Goal: Task Accomplishment & Management: Manage account settings

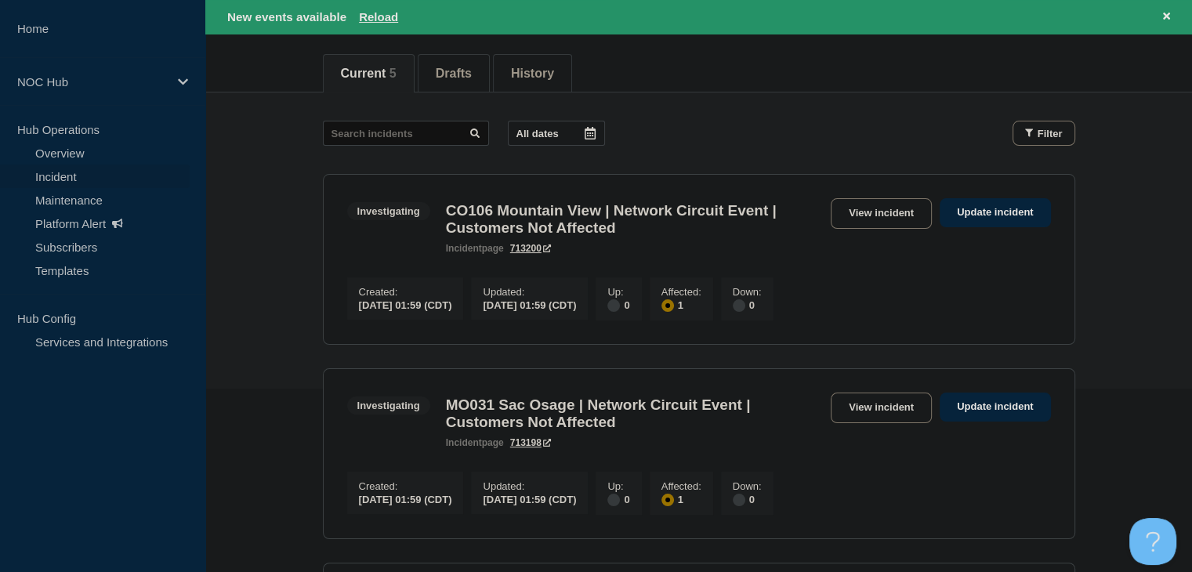
scroll to position [157, 0]
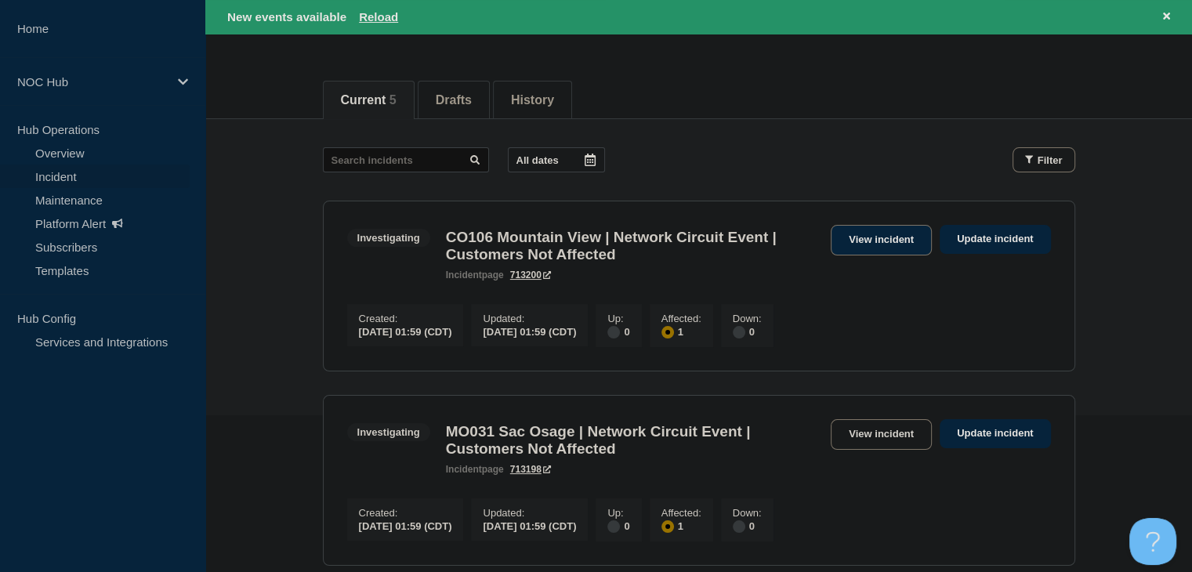
click at [859, 244] on link "View incident" at bounding box center [881, 240] width 101 height 31
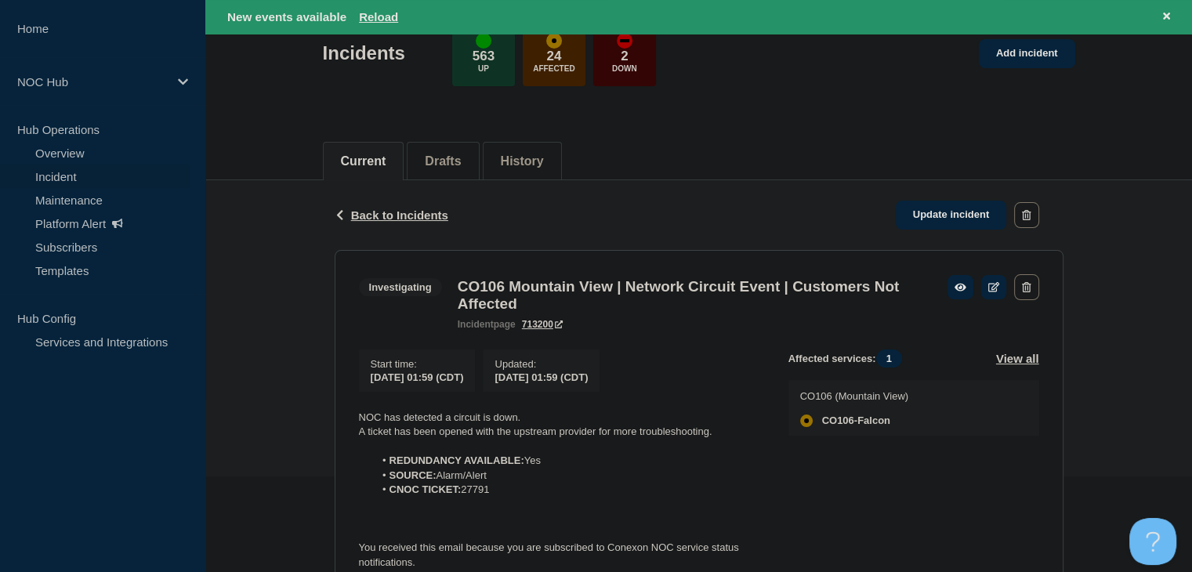
scroll to position [217, 0]
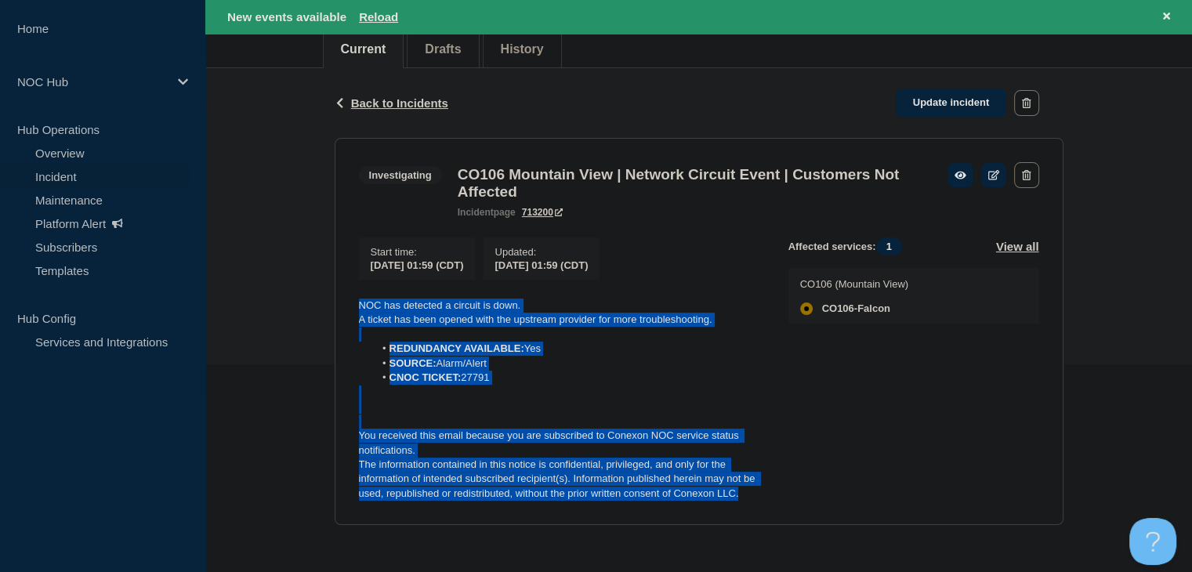
drag, startPoint x: 752, startPoint y: 499, endPoint x: 355, endPoint y: 300, distance: 443.8
click at [355, 300] on section "Investigating CO106 Mountain View | Network Circuit Event | Customers Not Affec…" at bounding box center [699, 331] width 729 height 387
copy div "NOC has detected a circuit is down. A ticket has been opened with the upstream …"
click at [914, 91] on link "Update incident" at bounding box center [951, 103] width 111 height 29
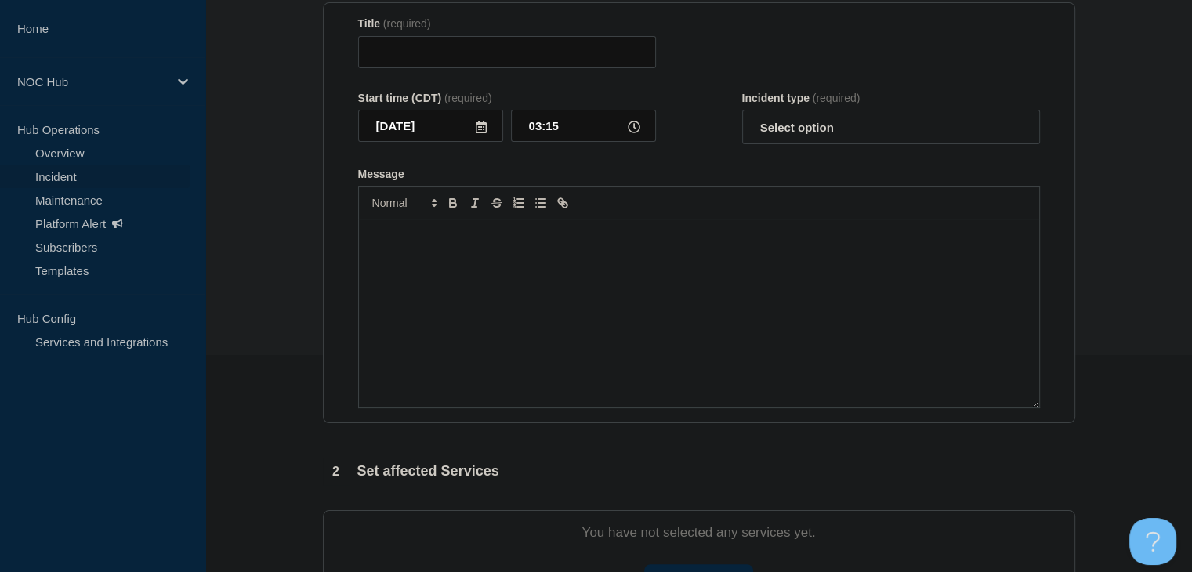
type input "CO106 Mountain View | Network Circuit Event | Customers Not Affected"
click at [615, 317] on div "Message" at bounding box center [699, 313] width 680 height 188
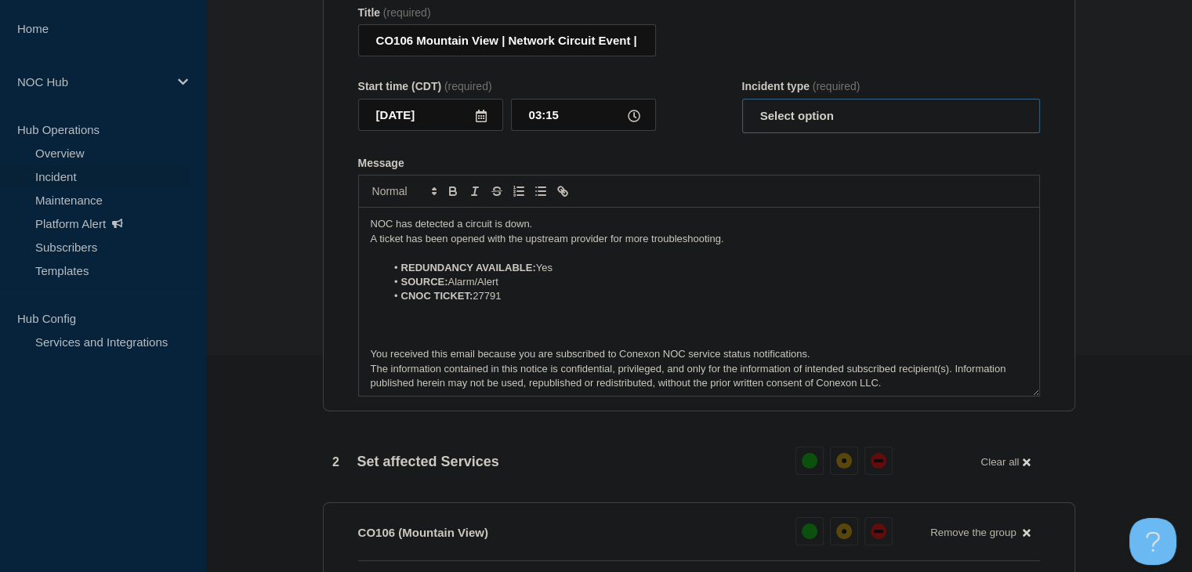
click at [780, 122] on select "Select option Investigating Identified Monitoring Resolved" at bounding box center [891, 116] width 298 height 34
select select "identified"
click at [742, 107] on select "Select option Investigating Identified Monitoring Resolved" at bounding box center [891, 116] width 298 height 34
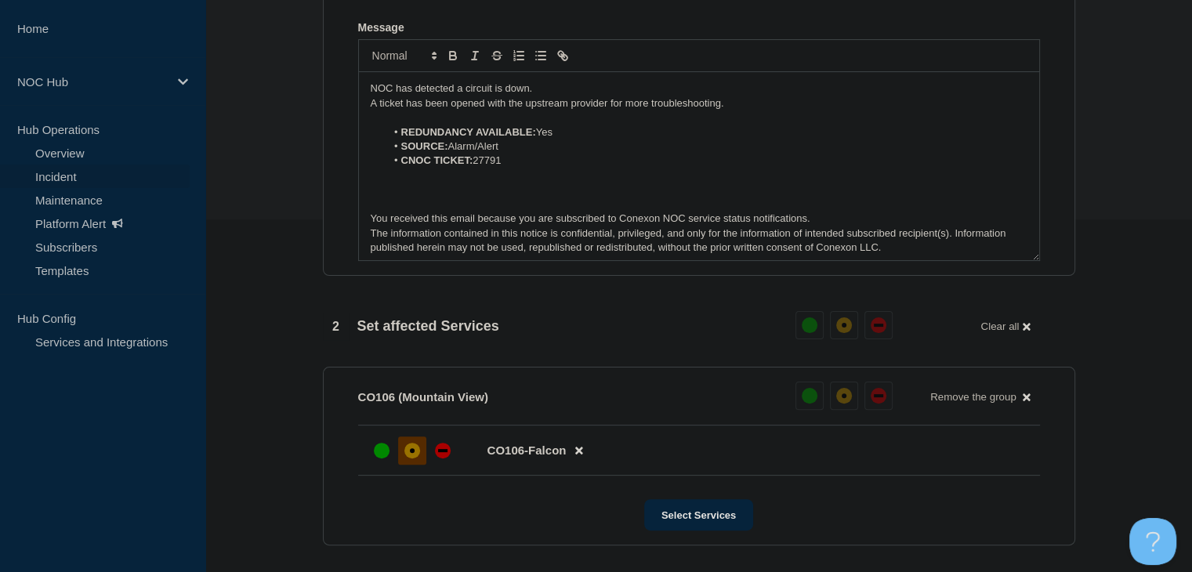
scroll to position [452, 0]
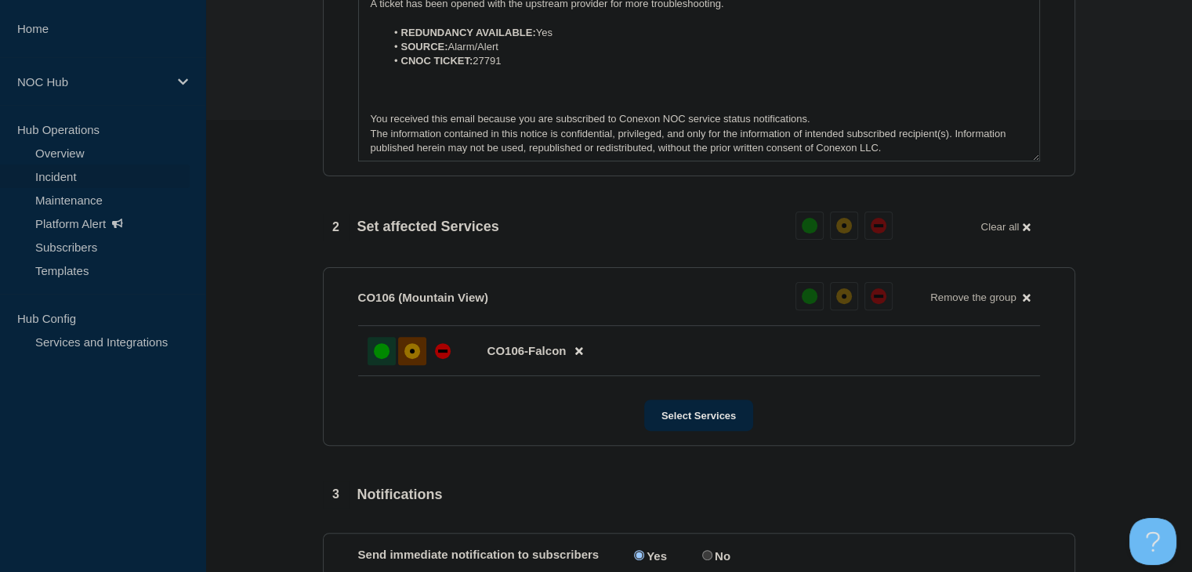
click at [376, 347] on div at bounding box center [382, 351] width 28 height 28
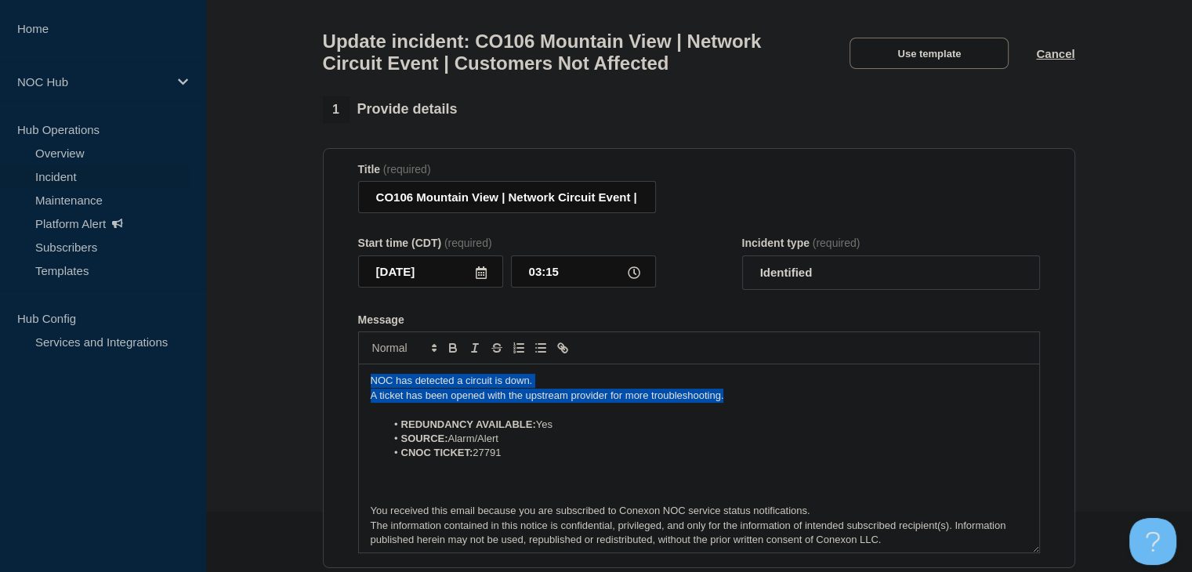
drag, startPoint x: 755, startPoint y: 408, endPoint x: 270, endPoint y: 367, distance: 486.2
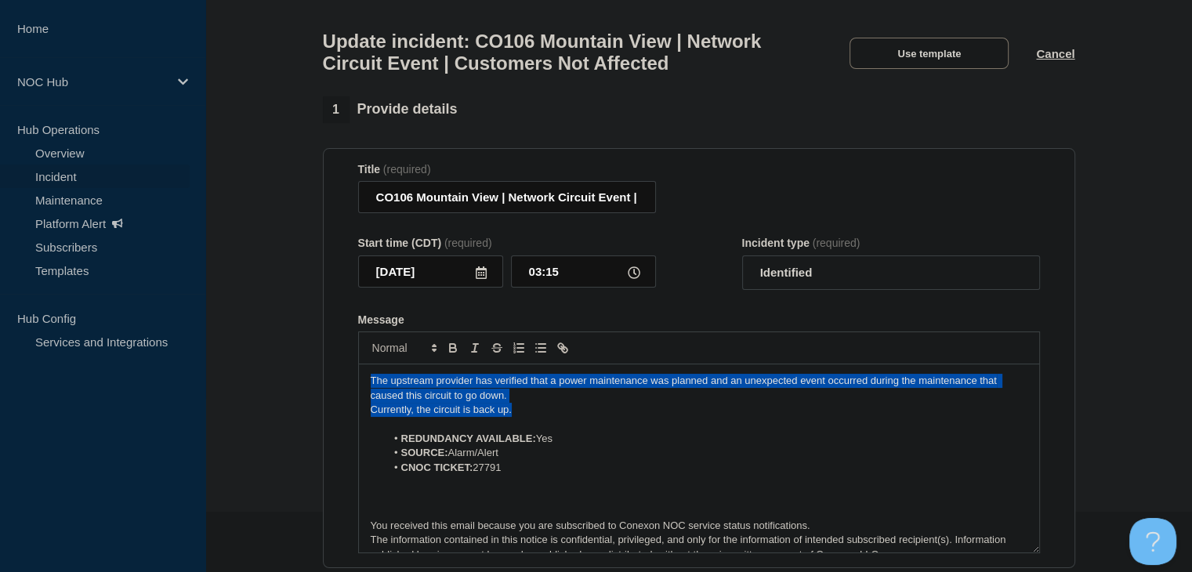
drag, startPoint x: 537, startPoint y: 417, endPoint x: 327, endPoint y: 390, distance: 211.8
click at [327, 390] on section "Title (required) CO106 Mountain View | Network Circuit Event | Customers Not Af…" at bounding box center [699, 358] width 752 height 421
copy div "The upstream provider has verified that a power maintenance was planned and an …"
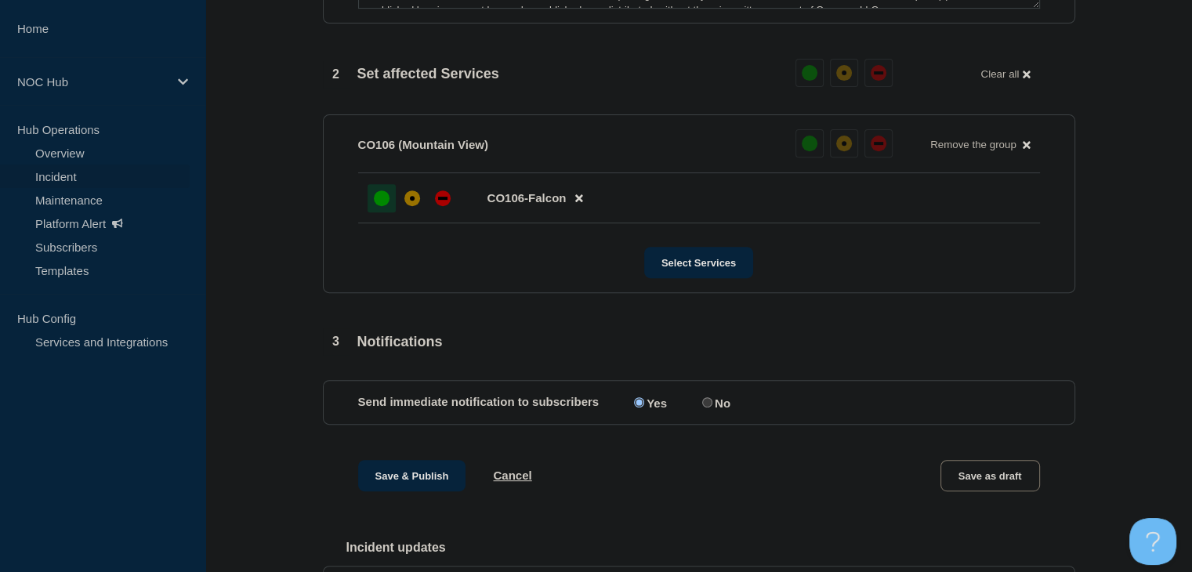
scroll to position [687, 0]
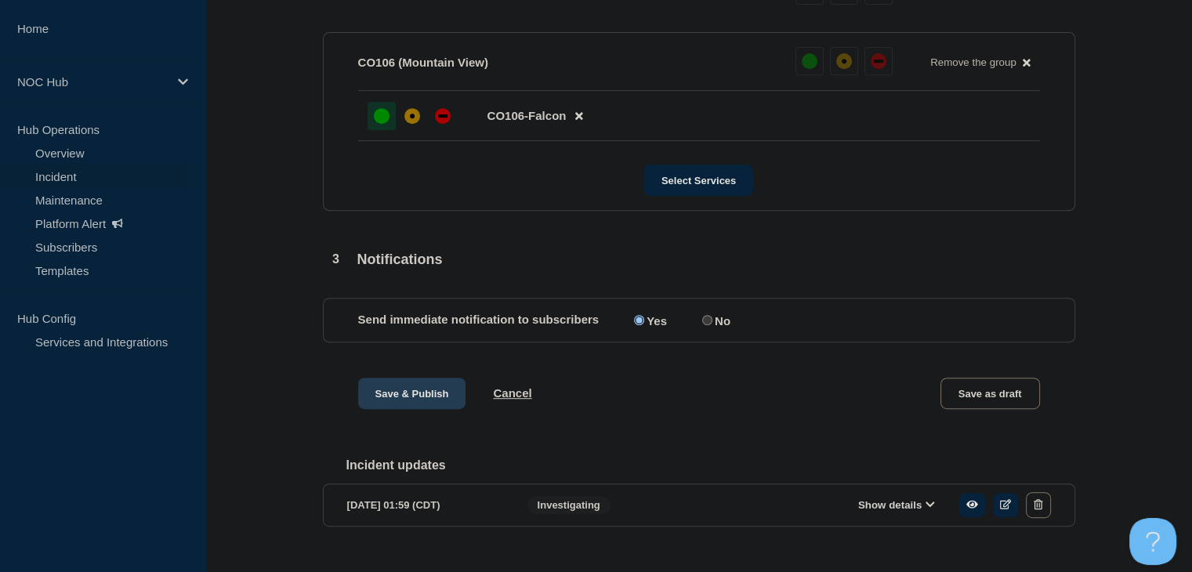
click at [395, 403] on button "Save & Publish" at bounding box center [412, 393] width 108 height 31
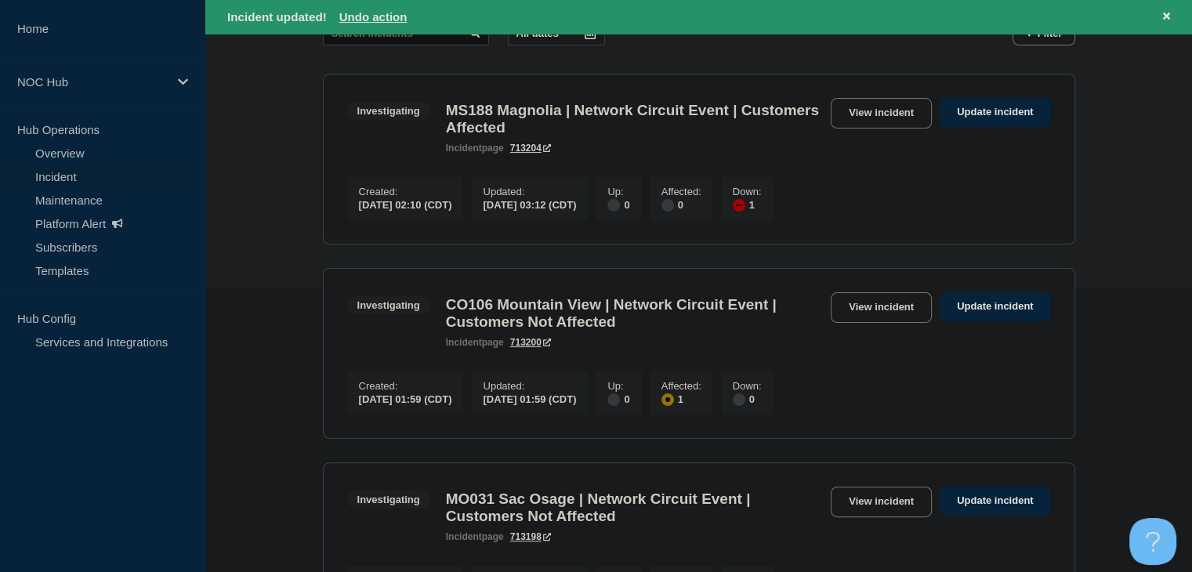
scroll to position [470, 0]
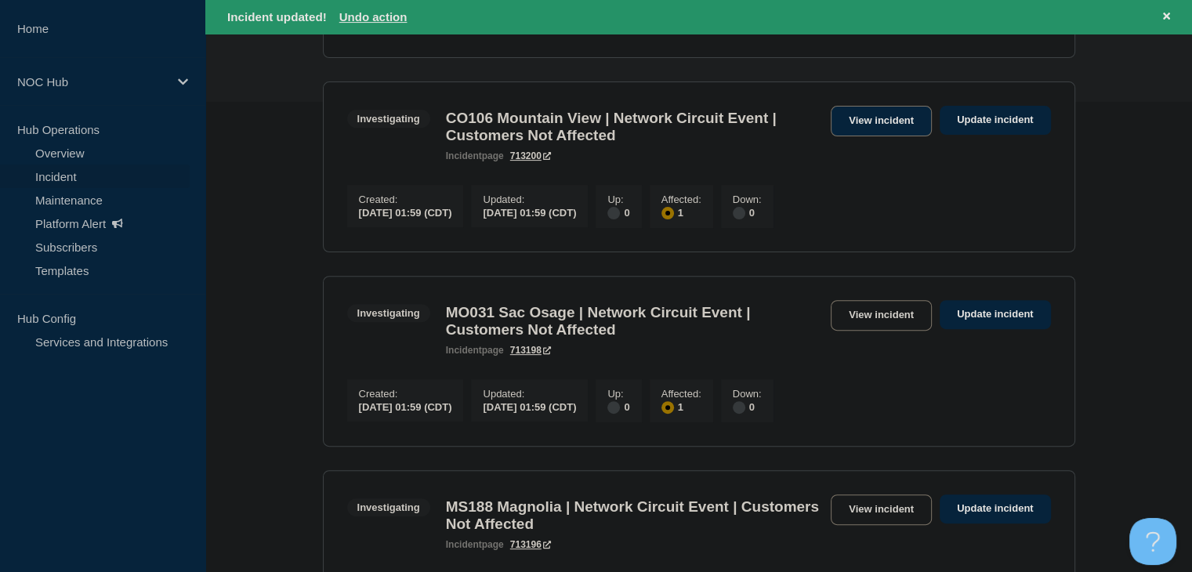
click at [842, 136] on link "View incident" at bounding box center [881, 121] width 101 height 31
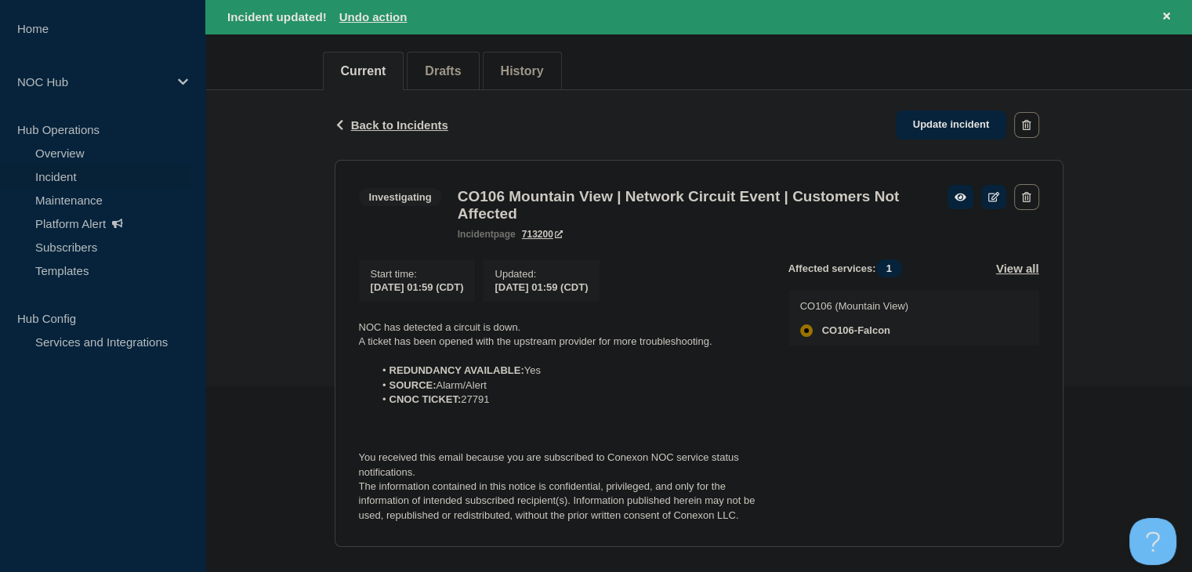
scroll to position [217, 0]
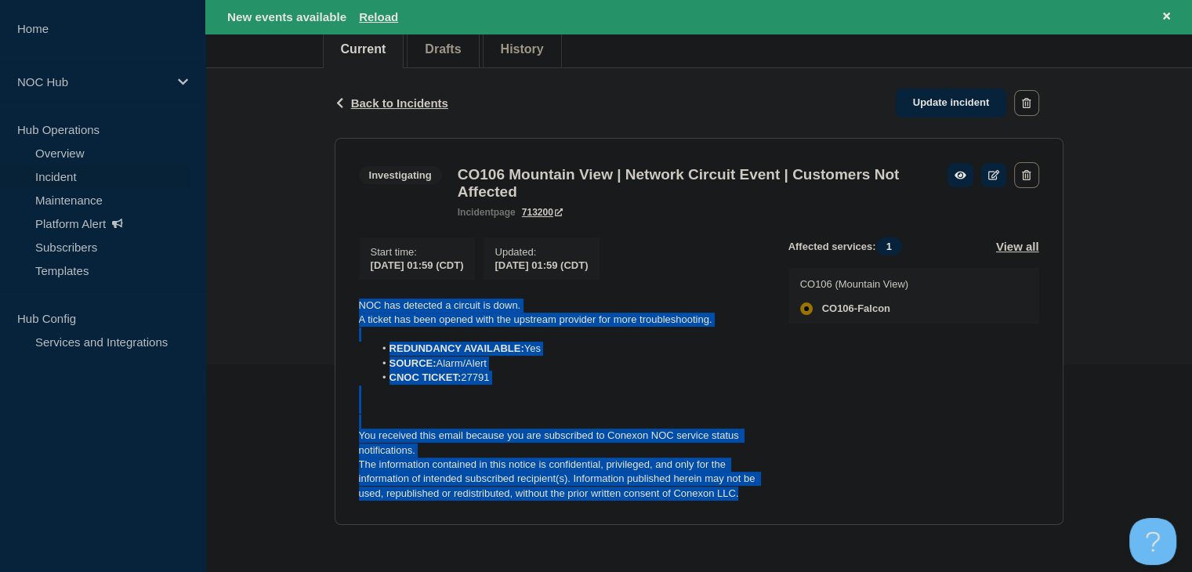
drag, startPoint x: 687, startPoint y: 486, endPoint x: 353, endPoint y: 307, distance: 378.7
click at [353, 307] on section "Investigating CO106 Mountain View | Network Circuit Event | Customers Not Affec…" at bounding box center [699, 331] width 729 height 387
copy div "NOC has detected a circuit is down. A ticket has been opened with the upstream …"
click at [600, 368] on li "SOURCE: Alarm/Alert" at bounding box center [569, 364] width 390 height 14
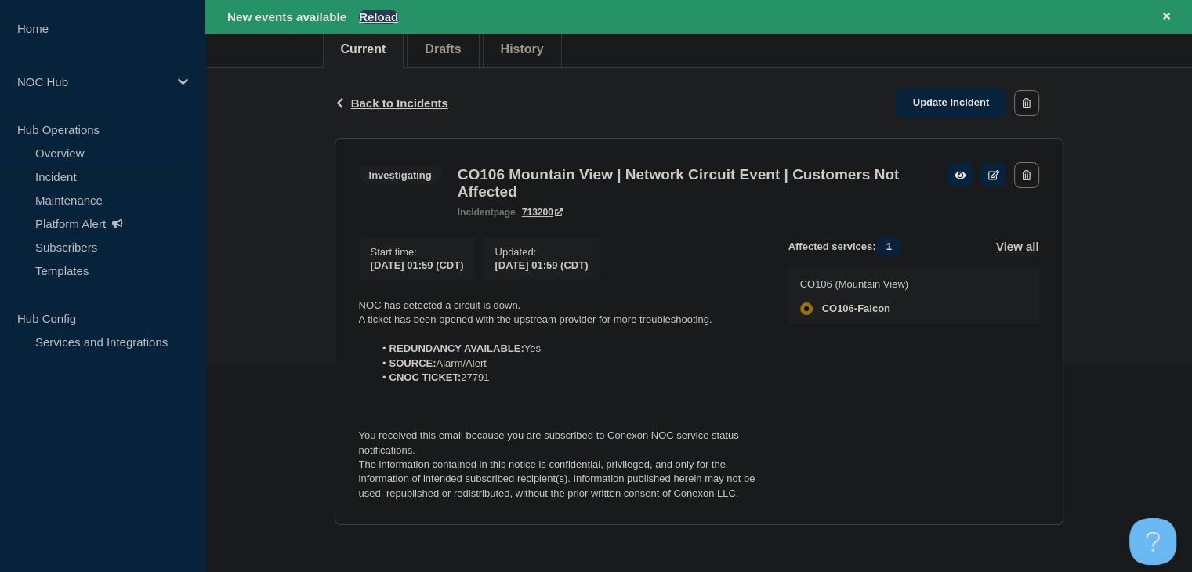
click at [376, 11] on button "Reload" at bounding box center [378, 16] width 39 height 13
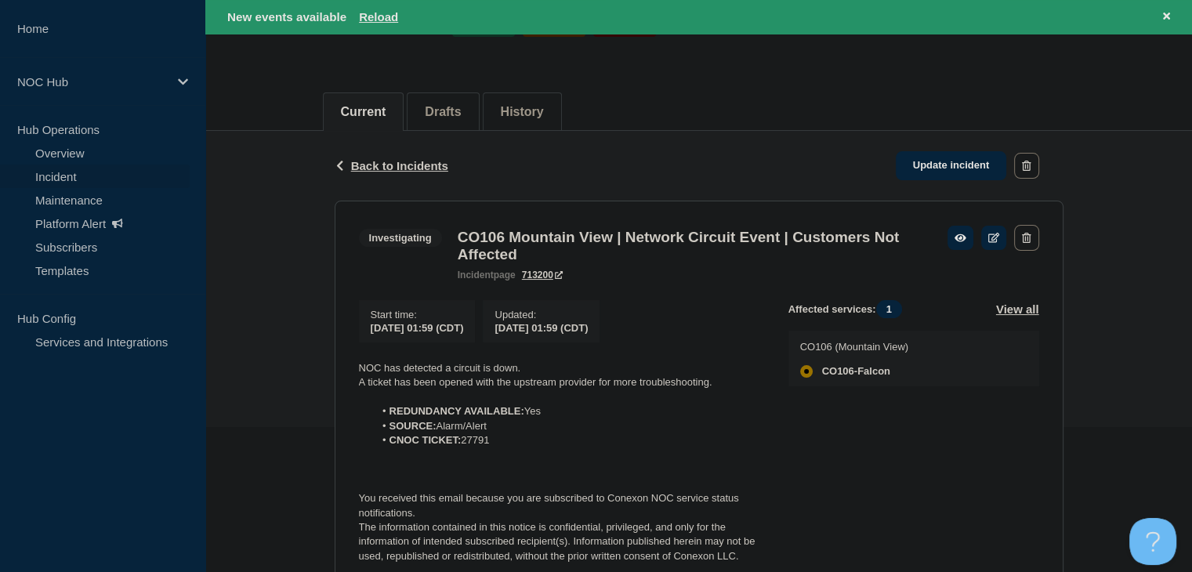
scroll to position [60, 0]
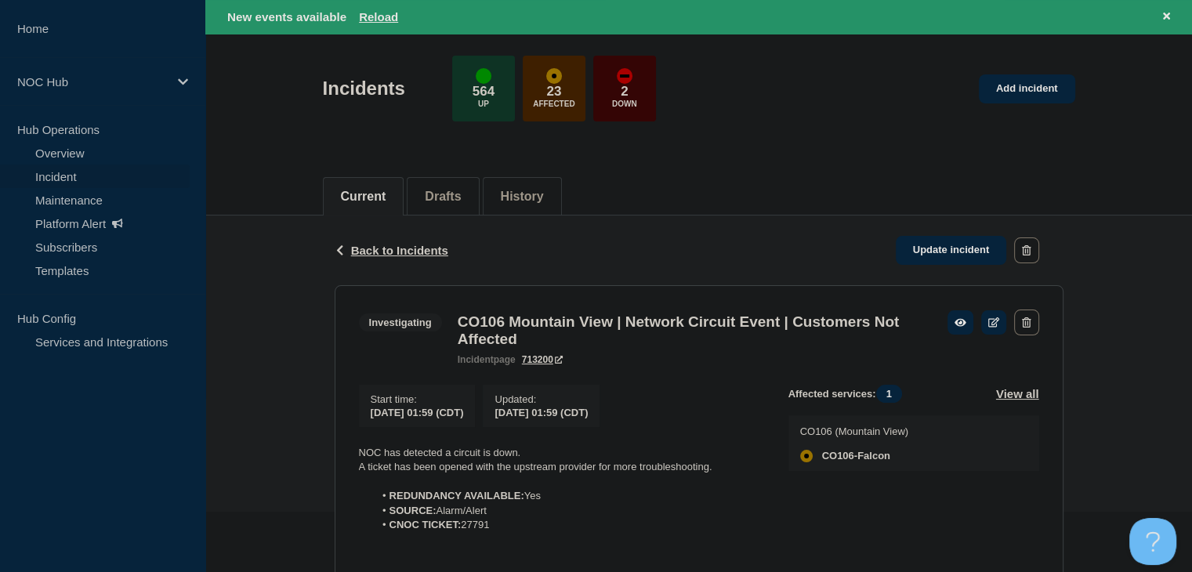
click at [74, 179] on link "Incident" at bounding box center [95, 177] width 190 height 24
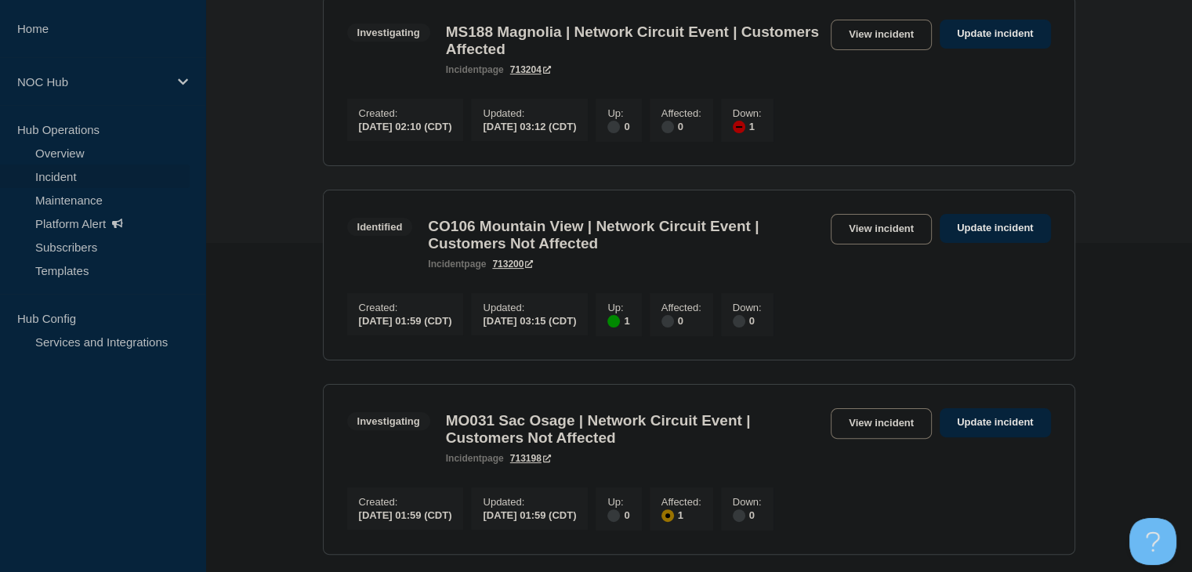
scroll to position [470, 0]
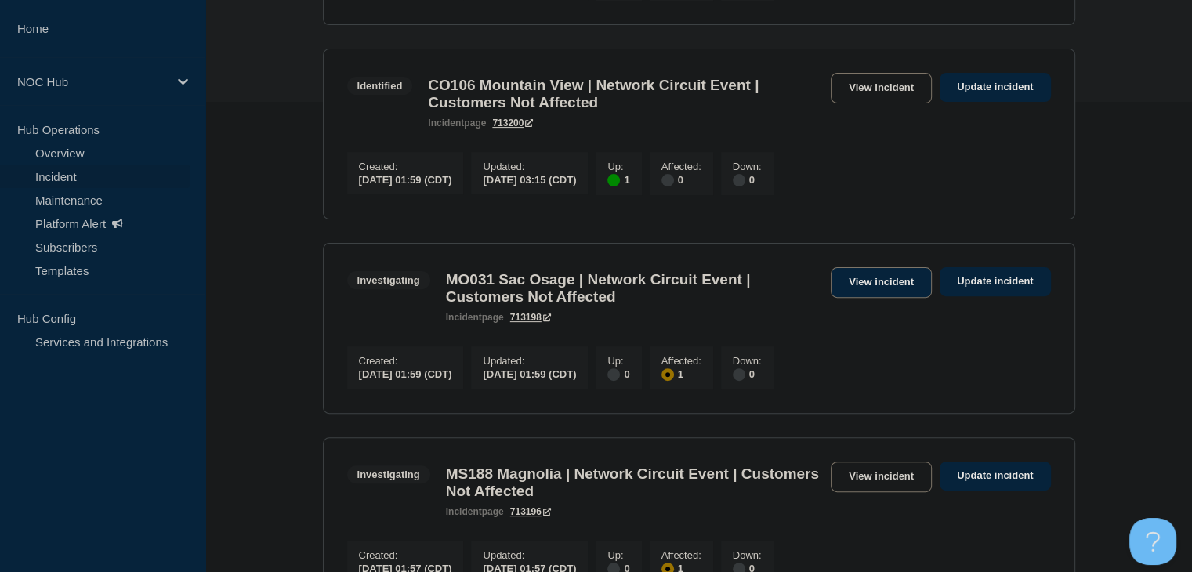
click at [853, 298] on link "View incident" at bounding box center [881, 282] width 101 height 31
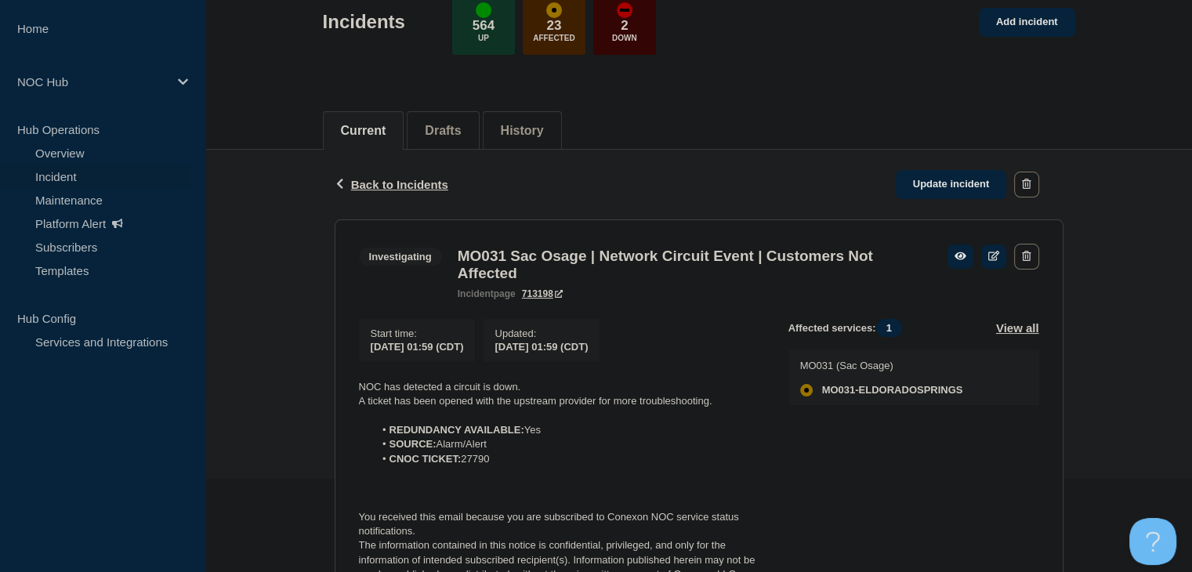
scroll to position [184, 0]
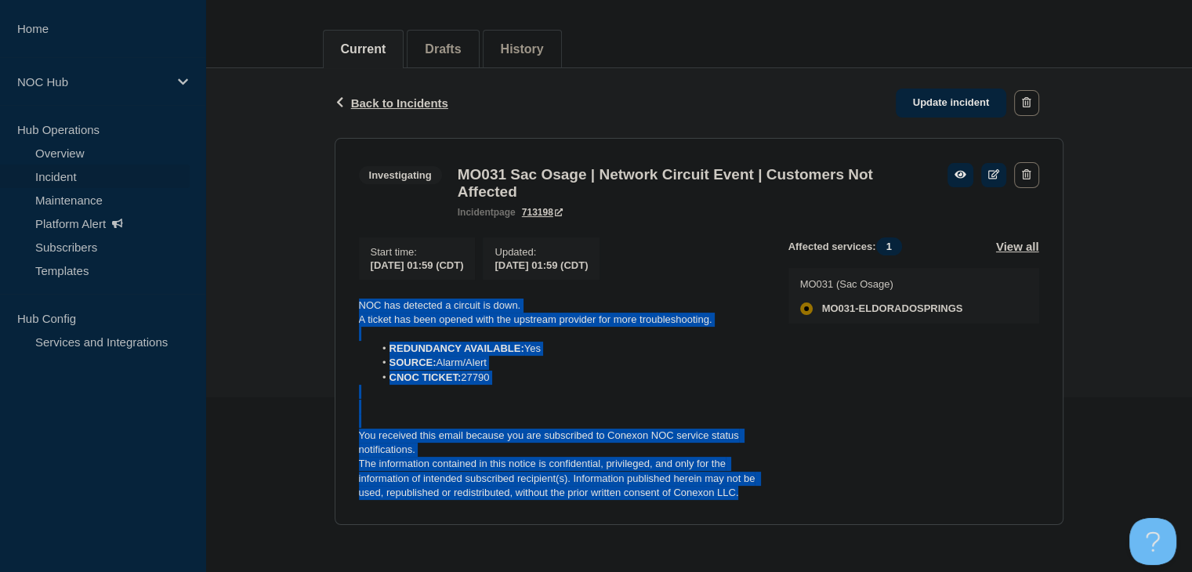
drag, startPoint x: 751, startPoint y: 500, endPoint x: 348, endPoint y: 311, distance: 445.0
click at [348, 311] on section "Investigating MO031 Sac Osage | Network Circuit Event | Customers Not Affected …" at bounding box center [699, 331] width 729 height 387
copy div "NOC has detected a circuit is down. A ticket has been opened with the upstream …"
click at [741, 393] on p at bounding box center [561, 392] width 404 height 14
drag, startPoint x: 749, startPoint y: 500, endPoint x: 322, endPoint y: 295, distance: 474.0
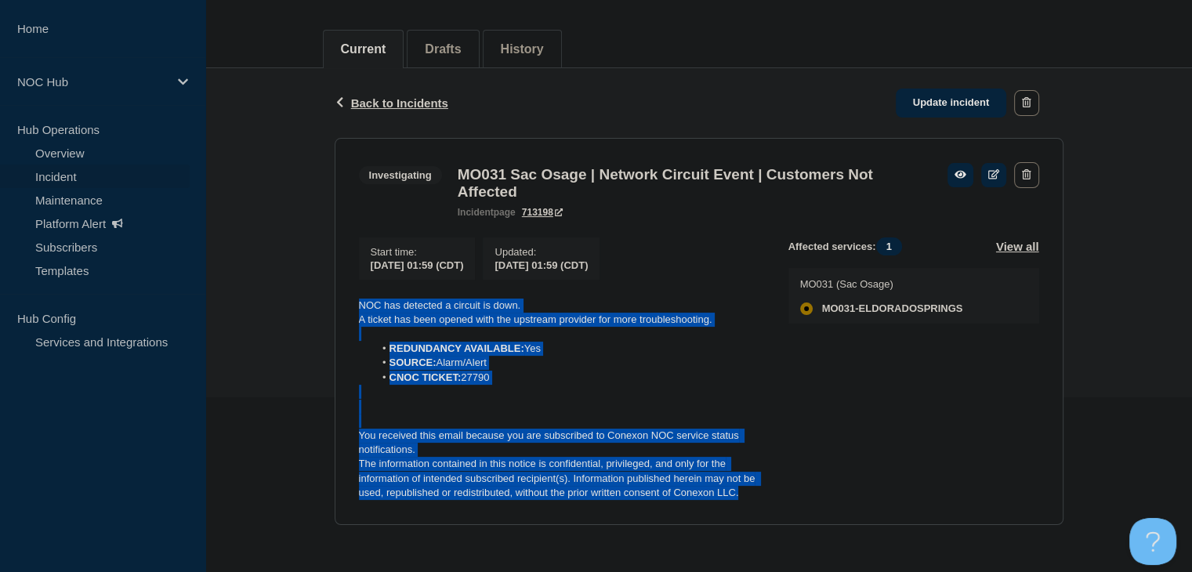
click at [323, 295] on div "Back Back to Incidents Update incident Investigating MO031 Sac Osage | Network …" at bounding box center [699, 308] width 752 height 480
copy div "NOC has detected a circuit is down. A ticket has been opened with the upstream …"
click at [907, 95] on link "Update incident" at bounding box center [951, 103] width 111 height 29
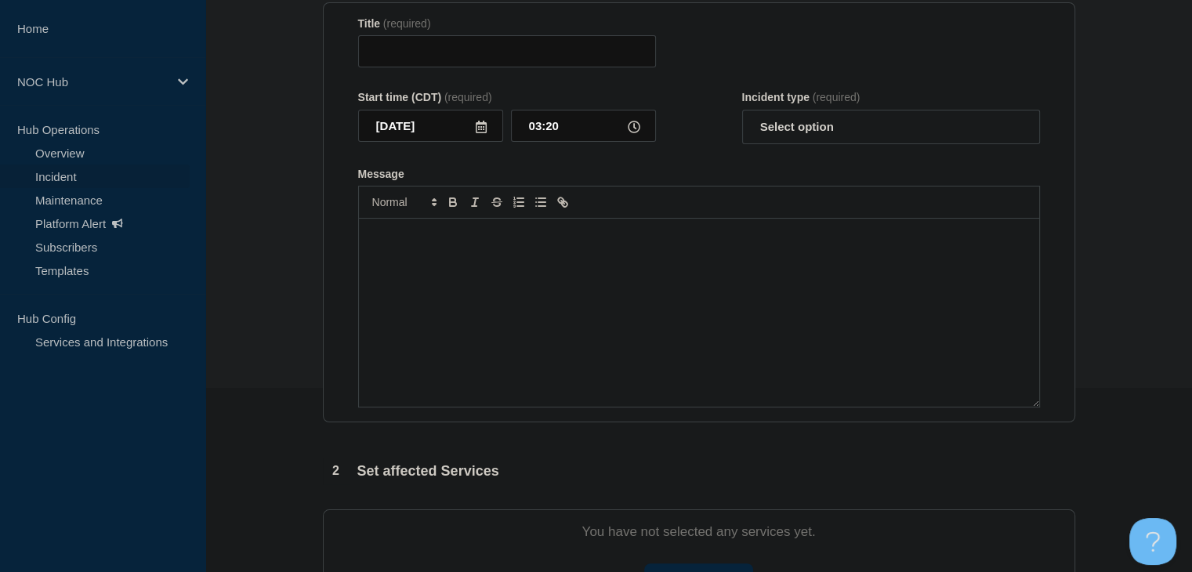
type input "MO031 Sac Osage | Network Circuit Event | Customers Not Affected"
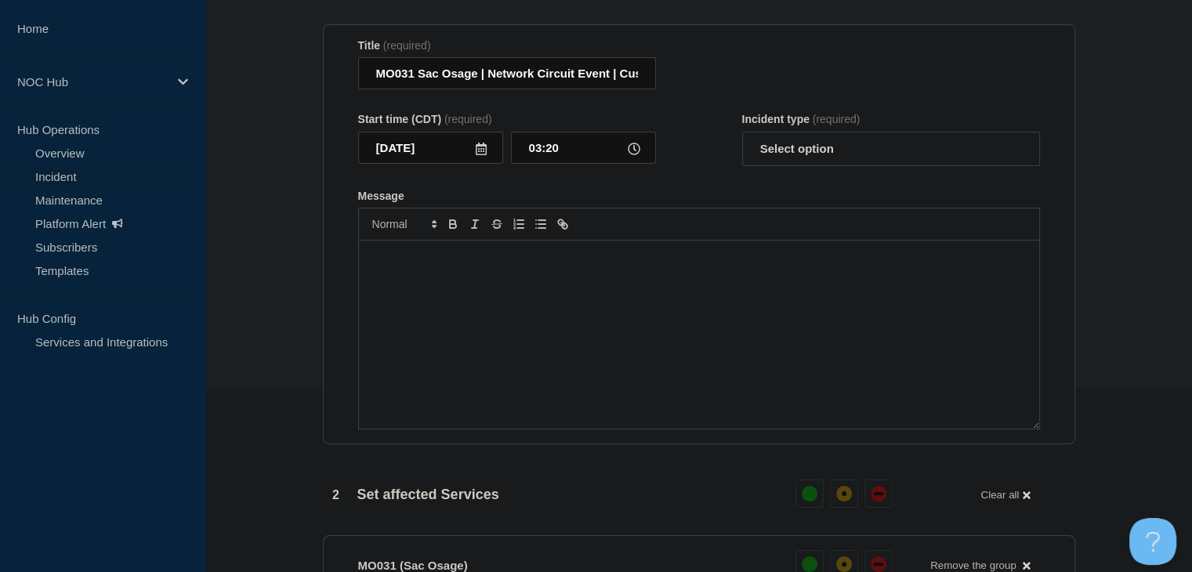
click at [571, 356] on div "Message" at bounding box center [699, 335] width 680 height 188
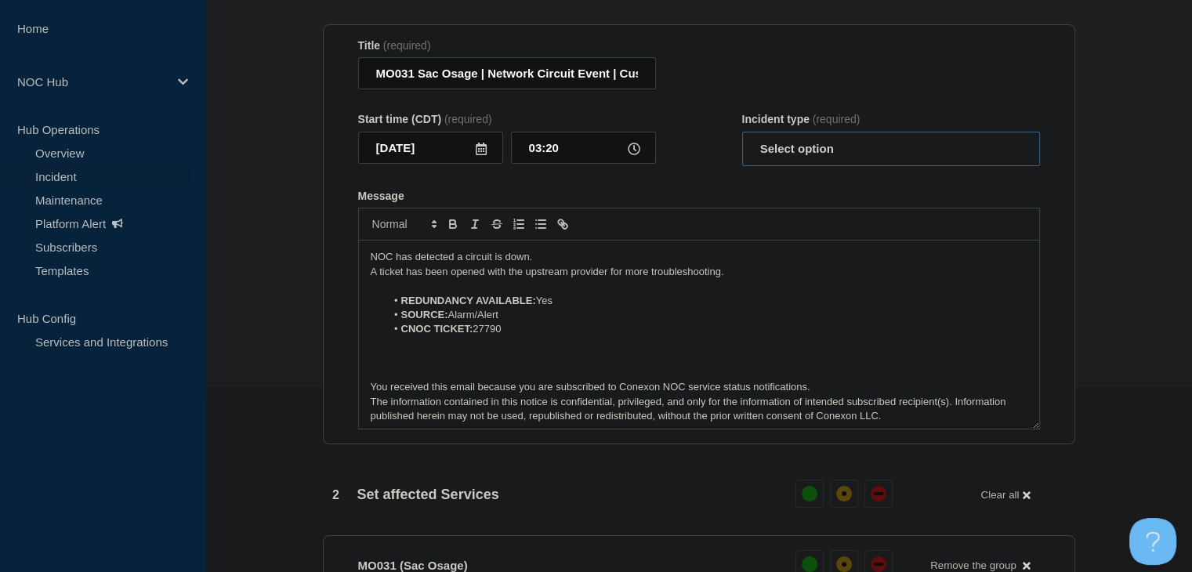
click at [825, 166] on select "Select option Investigating Identified Monitoring Resolved" at bounding box center [891, 149] width 298 height 34
select select "investigating"
click at [742, 141] on select "Select option Investigating Identified Monitoring Resolved" at bounding box center [891, 149] width 298 height 34
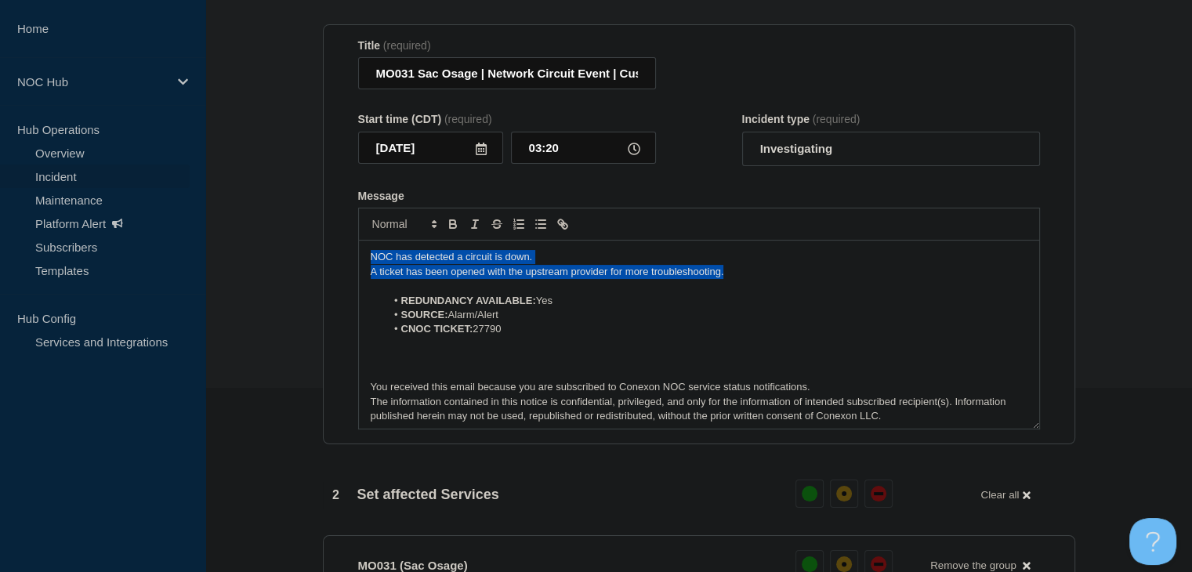
drag, startPoint x: 615, startPoint y: 286, endPoint x: 241, endPoint y: 259, distance: 374.8
click at [241, 259] on section "1 Provide details Title (required) MO031 Sac Osage | Network Circuit Event | Cu…" at bounding box center [698, 526] width 987 height 1107
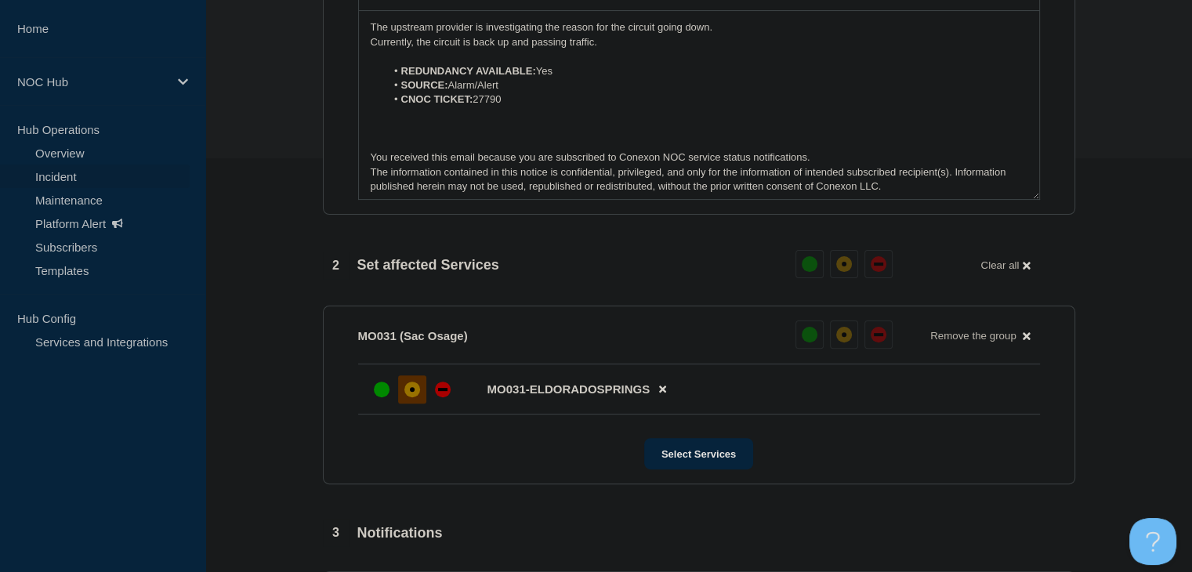
scroll to position [419, 0]
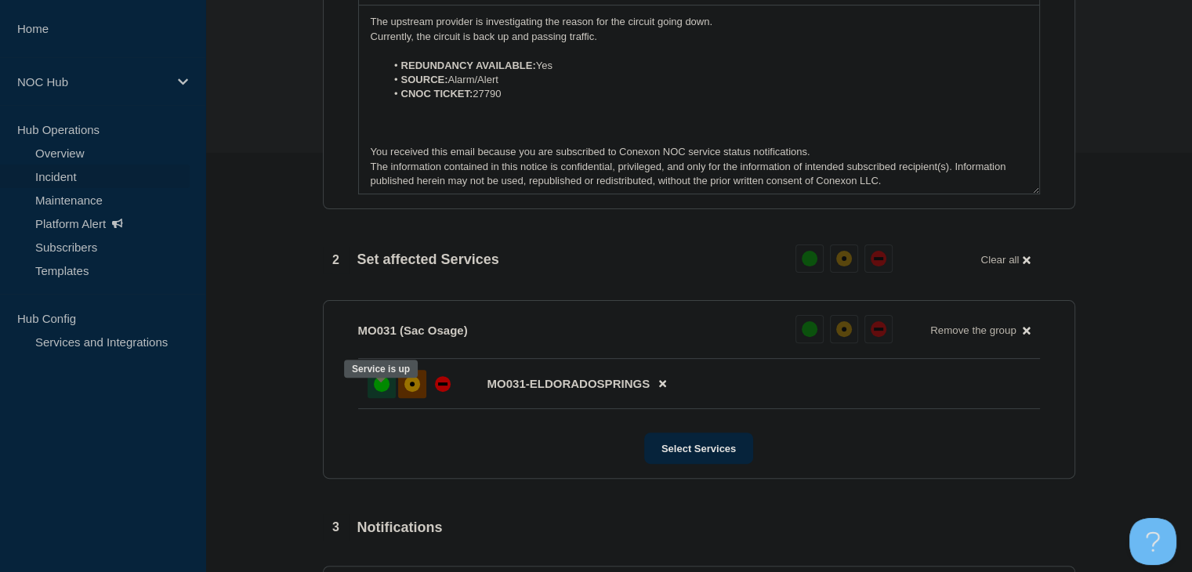
click at [388, 386] on div at bounding box center [382, 384] width 28 height 28
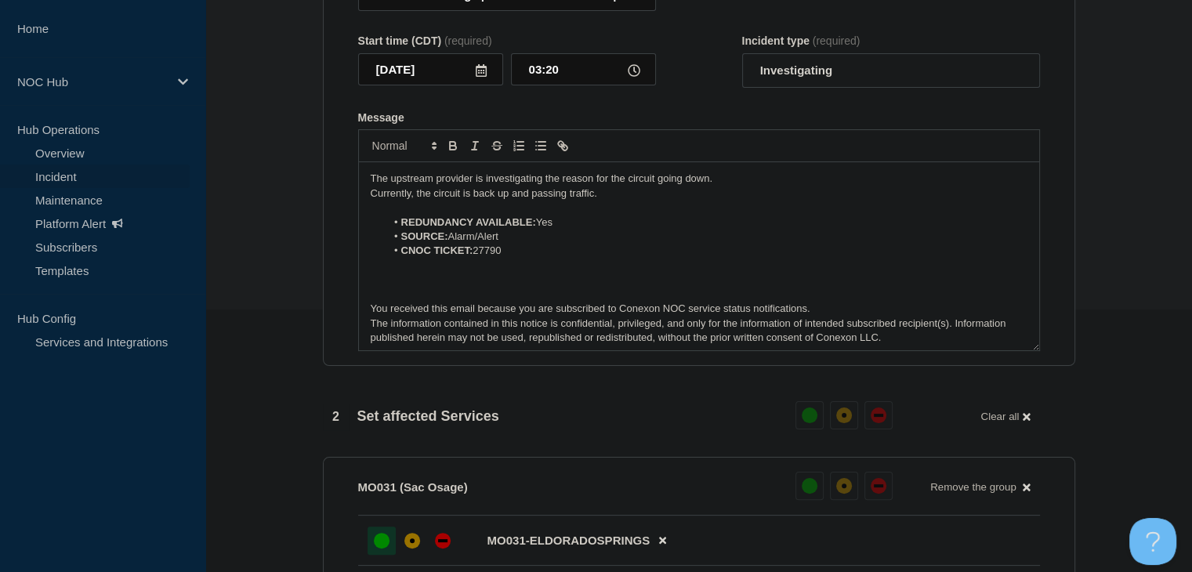
scroll to position [576, 0]
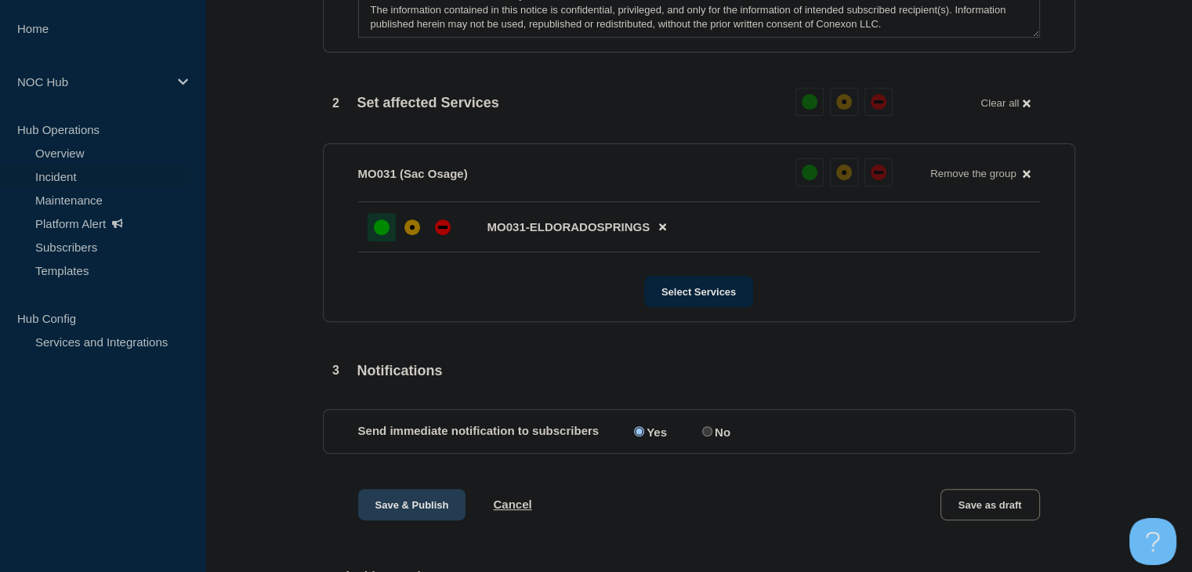
click at [406, 502] on button "Save & Publish" at bounding box center [412, 504] width 108 height 31
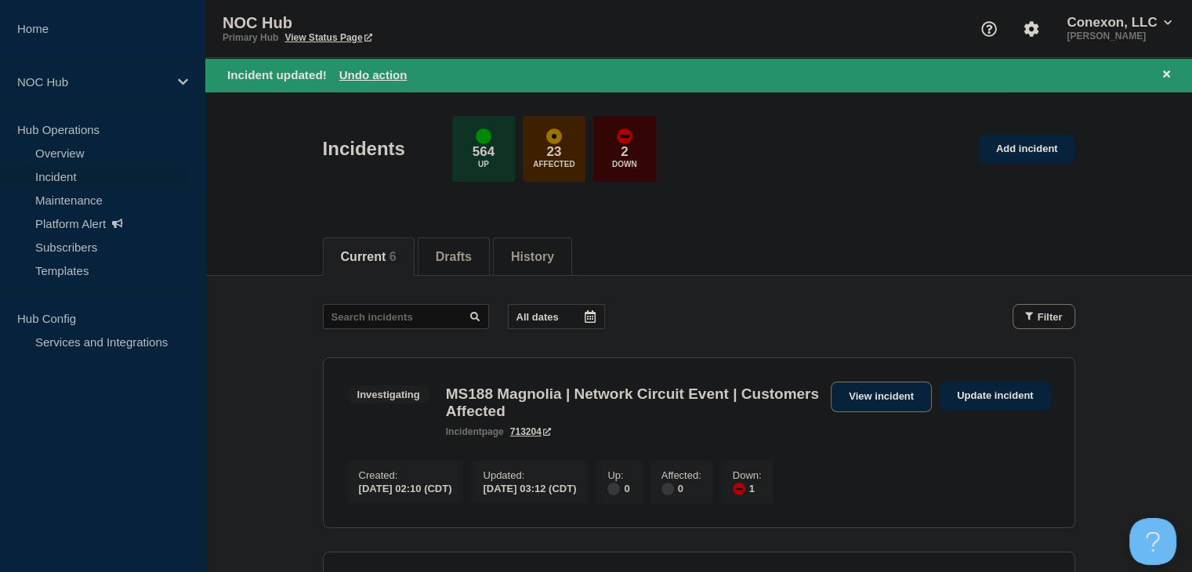
click at [859, 390] on link "View incident" at bounding box center [881, 397] width 101 height 31
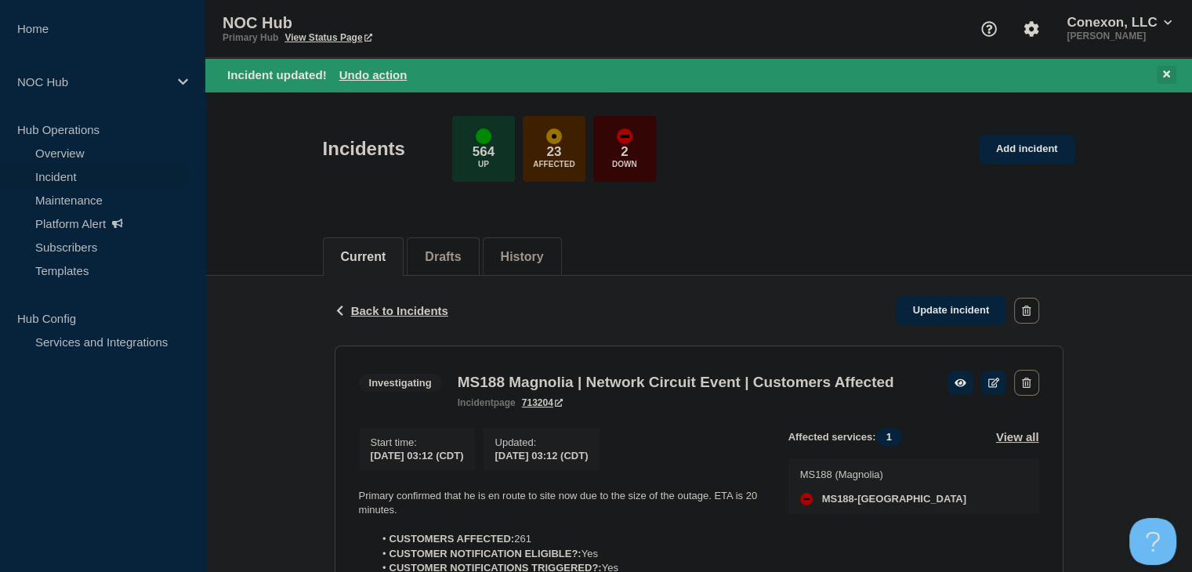
click at [1174, 68] on button at bounding box center [1167, 75] width 20 height 18
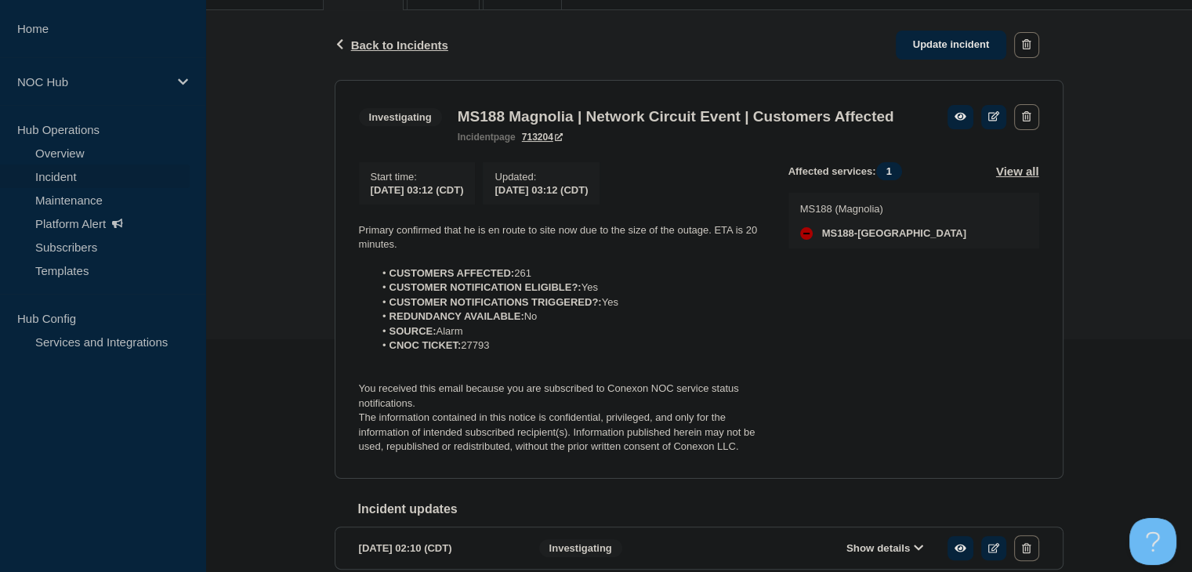
scroll to position [235, 0]
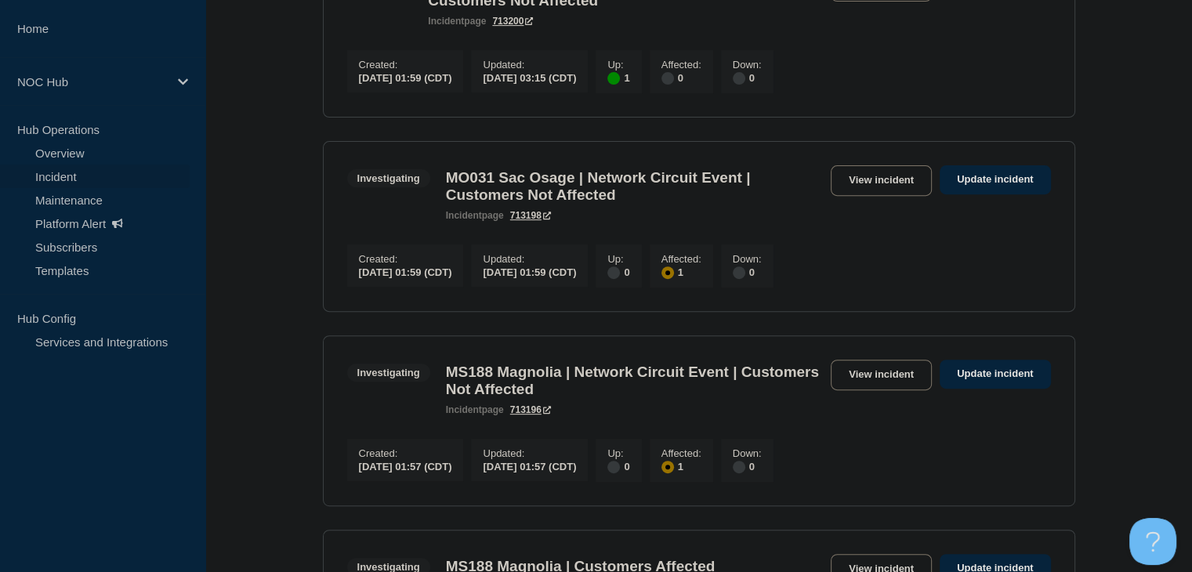
scroll to position [784, 0]
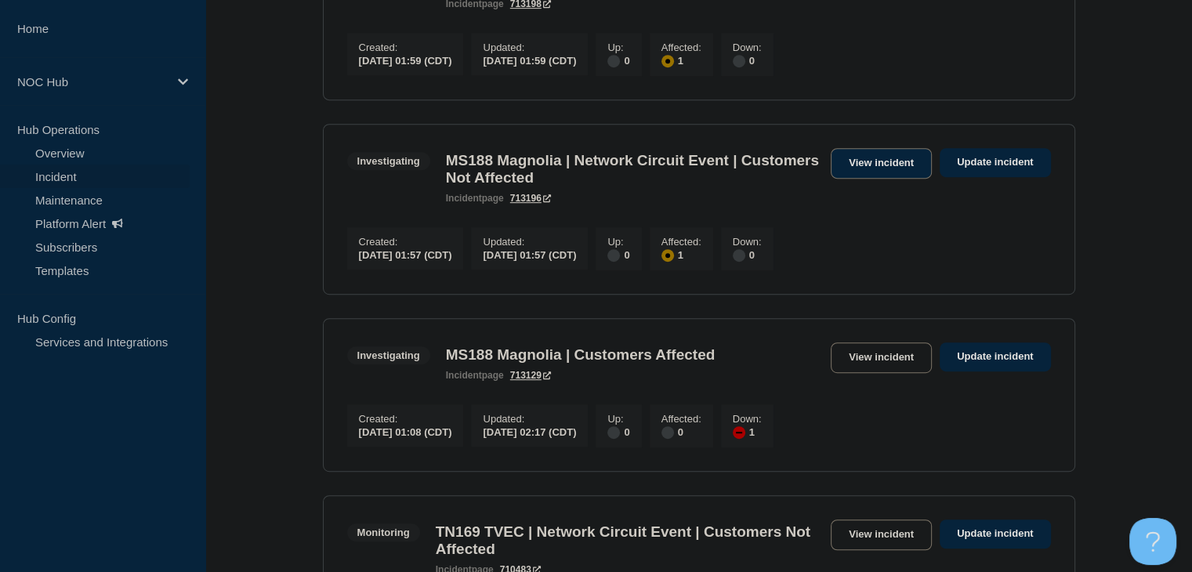
click at [865, 179] on link "View incident" at bounding box center [881, 163] width 101 height 31
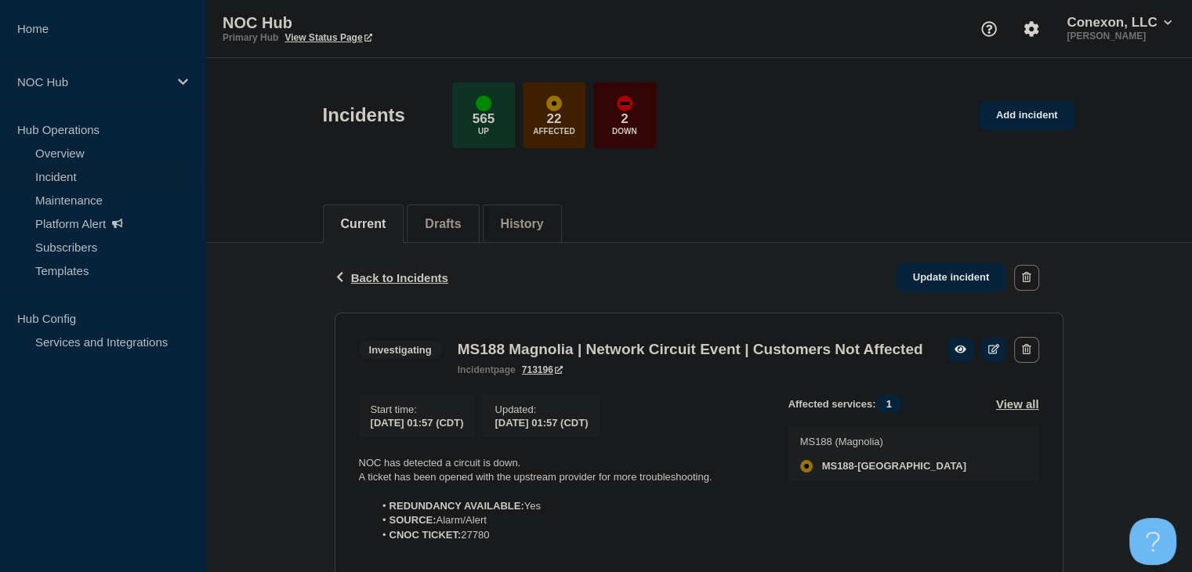
scroll to position [184, 0]
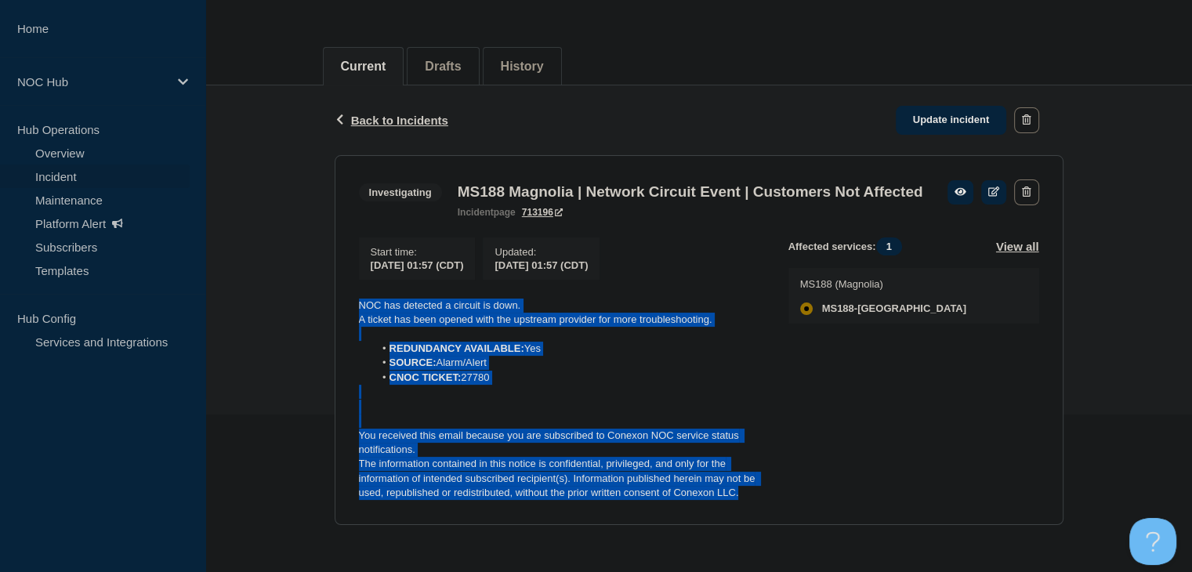
drag, startPoint x: 752, startPoint y: 497, endPoint x: 341, endPoint y: 297, distance: 457.5
click at [341, 297] on section "Investigating MS188 Magnolia | Network Circuit Event | Customers Not Affected i…" at bounding box center [699, 340] width 729 height 370
copy div "NOC has detected a circuit is down. A ticket has been opened with the upstream …"
click at [699, 430] on p "You received this email because you are subscribed to Conexon NOC service statu…" at bounding box center [561, 443] width 404 height 29
drag, startPoint x: 746, startPoint y: 493, endPoint x: 347, endPoint y: 277, distance: 453.9
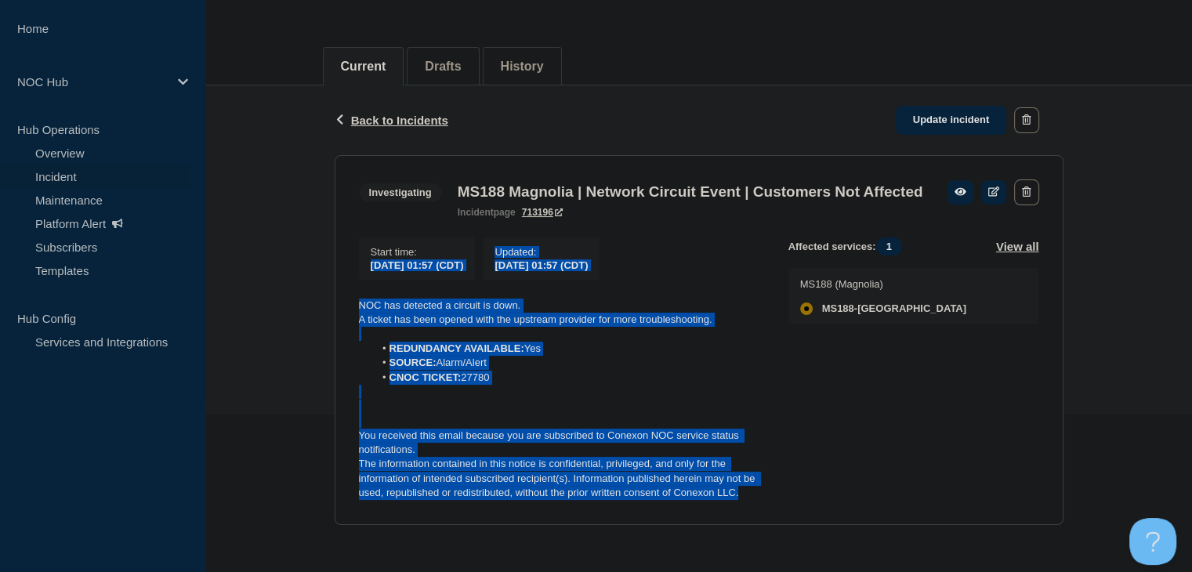
click at [347, 277] on section "Investigating MS188 Magnolia | Network Circuit Event | Customers Not Affected i…" at bounding box center [699, 340] width 729 height 370
click at [477, 361] on li "SOURCE: Alarm/Alert" at bounding box center [569, 363] width 390 height 14
drag, startPoint x: 749, startPoint y: 496, endPoint x: 350, endPoint y: 310, distance: 439.7
click at [350, 310] on section "Investigating MS188 Magnolia | Network Circuit Event | Customers Not Affected i…" at bounding box center [699, 340] width 729 height 370
copy div "NOC has detected a circuit is down. A ticket has been opened with the upstream …"
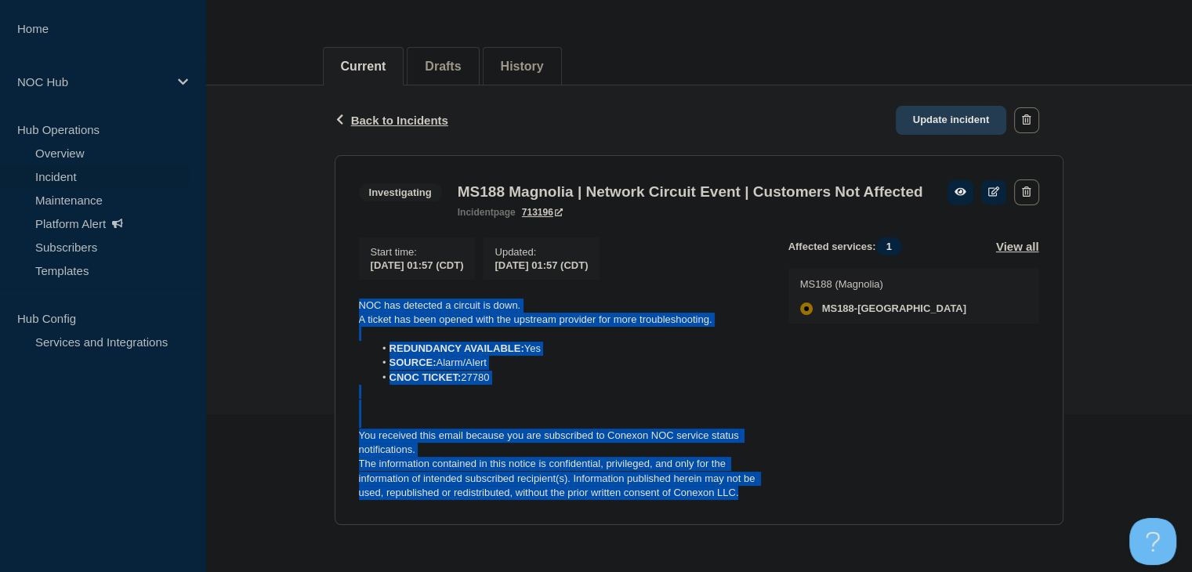
click at [934, 106] on link "Update incident" at bounding box center [951, 120] width 111 height 29
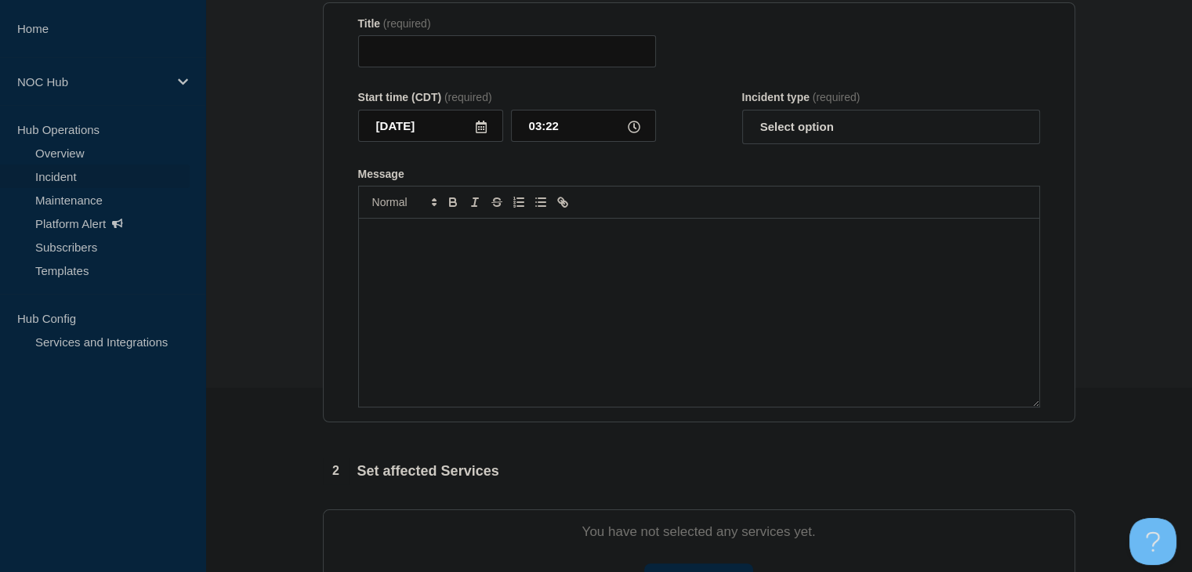
type input "MS188 Magnolia | Network Circuit Event | Customers Not Affected"
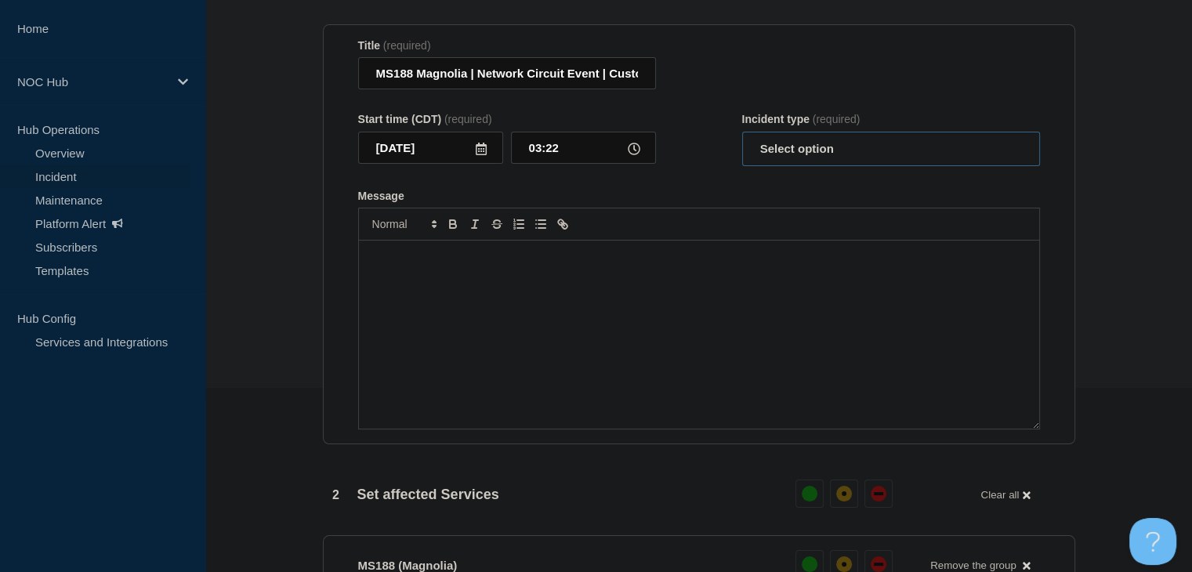
click at [837, 162] on select "Select option Investigating Identified Monitoring Resolved" at bounding box center [891, 149] width 298 height 34
select select "identified"
click at [742, 141] on select "Select option Investigating Identified Monitoring Resolved" at bounding box center [891, 149] width 298 height 34
click at [733, 361] on div "Message" at bounding box center [699, 335] width 680 height 188
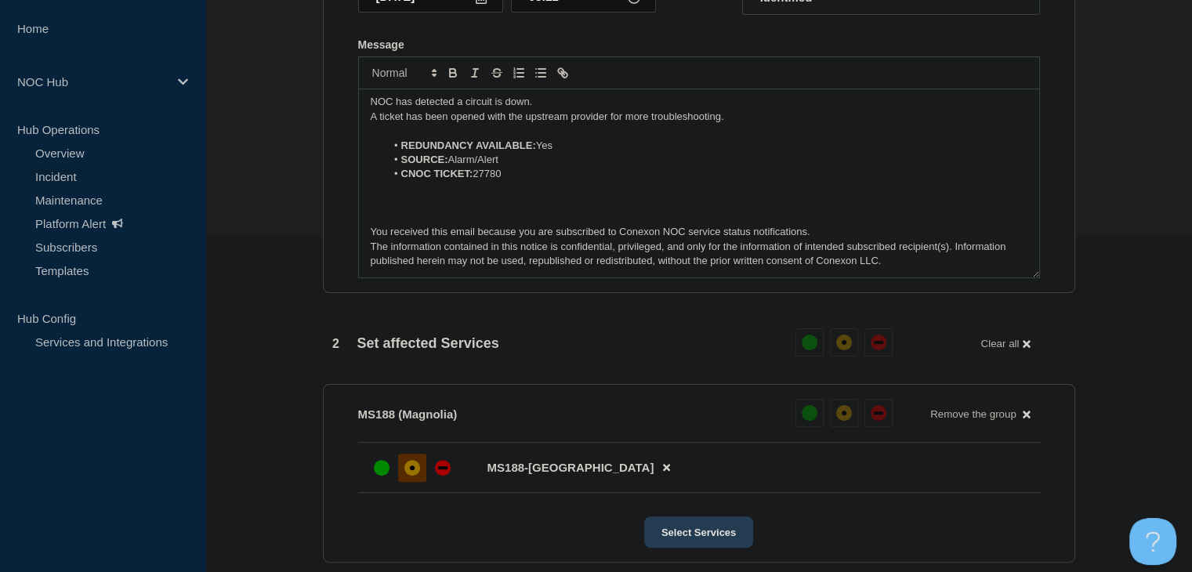
scroll to position [419, 0]
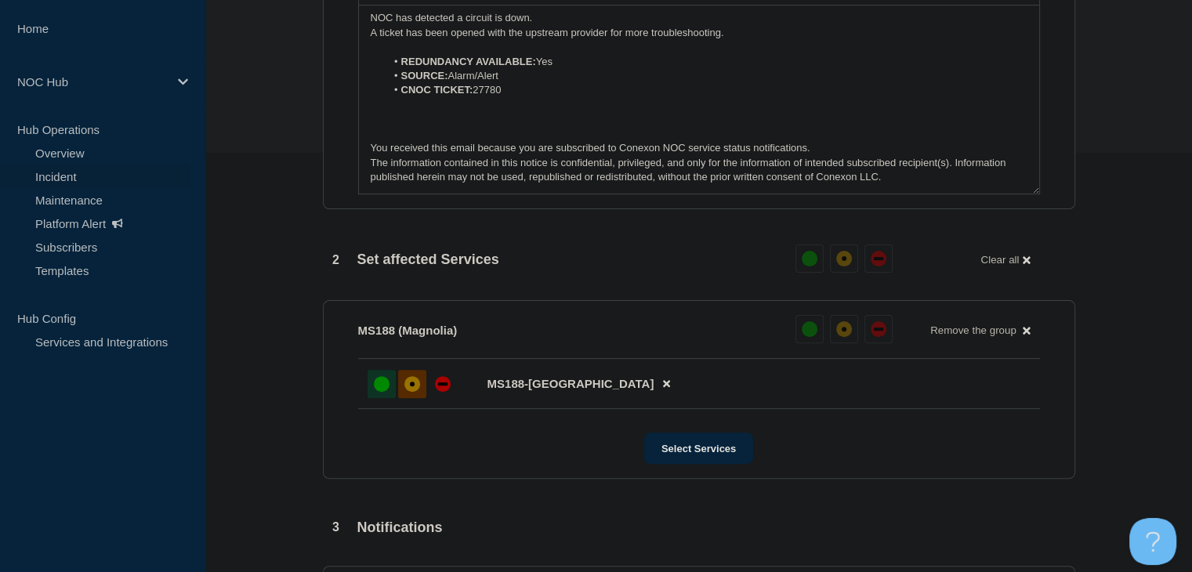
click at [383, 392] on div "up" at bounding box center [382, 384] width 16 height 16
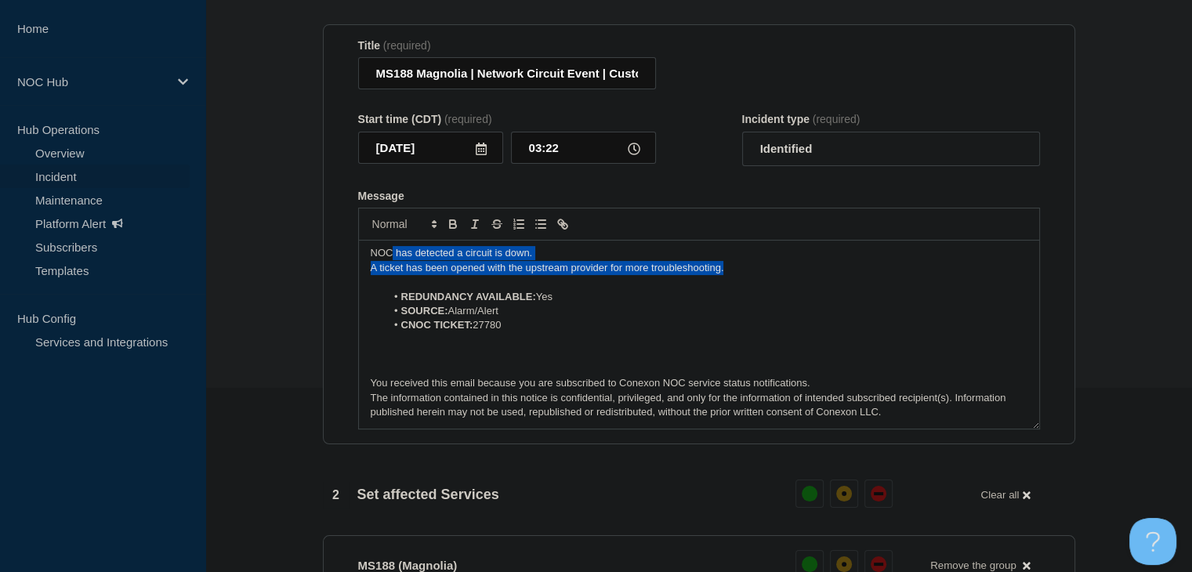
scroll to position [0, 0]
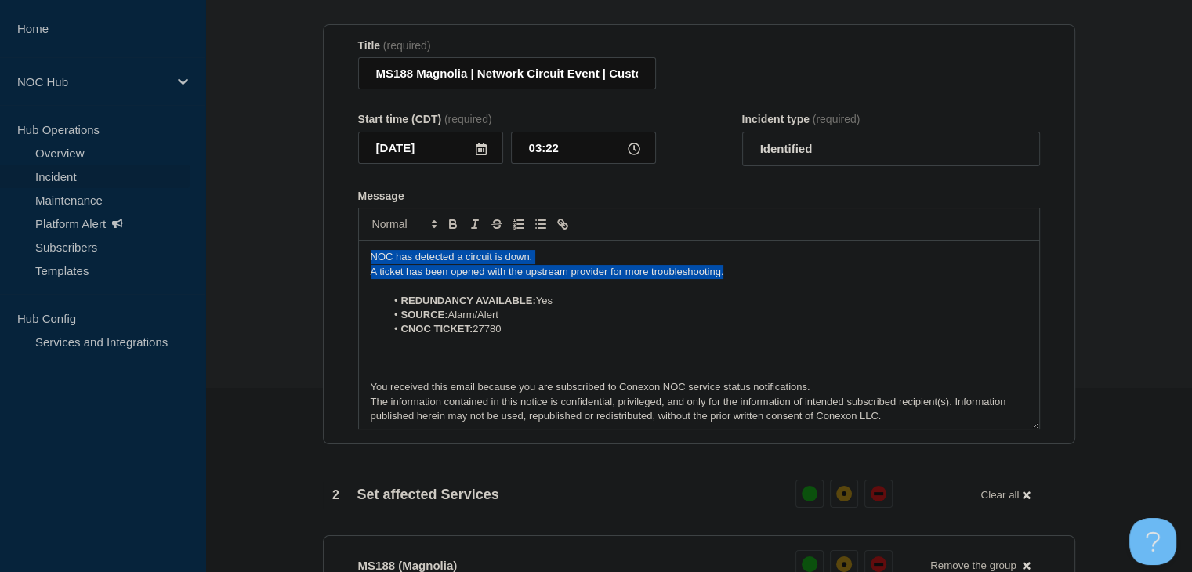
drag, startPoint x: 760, startPoint y: 277, endPoint x: 310, endPoint y: 250, distance: 449.9
click at [310, 250] on section "1 Provide details Title (required) MS188 Magnolia | Network Circuit Event | Cus…" at bounding box center [698, 526] width 987 height 1107
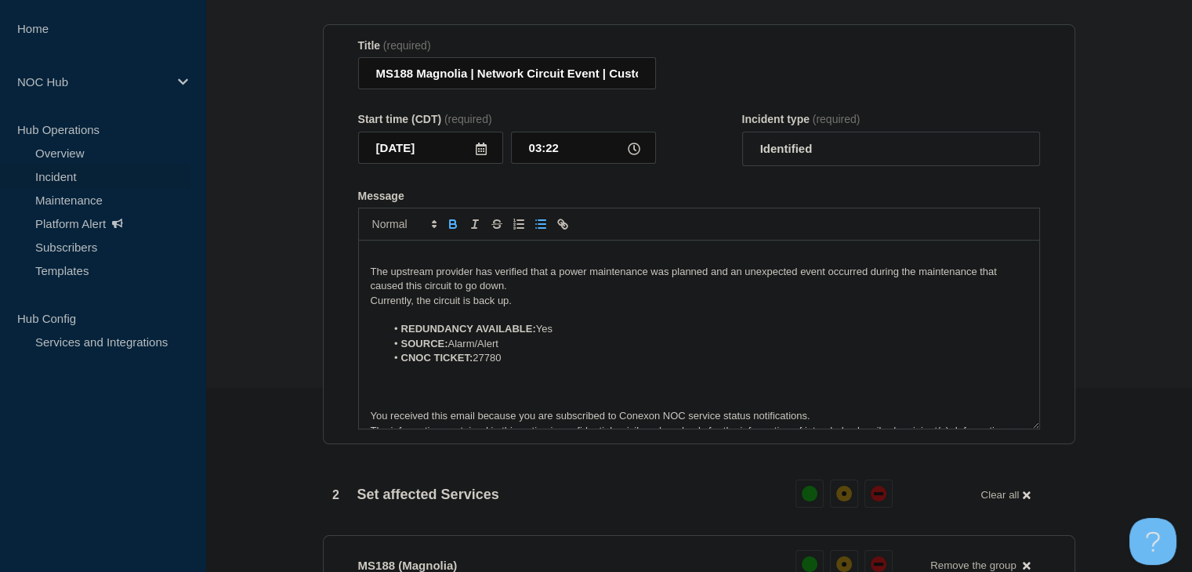
click at [373, 277] on p "The upstream provider has verified that a power maintenance was planned and an …" at bounding box center [699, 279] width 657 height 29
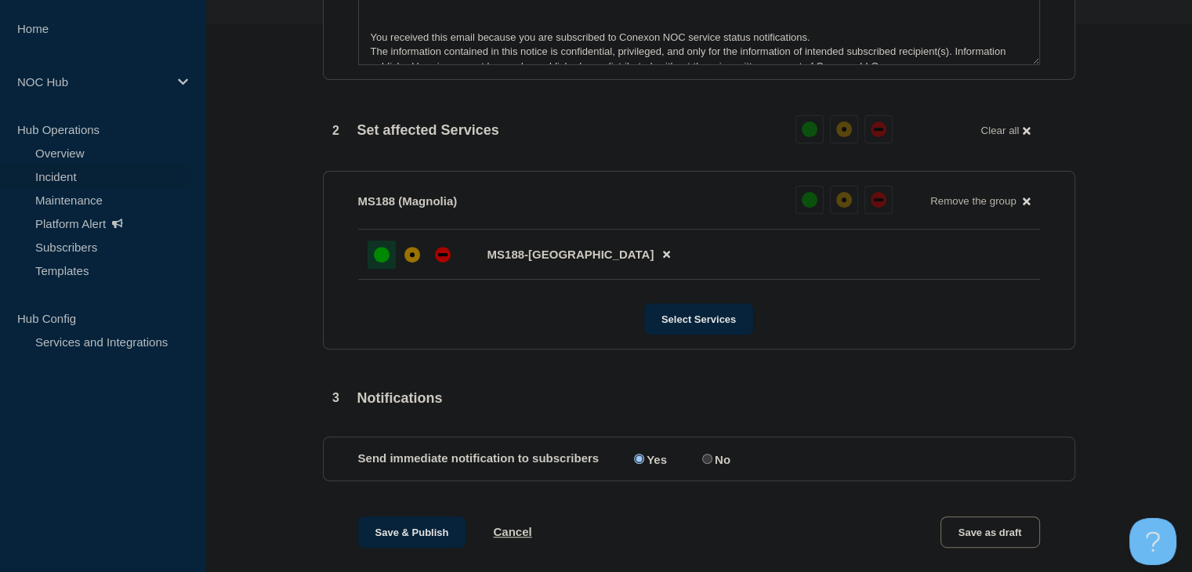
scroll to position [576, 0]
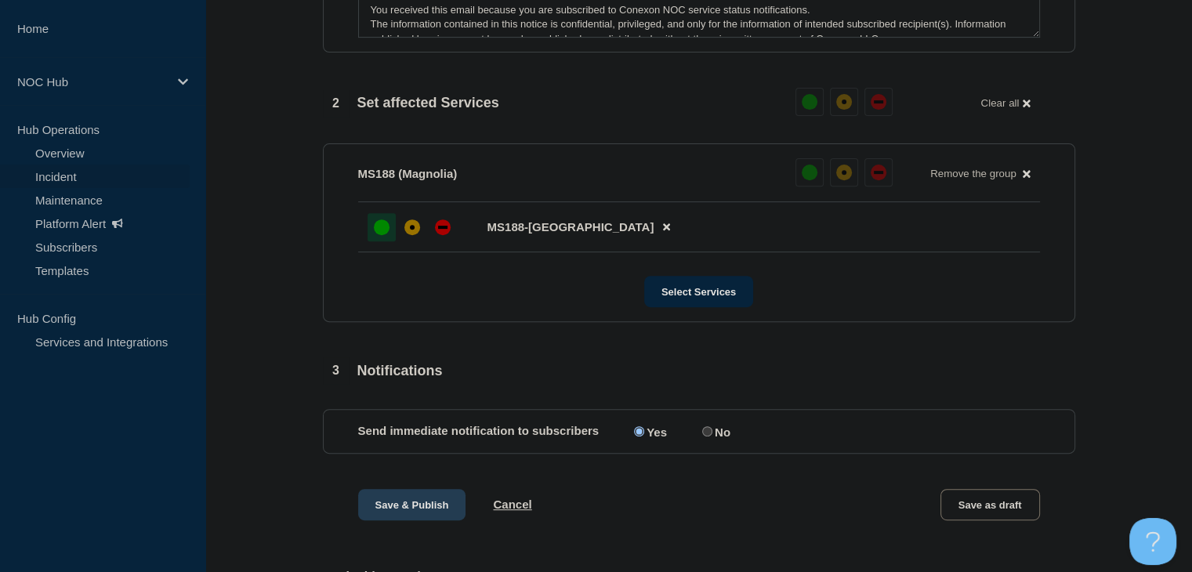
click at [448, 510] on button "Save & Publish" at bounding box center [412, 504] width 108 height 31
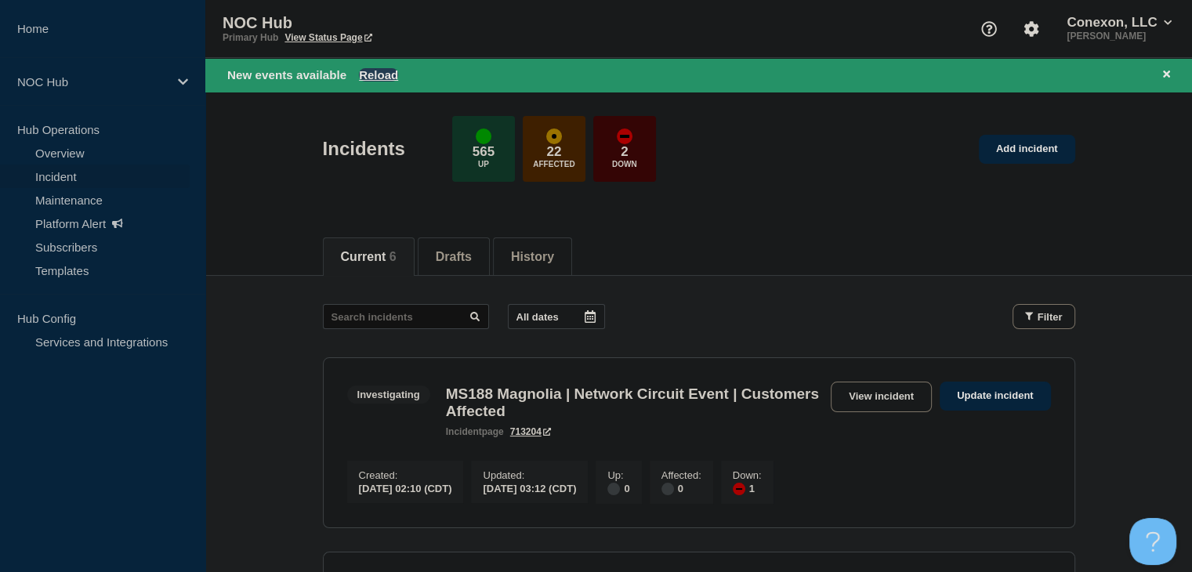
click at [383, 70] on button "Reload" at bounding box center [378, 74] width 39 height 13
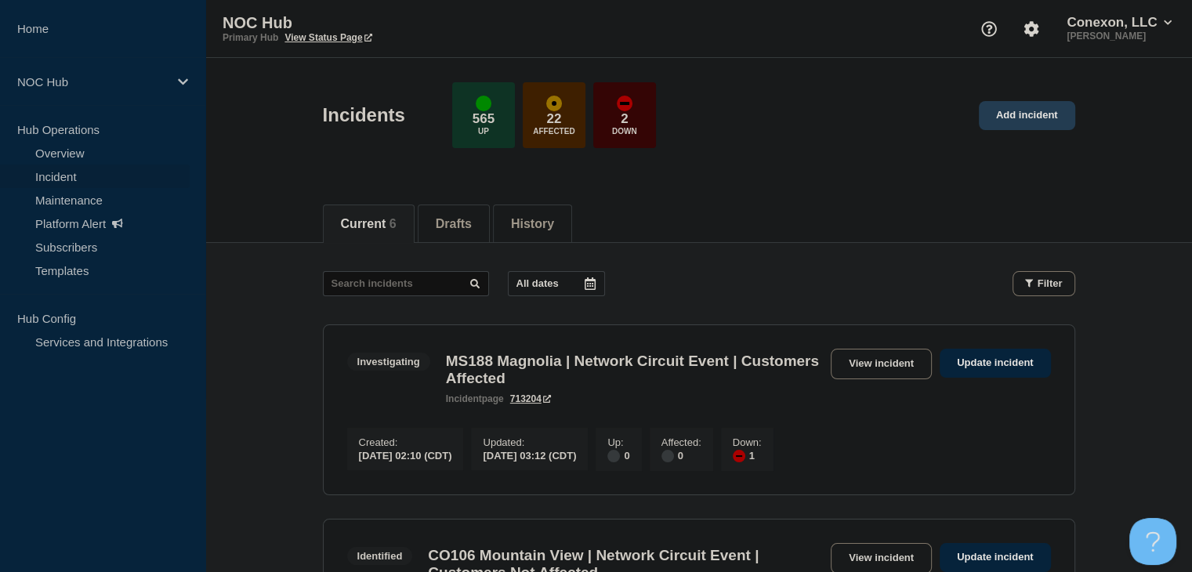
click at [1037, 111] on link "Add incident" at bounding box center [1027, 115] width 96 height 29
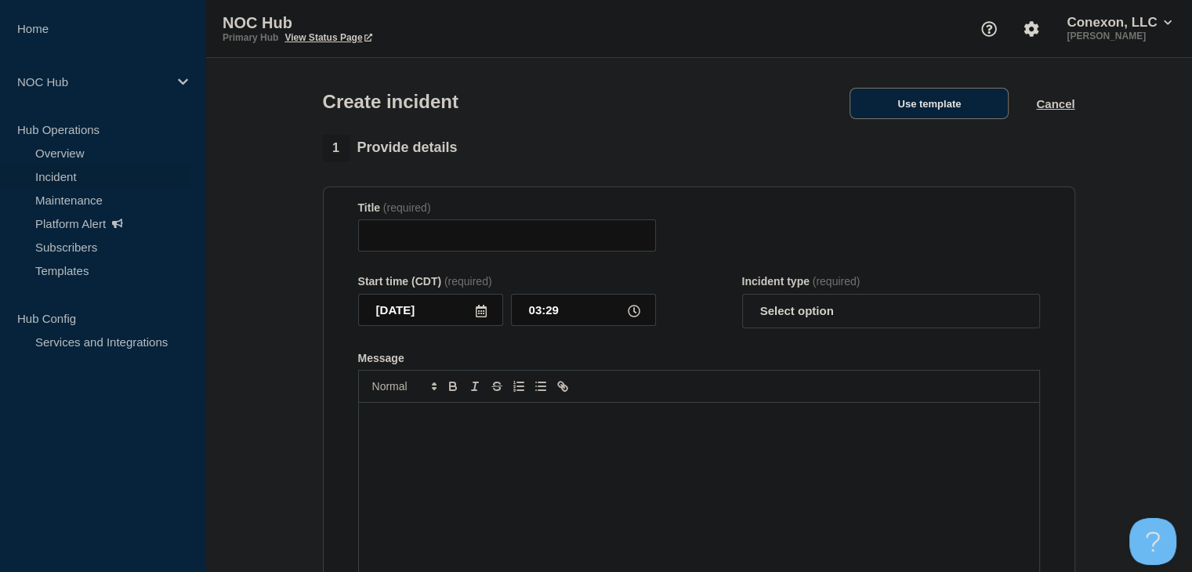
click at [939, 105] on button "Use template" at bounding box center [929, 103] width 159 height 31
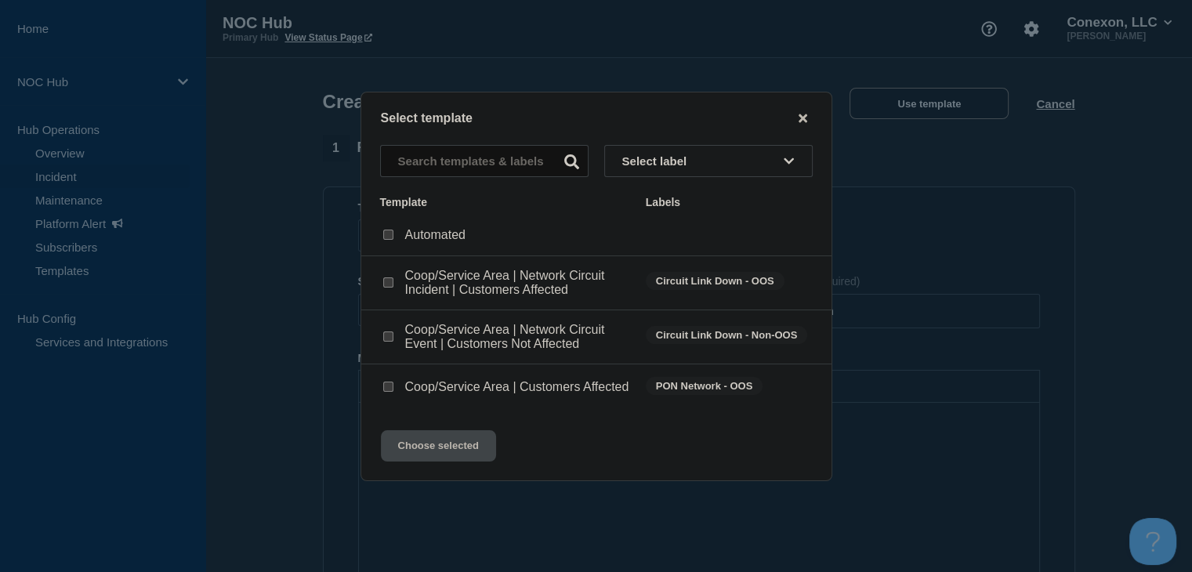
click at [384, 332] on input "Coop/Service Area | Network Circuit Event | Customers Not Affected checkbox" at bounding box center [388, 337] width 10 height 10
checkbox input "true"
click at [421, 451] on button "Choose selected" at bounding box center [438, 445] width 115 height 31
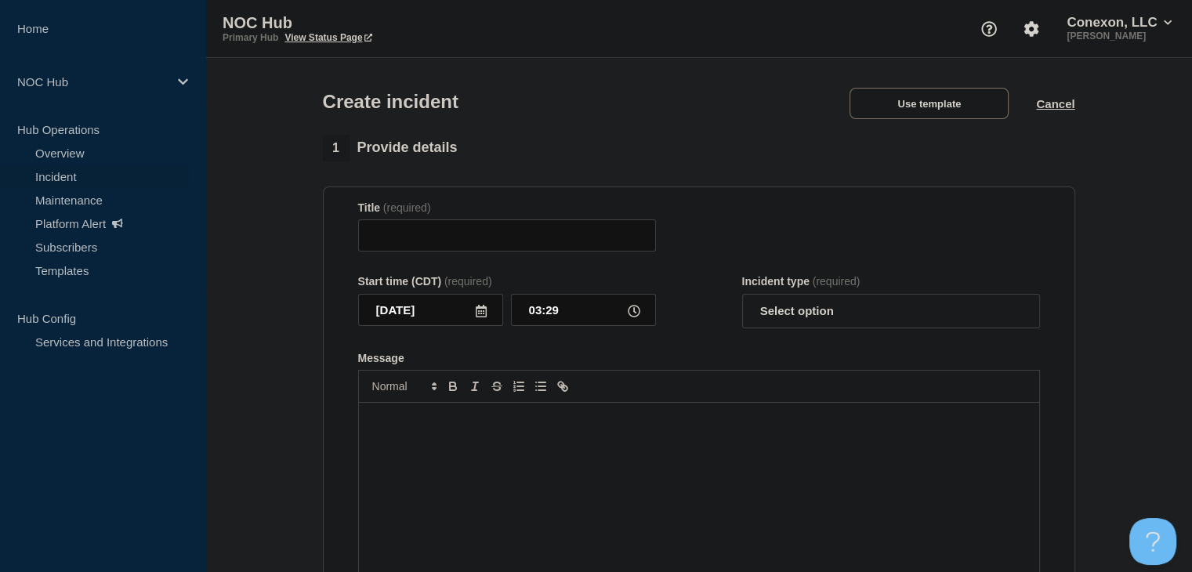
type input "Coop/Service Area | Network Circuit Event | Customers Not Affected"
select select "investigating"
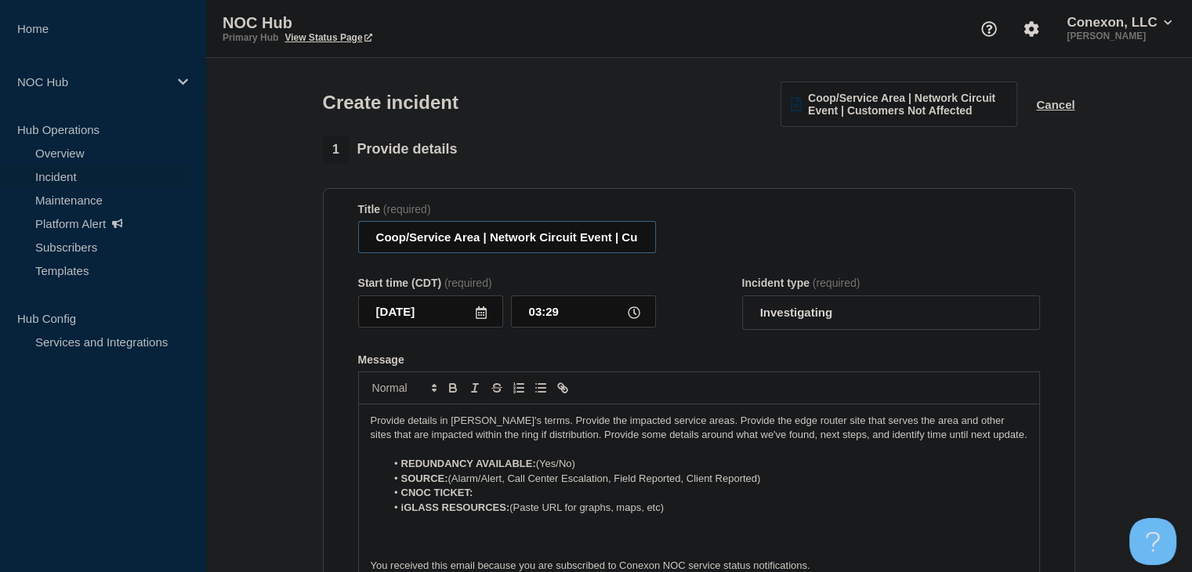
drag, startPoint x: 482, startPoint y: 237, endPoint x: 346, endPoint y: 239, distance: 135.6
click at [346, 239] on section "Title (required) Coop/Service Area | Network Circuit Event | Customers Not Affe…" at bounding box center [699, 398] width 752 height 421
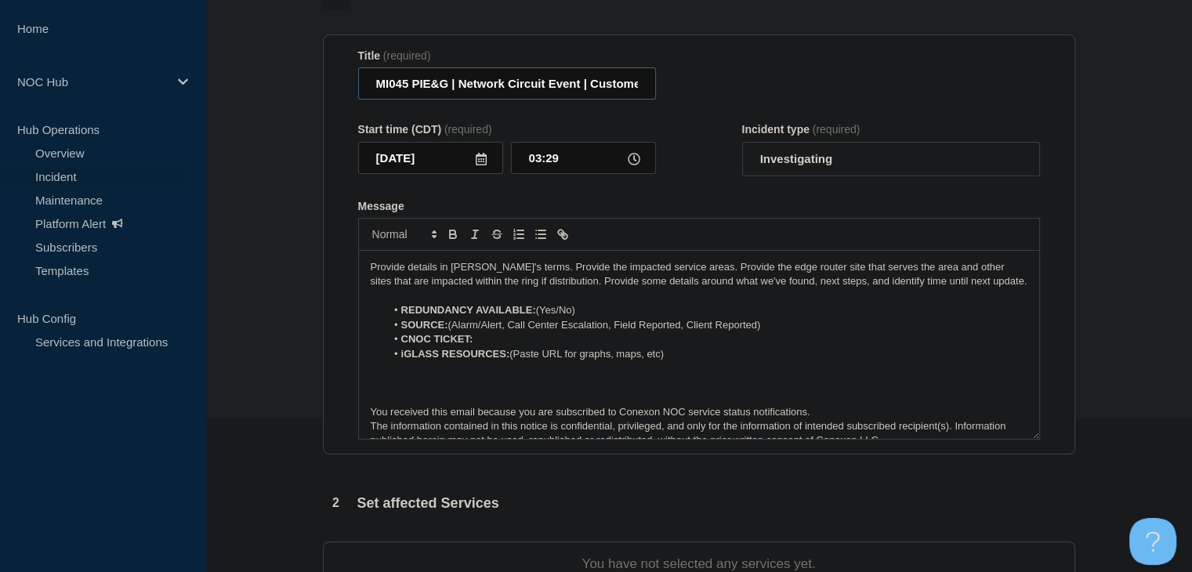
scroll to position [157, 0]
type input "MI045 PIE&G | Network Circuit Event | Customers Not Affected"
click at [517, 351] on li "iGLASS RESOURCES: (Paste URL for graphs, maps, etc)" at bounding box center [707, 351] width 642 height 14
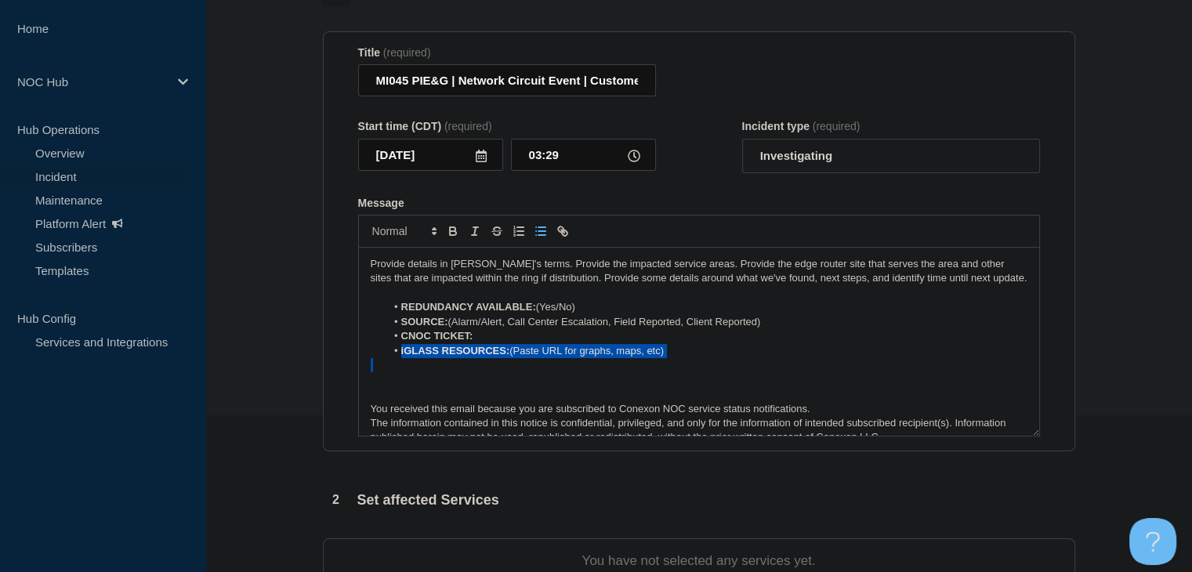
click at [517, 351] on li "iGLASS RESOURCES: (Paste URL for graphs, maps, etc)" at bounding box center [707, 351] width 642 height 14
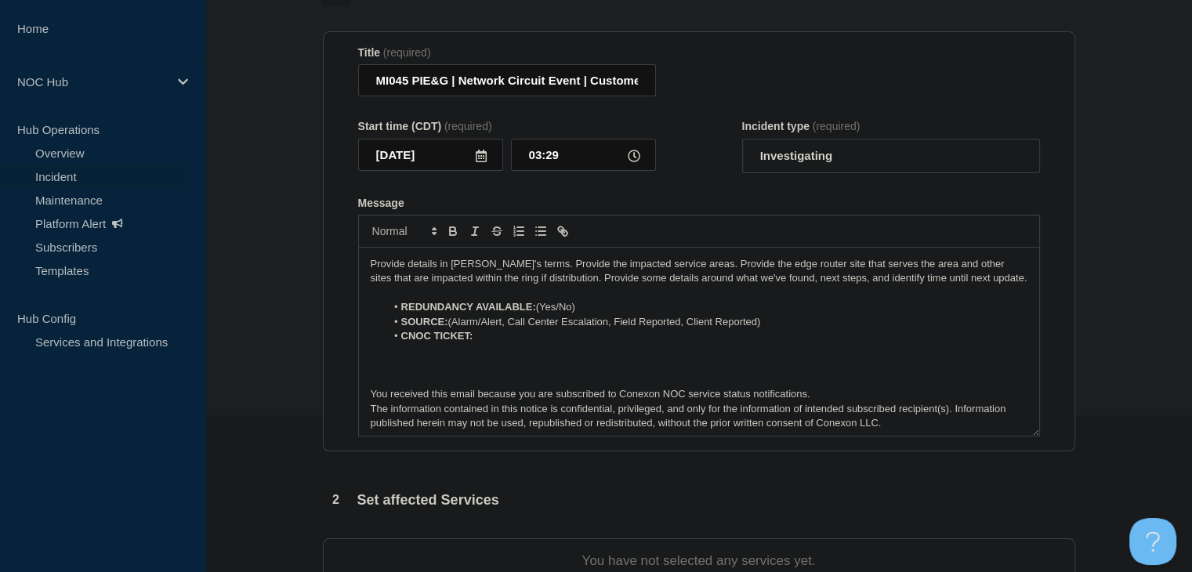
click at [511, 343] on li "CNOC TICKET:" at bounding box center [707, 336] width 642 height 14
click at [450, 234] on icon "Toggle bold text" at bounding box center [453, 231] width 14 height 14
drag, startPoint x: 781, startPoint y: 327, endPoint x: 504, endPoint y: 331, distance: 276.7
click at [504, 329] on li "SOURCE: (Alarm/Alert, Call Center Escalation, Field Reported, Client Reported)" at bounding box center [707, 322] width 642 height 14
click at [453, 326] on li "SOURCE: (Alarm/Alert" at bounding box center [707, 322] width 642 height 14
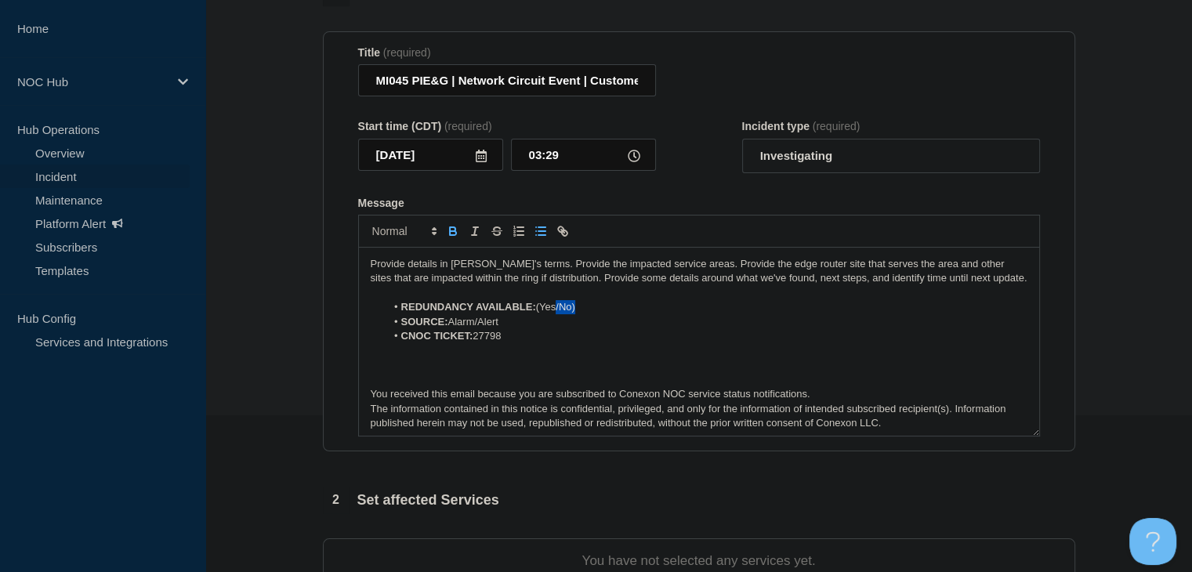
drag, startPoint x: 589, startPoint y: 309, endPoint x: 559, endPoint y: 311, distance: 29.9
click at [559, 311] on li "REDUNDANCY AVAILABLE: (Yes/No)" at bounding box center [707, 307] width 642 height 14
click at [542, 314] on li "REDUNDANCY AVAILABLE: (Yes" at bounding box center [707, 307] width 642 height 14
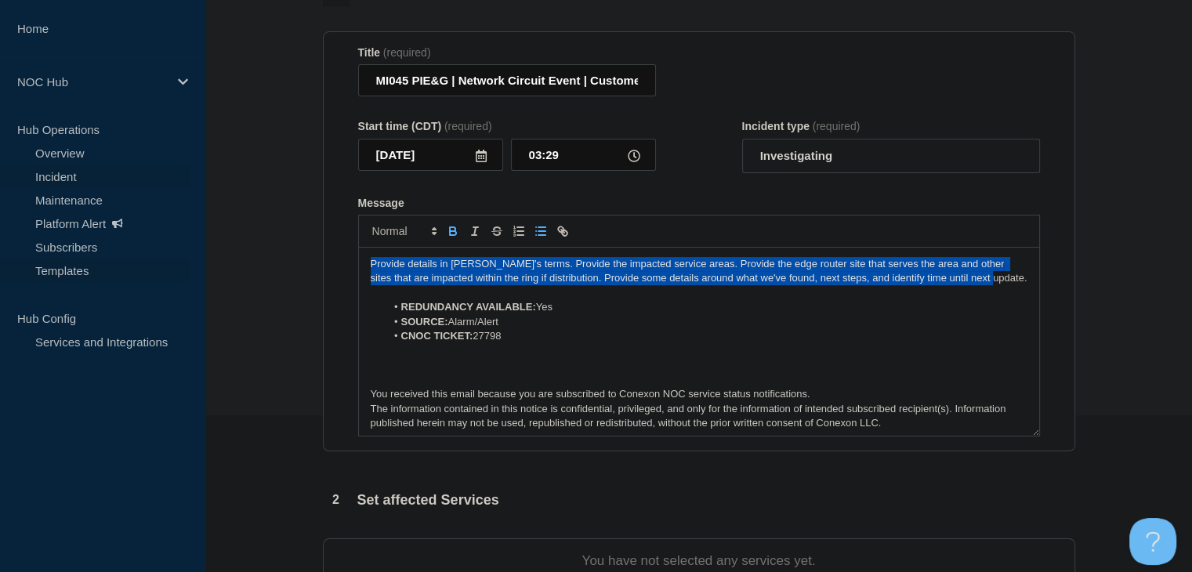
drag, startPoint x: 856, startPoint y: 281, endPoint x: 157, endPoint y: 261, distance: 699.5
click at [157, 261] on div "Home NOC Hub Hub Operations Overview Incident Maintenance Platform Alert Subscr…" at bounding box center [596, 391] width 1192 height 1096
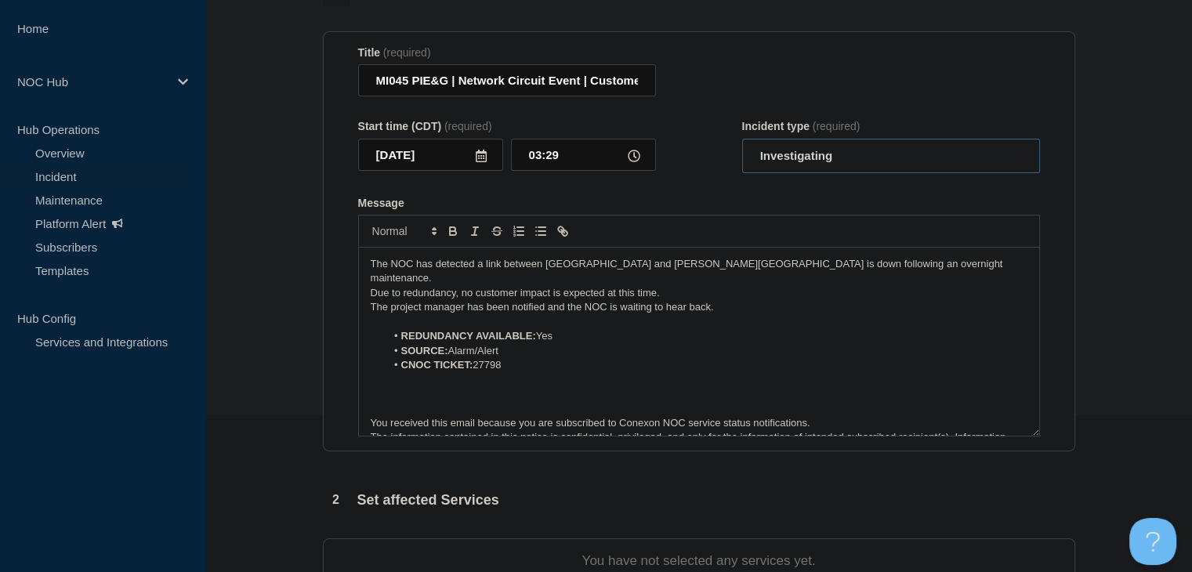
click at [769, 166] on select "Select option Investigating Identified Monitoring" at bounding box center [891, 156] width 298 height 34
click at [718, 123] on div "Start time (CDT) (required) [DATE] 03:29 Incident type (required) Select option…" at bounding box center [699, 146] width 682 height 53
click at [342, 228] on section "Title (required) MI045 PIE&G | Network Circuit Event | Customers Not Affected S…" at bounding box center [699, 241] width 752 height 421
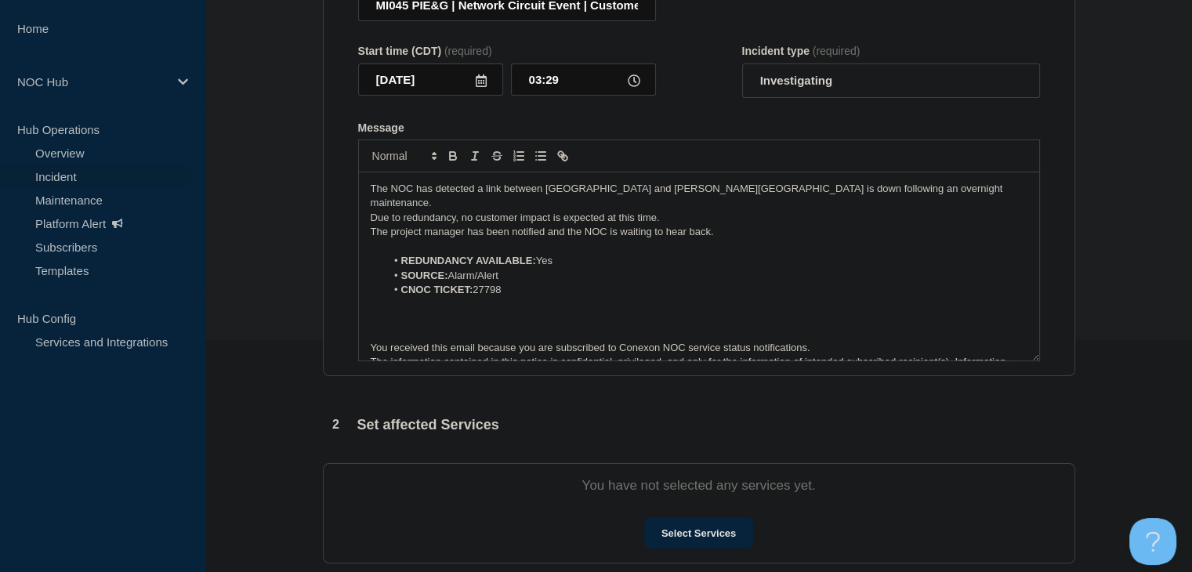
scroll to position [314, 0]
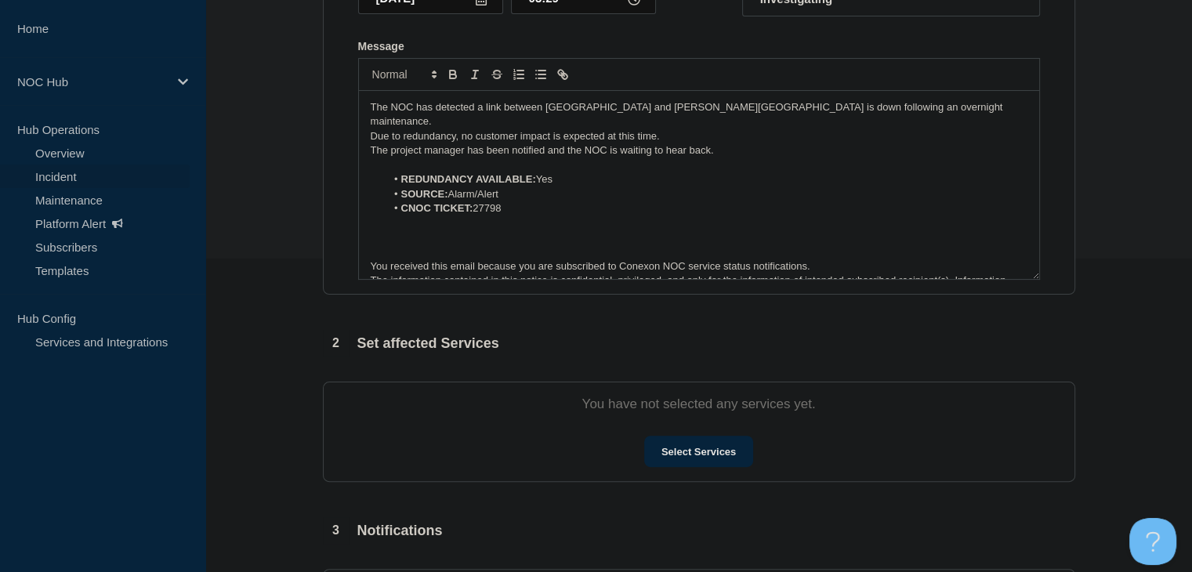
click at [702, 473] on section "You have not selected any services yet. Select Services" at bounding box center [699, 432] width 752 height 100
click at [698, 459] on button "Select Services" at bounding box center [698, 451] width 109 height 31
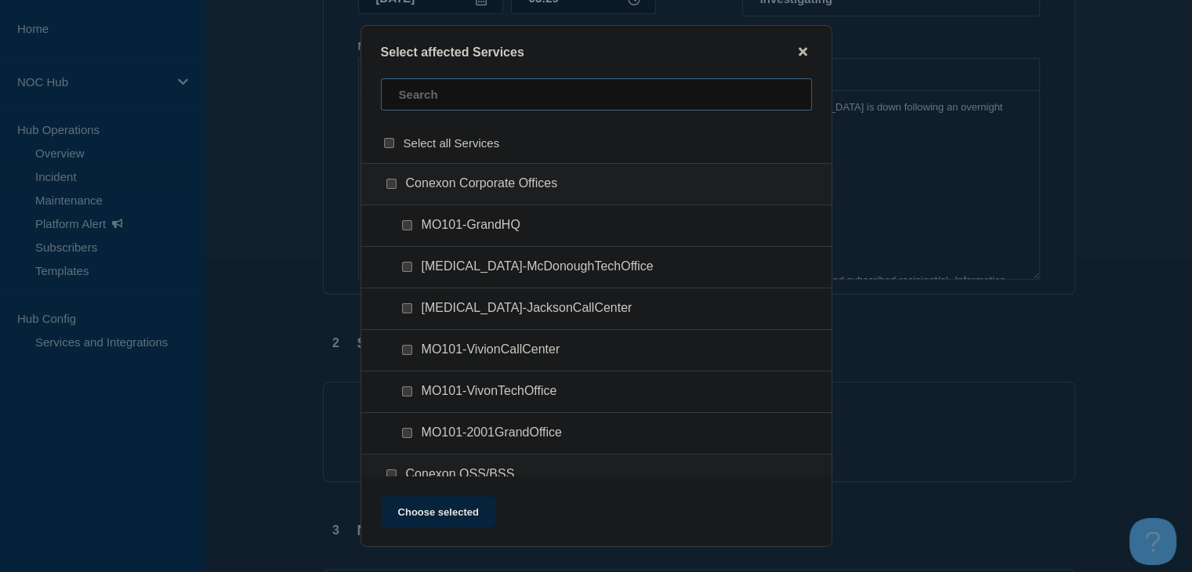
click at [492, 91] on input "text" at bounding box center [596, 94] width 431 height 32
type input ","
checkbox input "true"
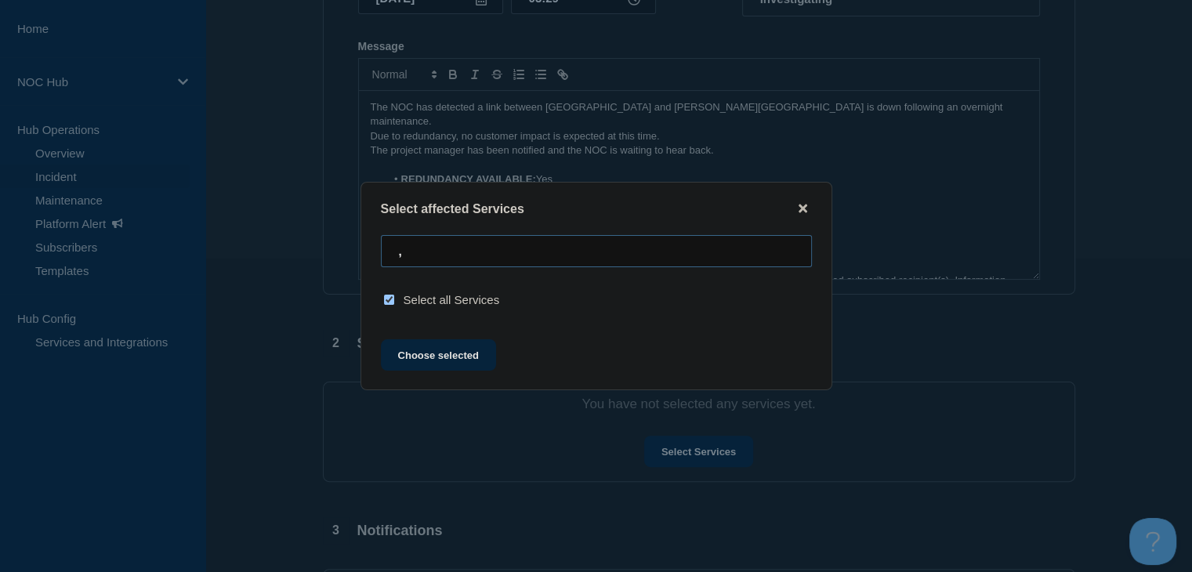
checkbox input "false"
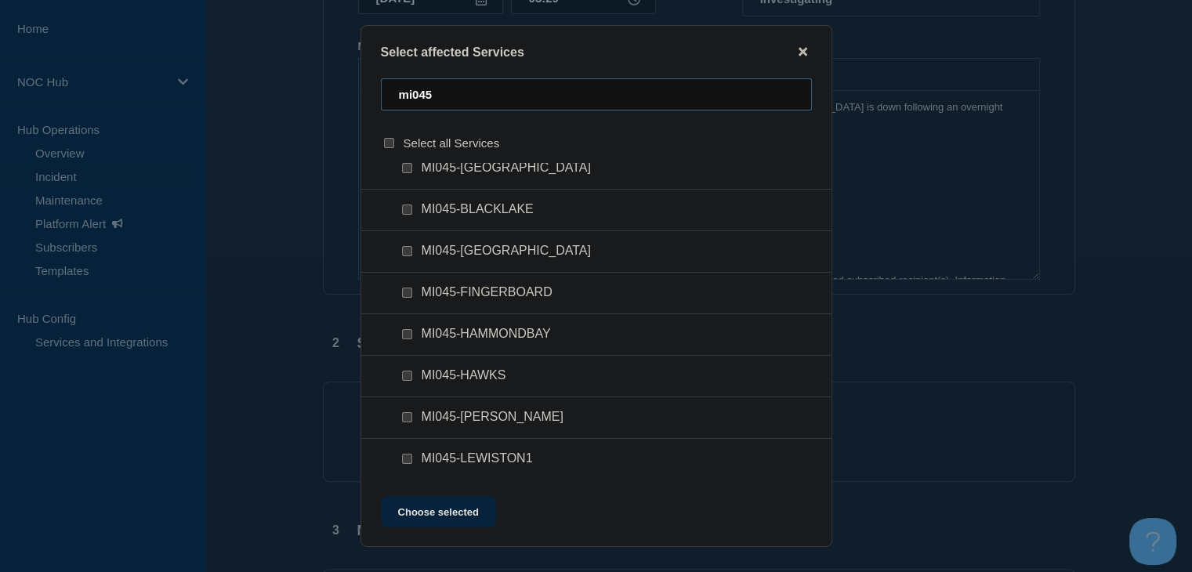
scroll to position [157, 0]
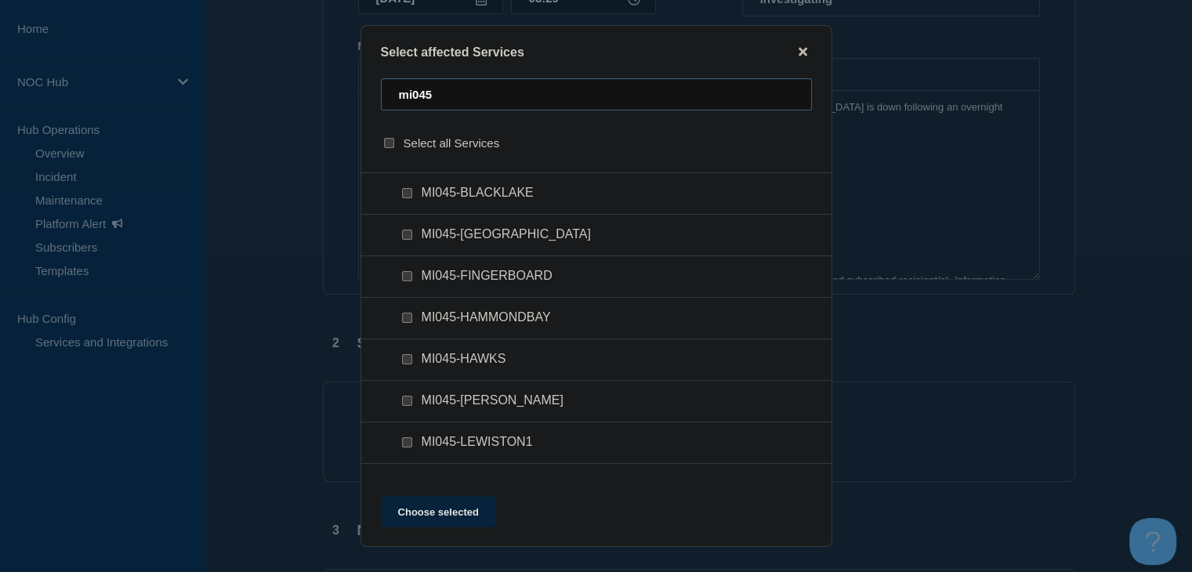
type input "mi045"
click at [408, 321] on input "MI045-HAMMONDBAY checkbox" at bounding box center [407, 318] width 10 height 10
checkbox input "true"
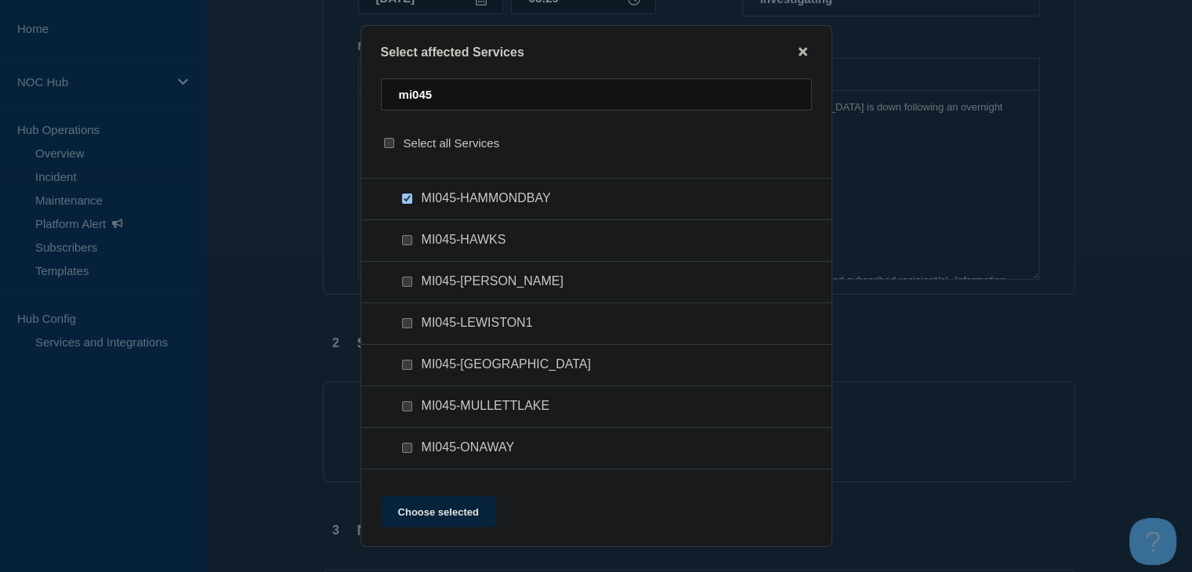
scroll to position [307, 0]
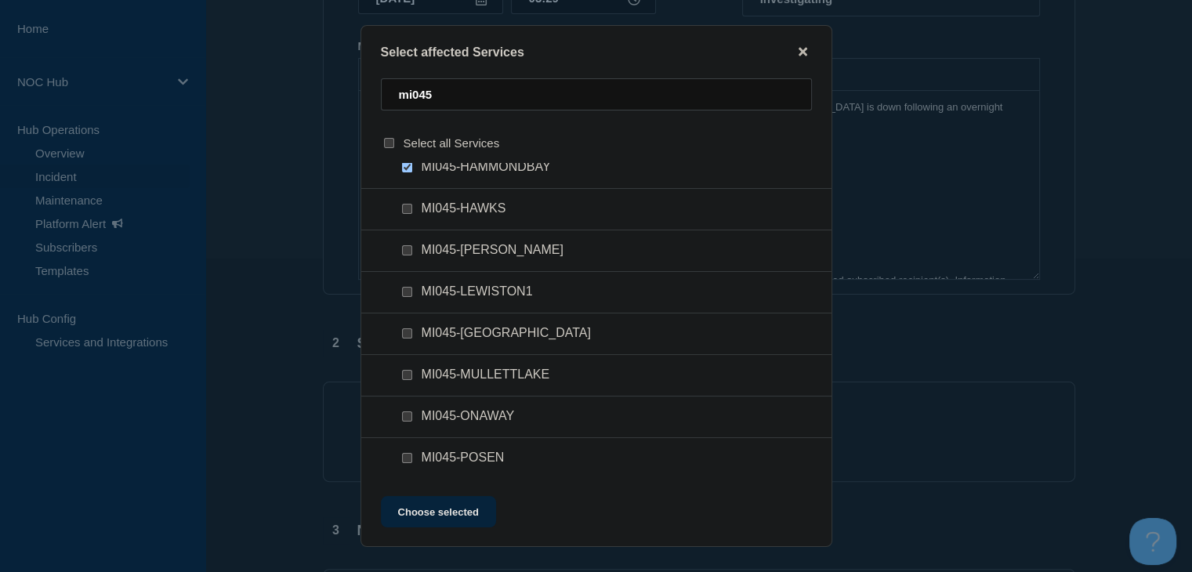
click at [408, 332] on input "MI045-MILLERSBURG checkbox" at bounding box center [407, 333] width 10 height 10
checkbox input "true"
click at [448, 520] on button "Choose selected" at bounding box center [438, 511] width 115 height 31
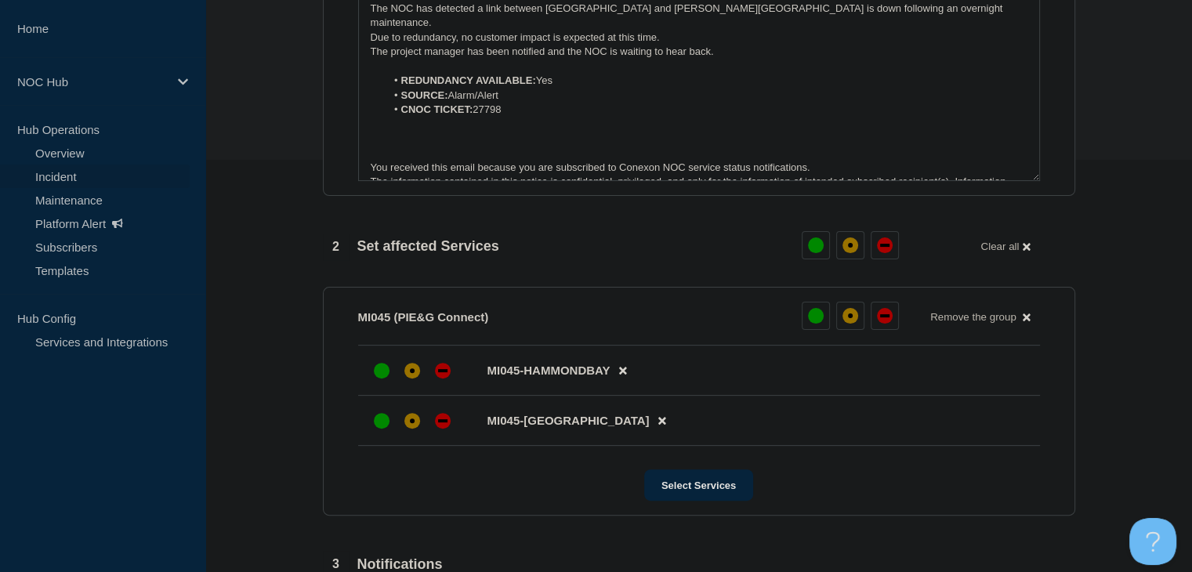
scroll to position [470, 0]
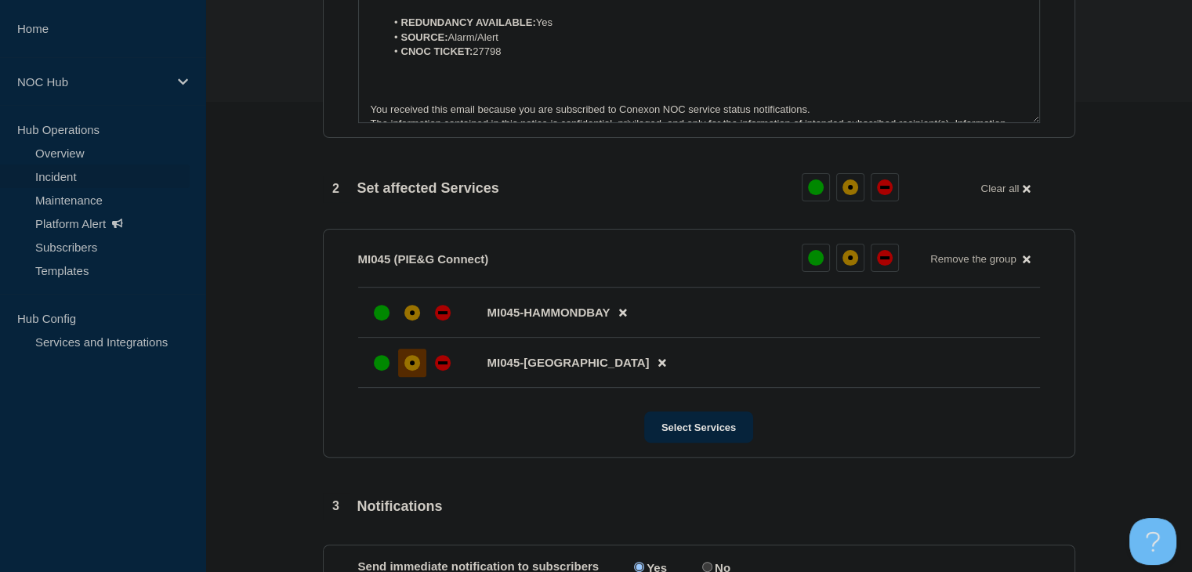
click at [405, 377] on div at bounding box center [412, 363] width 28 height 28
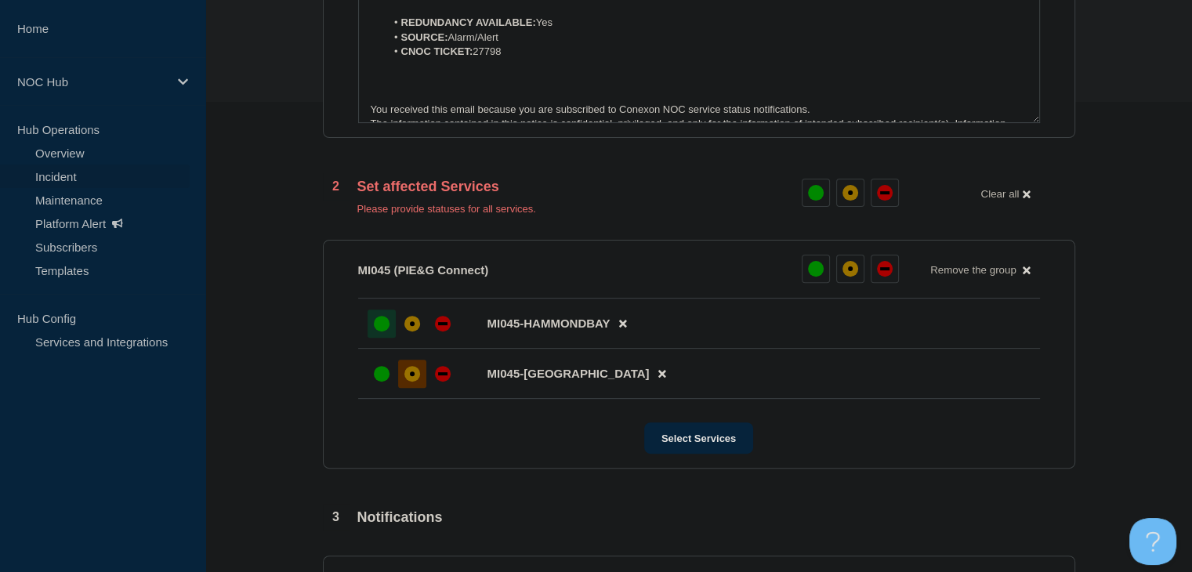
click at [383, 321] on div "up" at bounding box center [382, 324] width 16 height 16
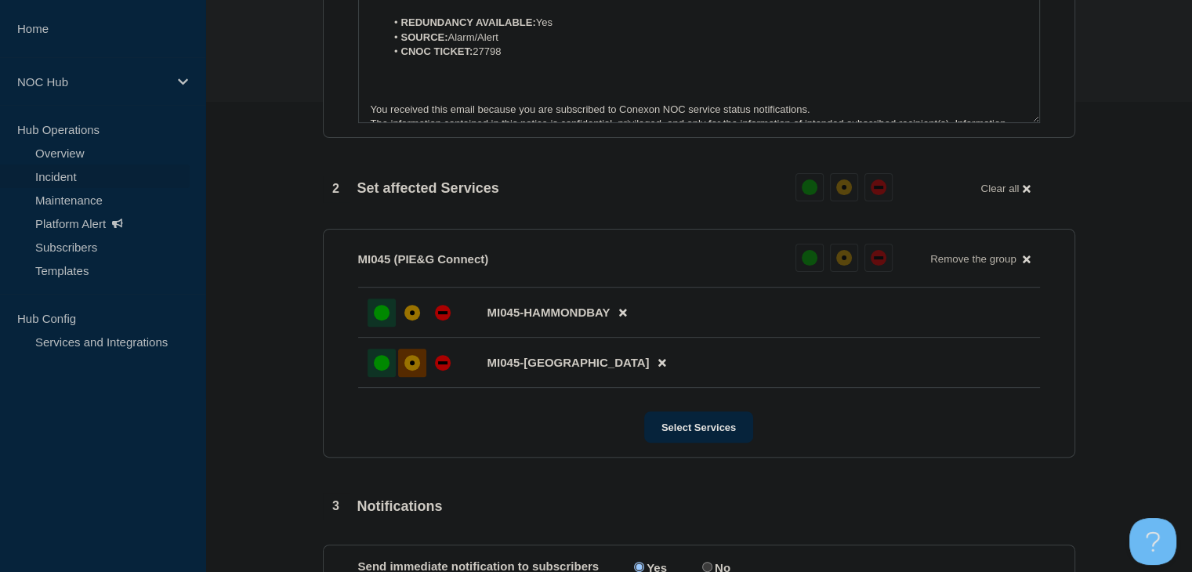
click at [386, 371] on div "up" at bounding box center [382, 363] width 16 height 16
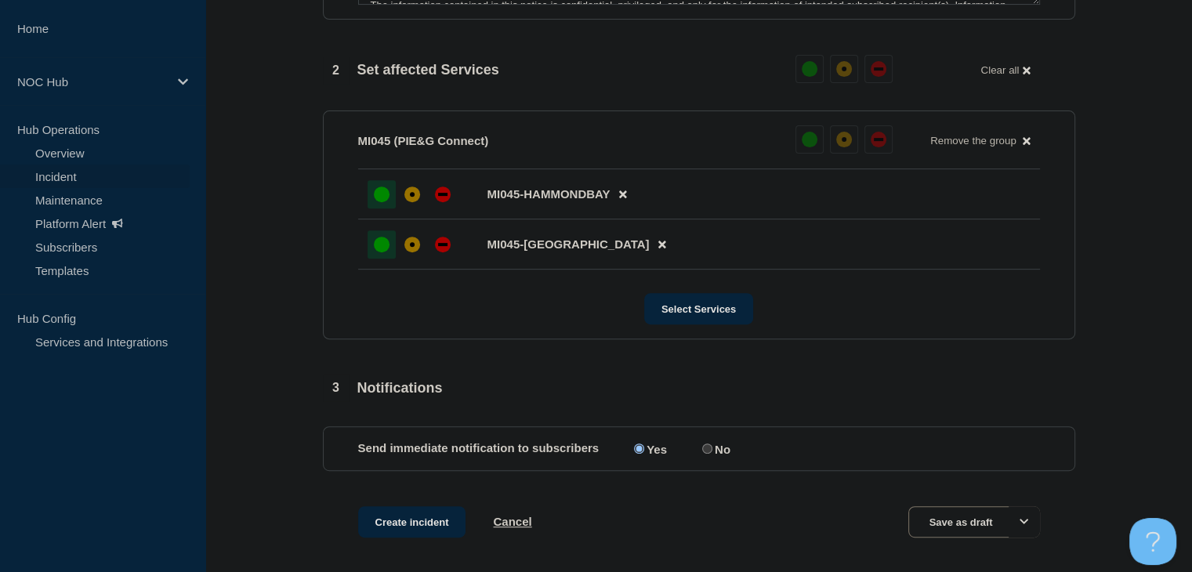
scroll to position [663, 0]
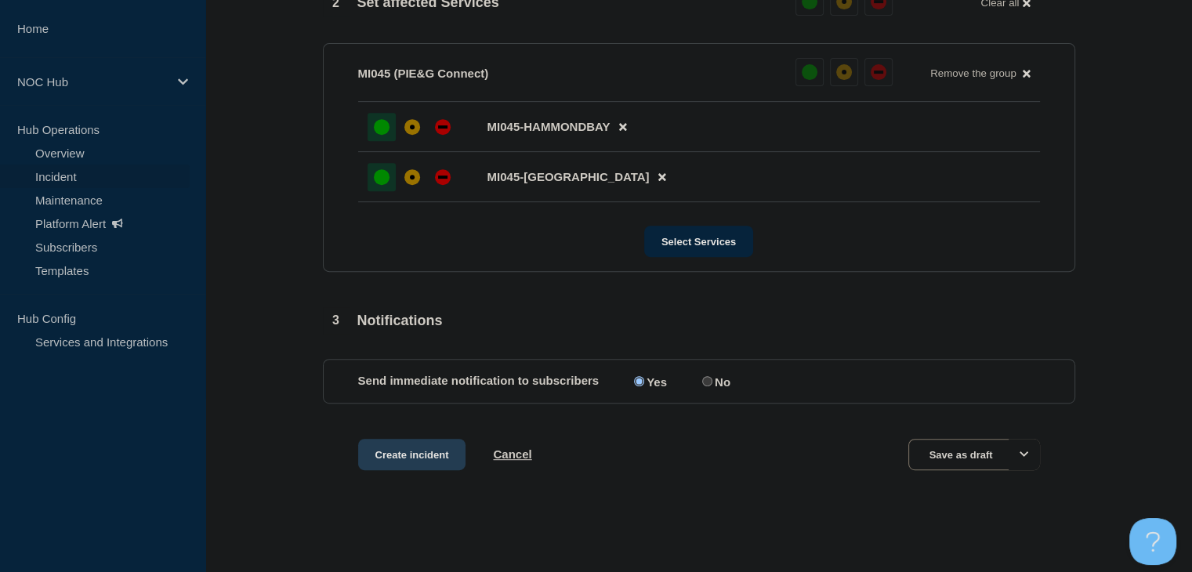
click at [430, 456] on button "Create incident" at bounding box center [412, 454] width 108 height 31
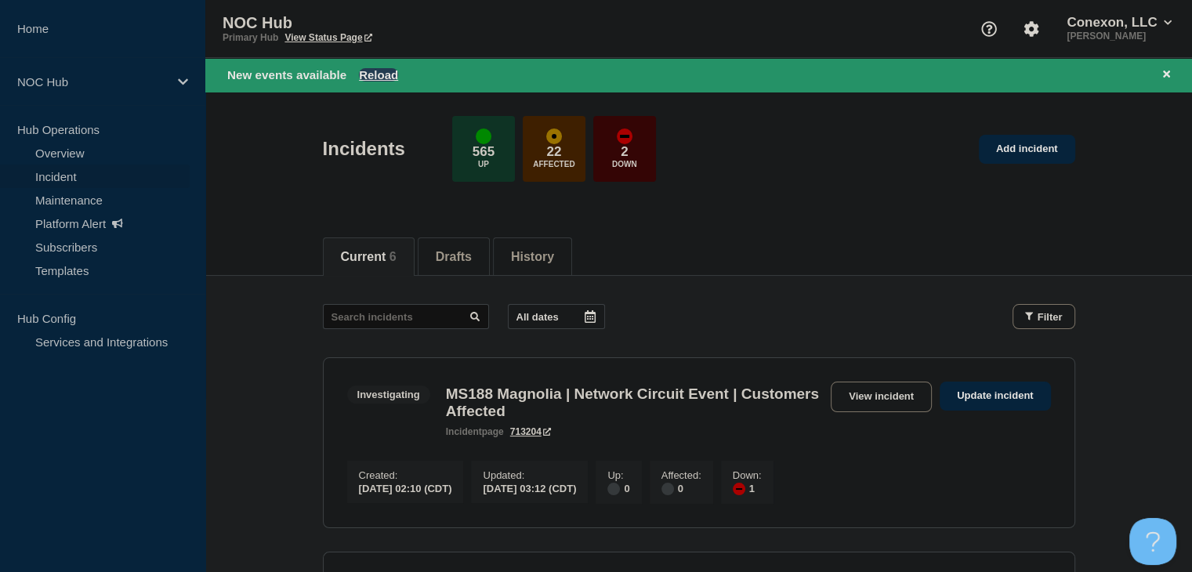
click at [361, 68] on button "Reload" at bounding box center [378, 74] width 39 height 13
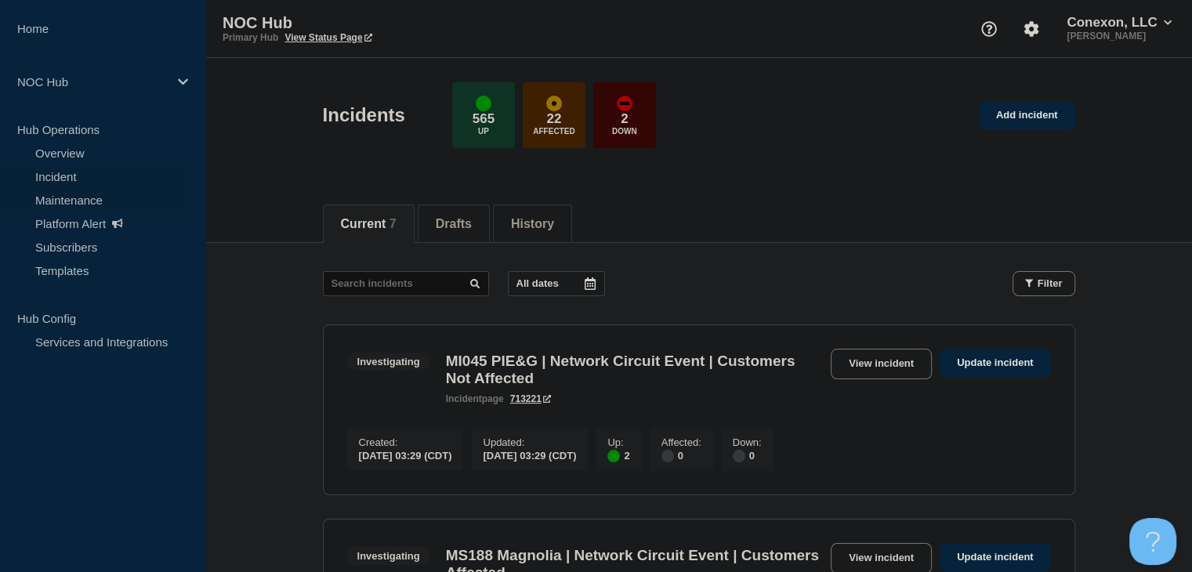
click at [70, 194] on link "Maintenance" at bounding box center [95, 200] width 190 height 24
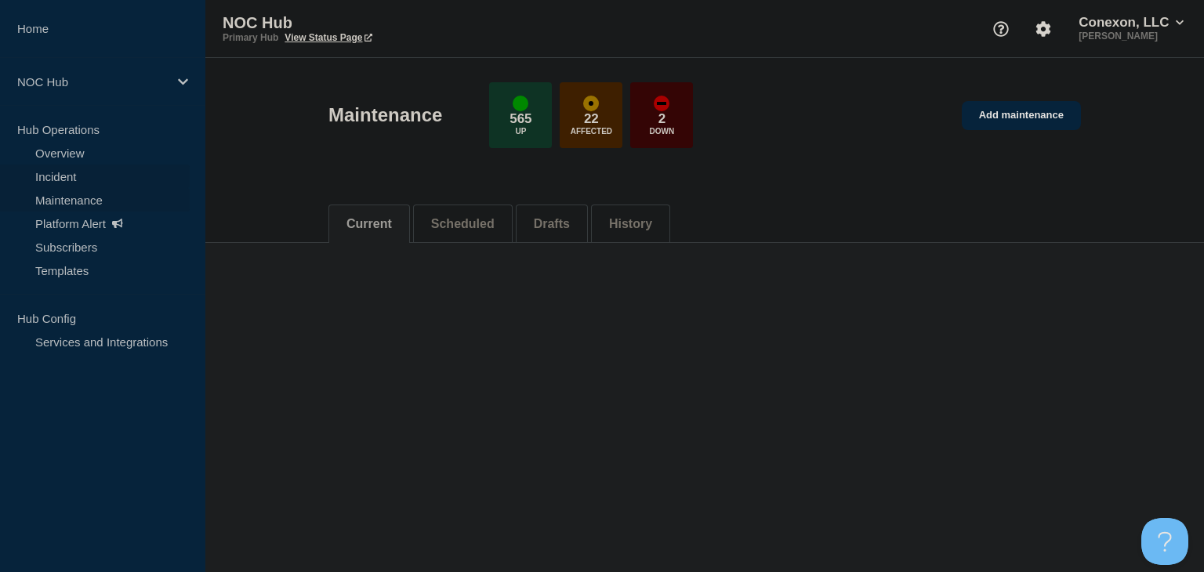
click at [67, 179] on link "Incident" at bounding box center [95, 177] width 190 height 24
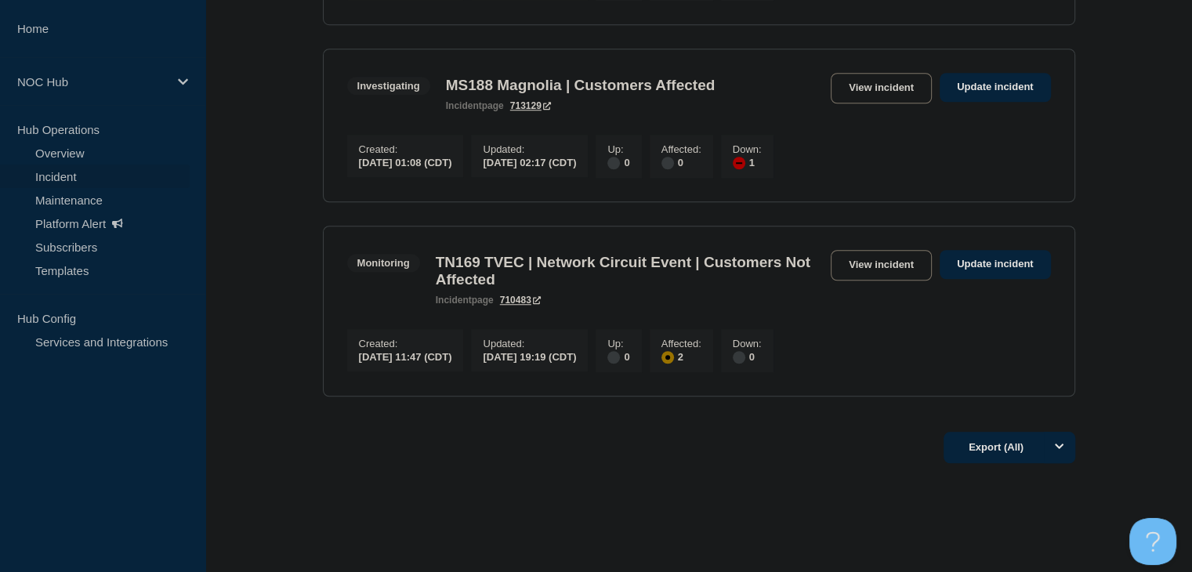
scroll to position [1333, 0]
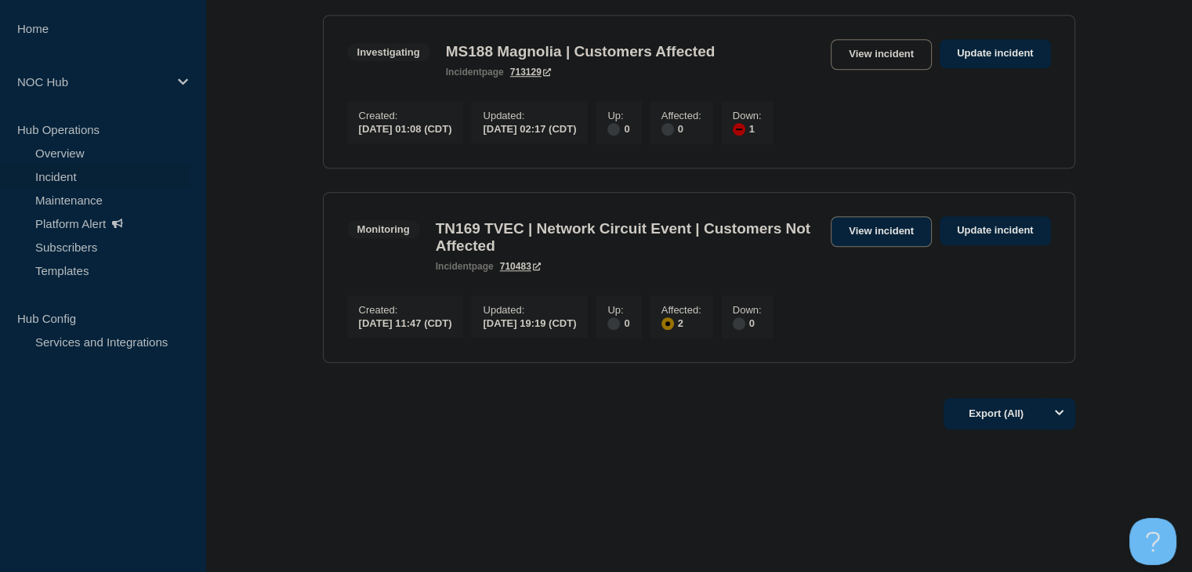
click at [881, 231] on link "View incident" at bounding box center [881, 231] width 101 height 31
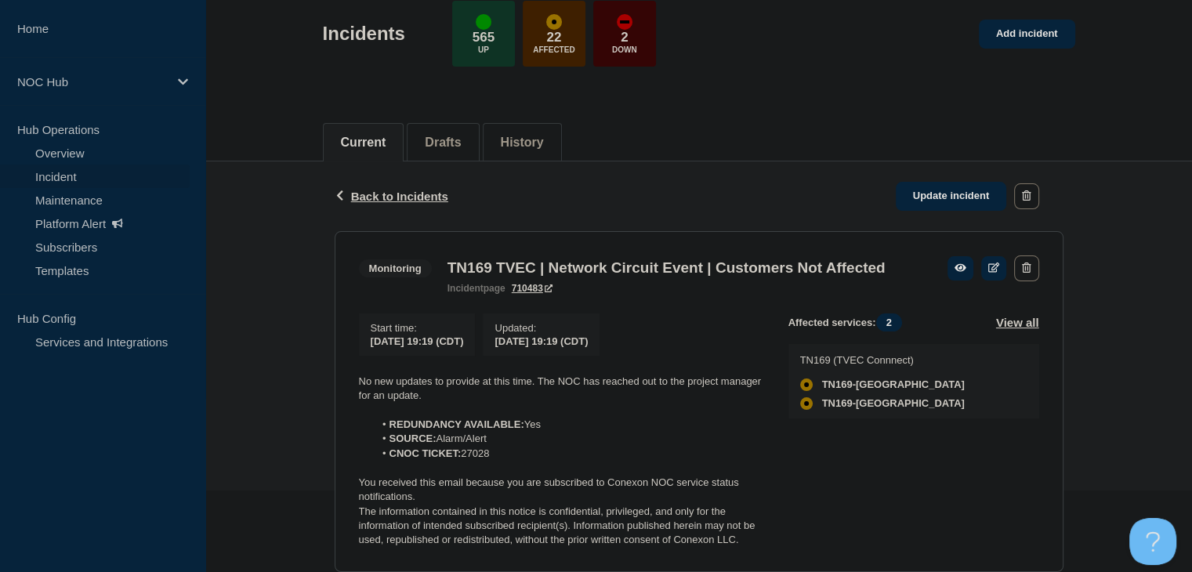
scroll to position [157, 0]
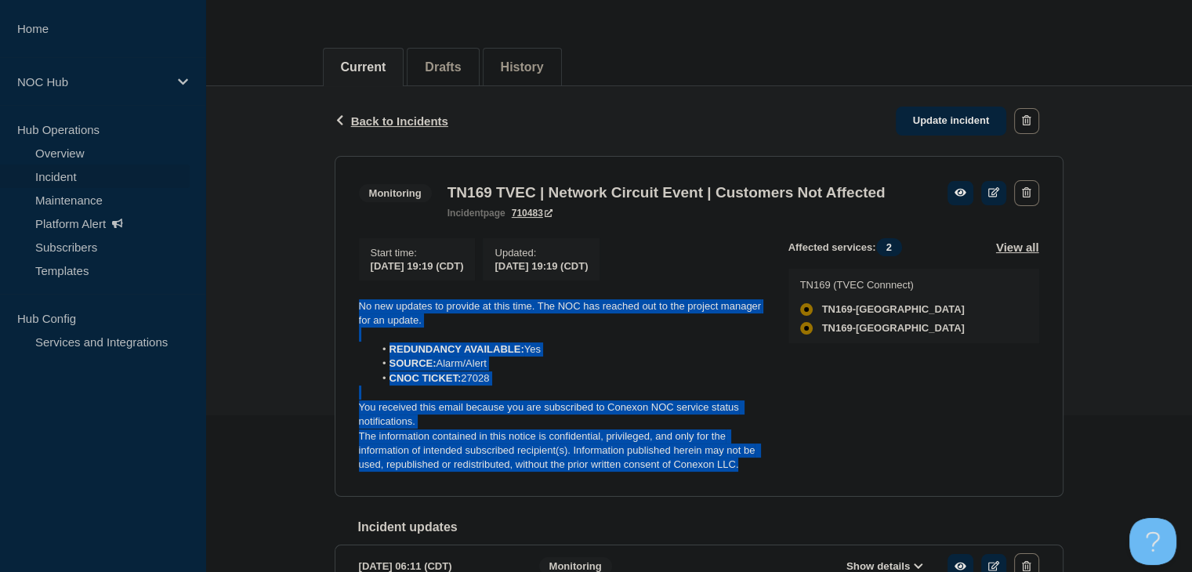
drag, startPoint x: 774, startPoint y: 489, endPoint x: 343, endPoint y: 328, distance: 460.4
click at [343, 328] on section "Monitoring TN169 TVEC | Network Circuit Event | Customers Not Affected incident…" at bounding box center [699, 326] width 729 height 341
copy div "No new updates to provide at this time. The NOC has reached out to the project …"
click at [919, 129] on link "Update incident" at bounding box center [951, 121] width 111 height 29
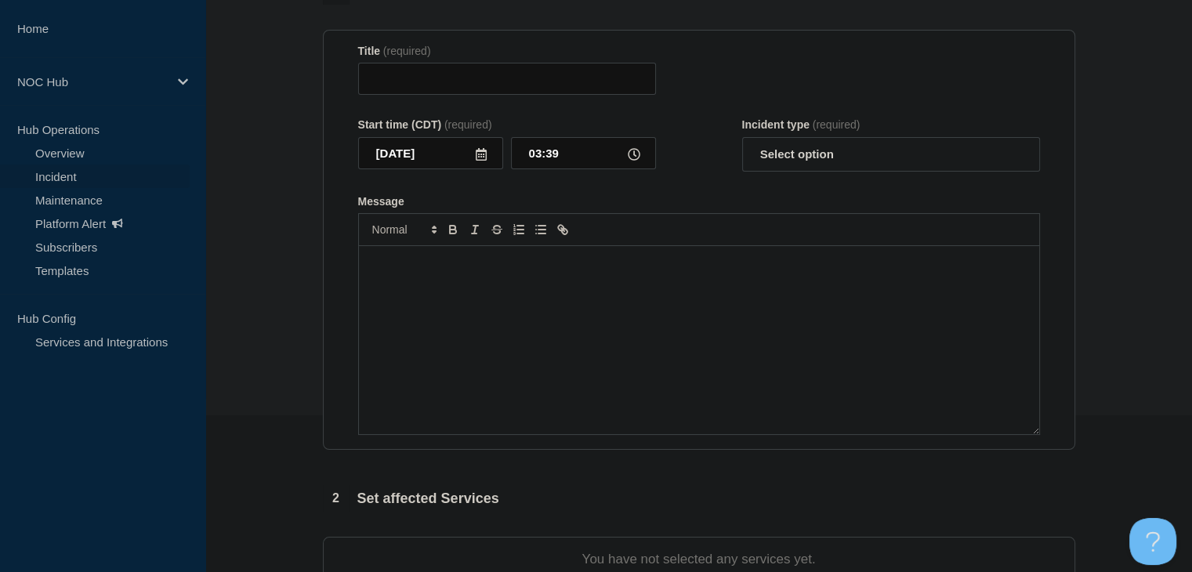
type input "TN169 TVEC | Network Circuit Event | Customers Not Affected"
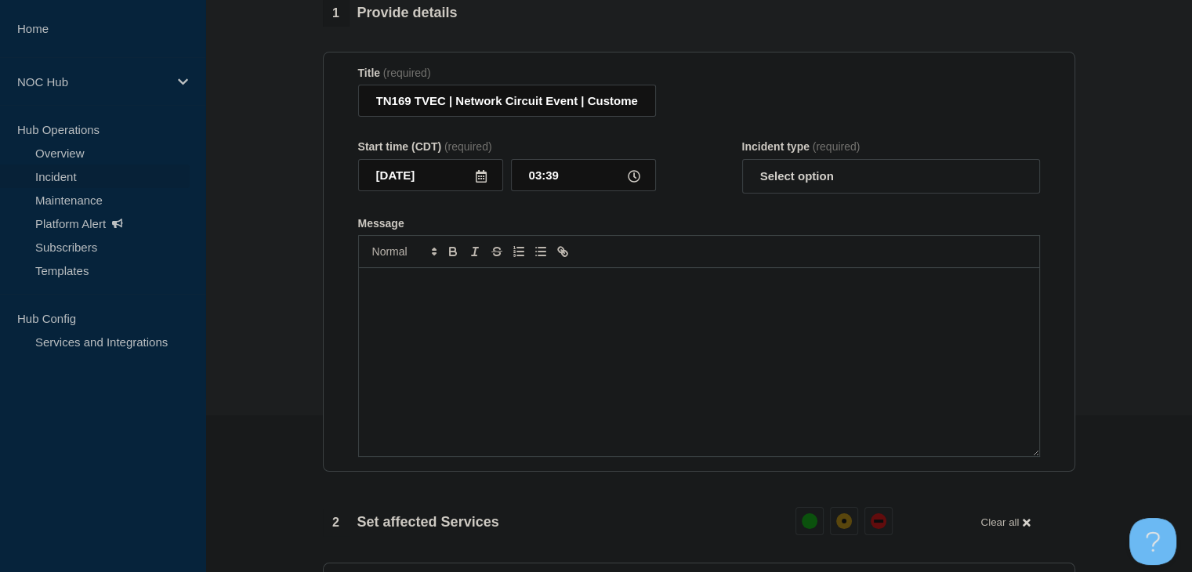
click at [439, 398] on div "Message" at bounding box center [699, 362] width 680 height 188
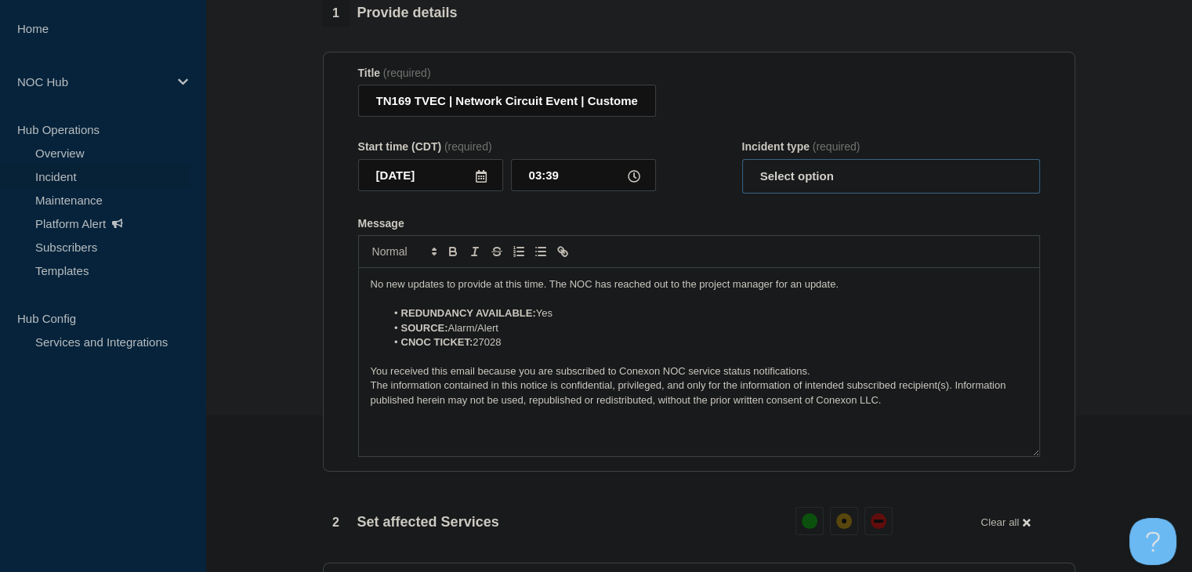
click at [818, 183] on select "Select option Investigating Identified Monitoring Resolved" at bounding box center [891, 176] width 298 height 34
select select "monitoring"
click at [742, 169] on select "Select option Investigating Identified Monitoring Resolved" at bounding box center [891, 176] width 298 height 34
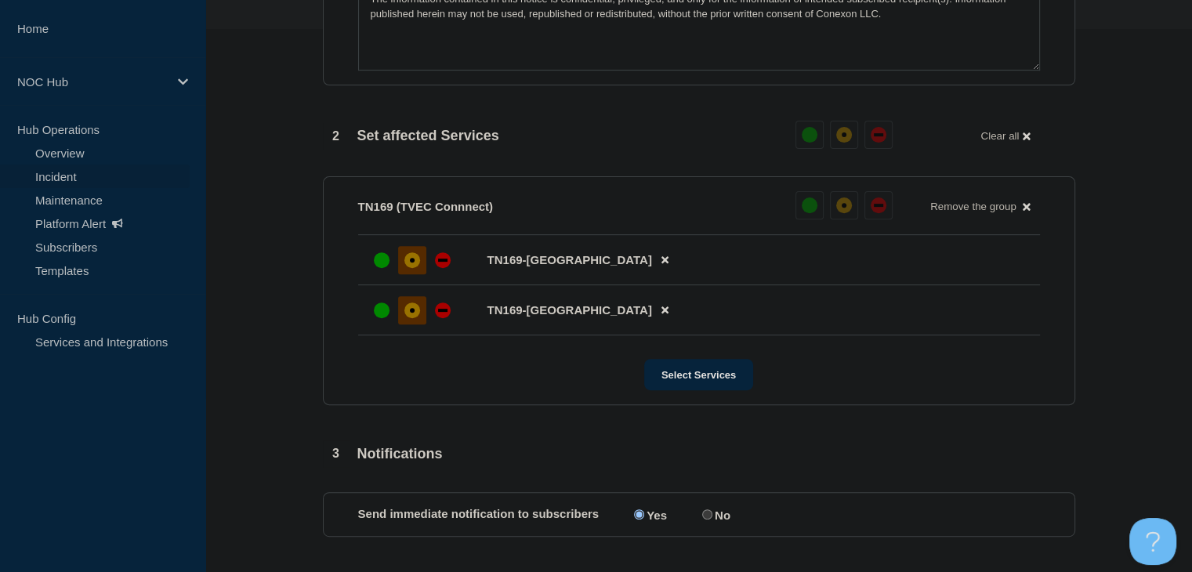
scroll to position [627, 0]
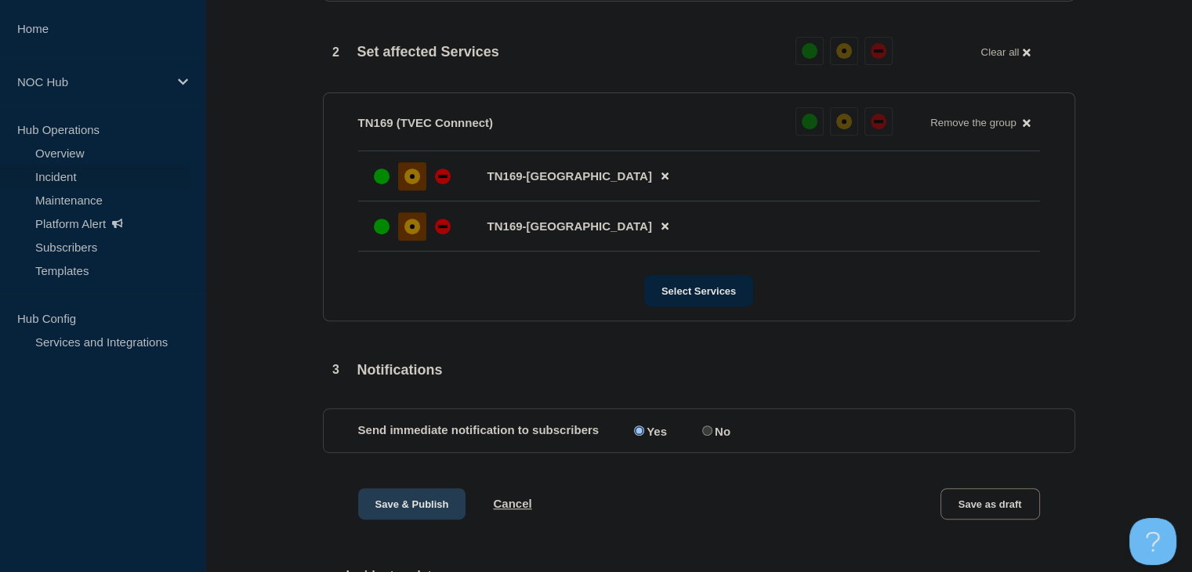
click at [423, 500] on button "Save & Publish" at bounding box center [412, 503] width 108 height 31
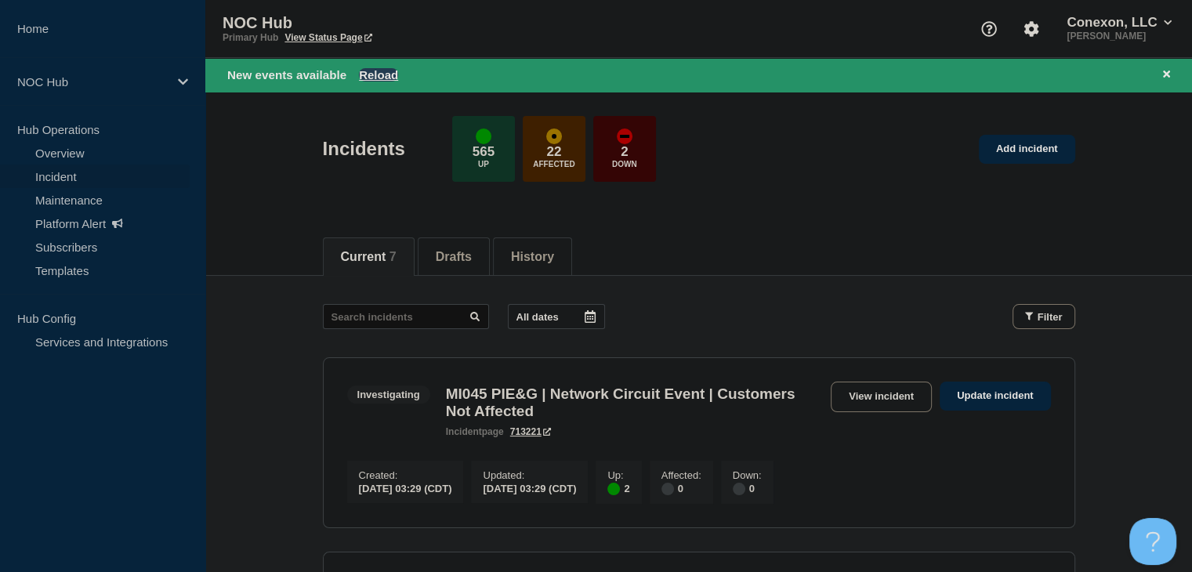
click at [379, 68] on button "Reload" at bounding box center [378, 74] width 39 height 13
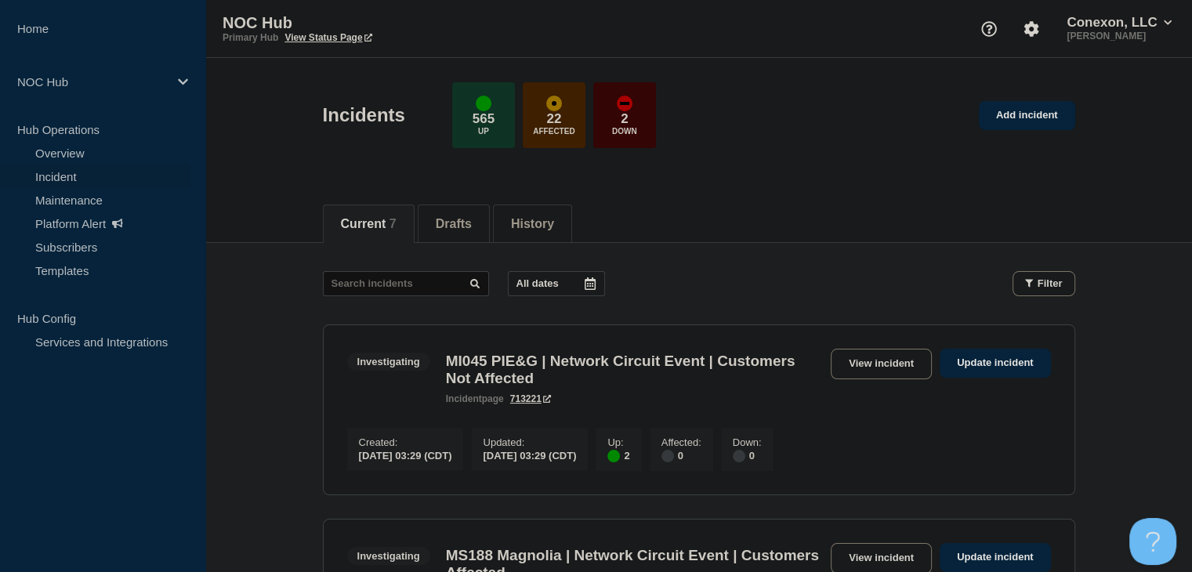
click at [883, 396] on div "Investigating MI045 PIE&G | Network Circuit Event | Customers Not Affected inci…" at bounding box center [699, 377] width 704 height 56
click at [883, 375] on link "View incident" at bounding box center [881, 364] width 101 height 31
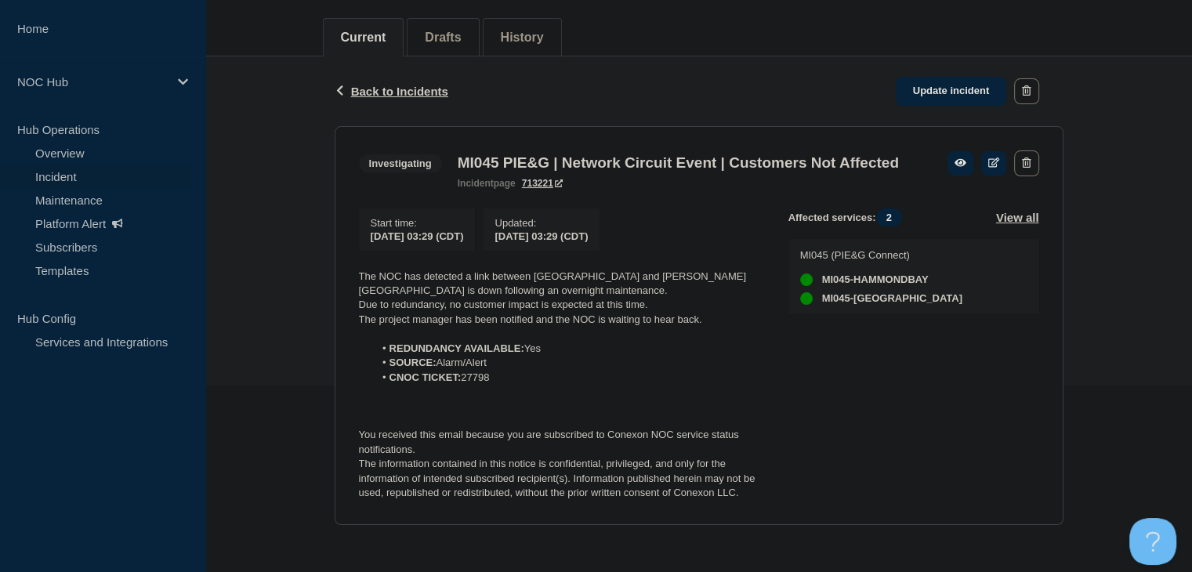
scroll to position [213, 0]
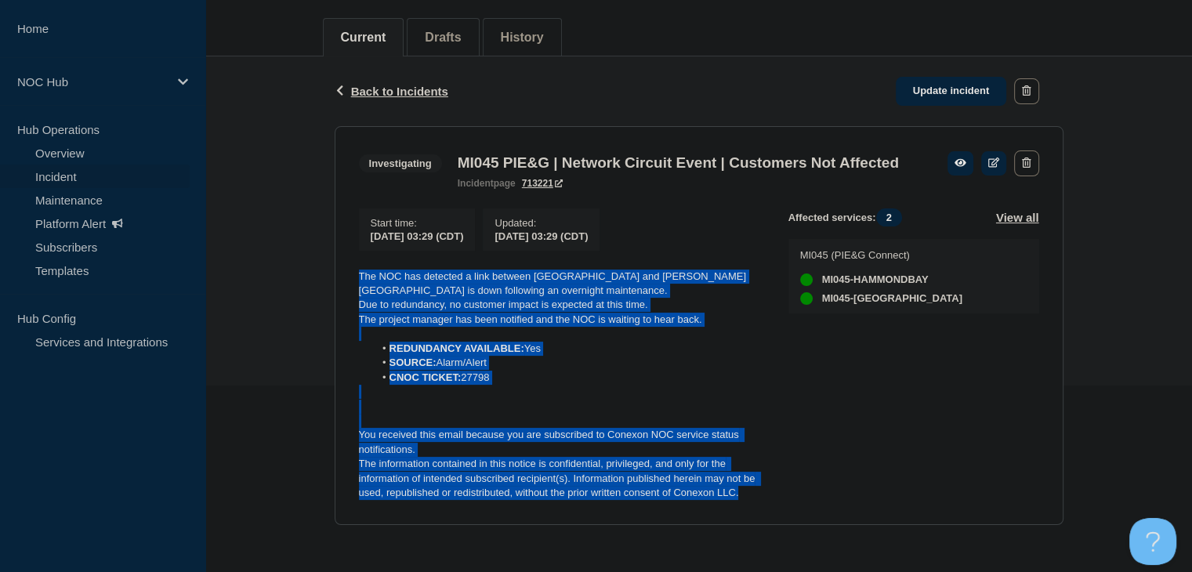
drag, startPoint x: 746, startPoint y: 493, endPoint x: 346, endPoint y: 276, distance: 454.9
click at [346, 276] on section "Investigating MI045 PIE&G | Network Circuit Event | Customers Not Affected inci…" at bounding box center [699, 325] width 729 height 399
copy div "The NOC has detected a link between [GEOGRAPHIC_DATA] and [PERSON_NAME][GEOGRAP…"
click at [752, 332] on p at bounding box center [561, 334] width 404 height 14
drag, startPoint x: 742, startPoint y: 502, endPoint x: 351, endPoint y: 267, distance: 456.4
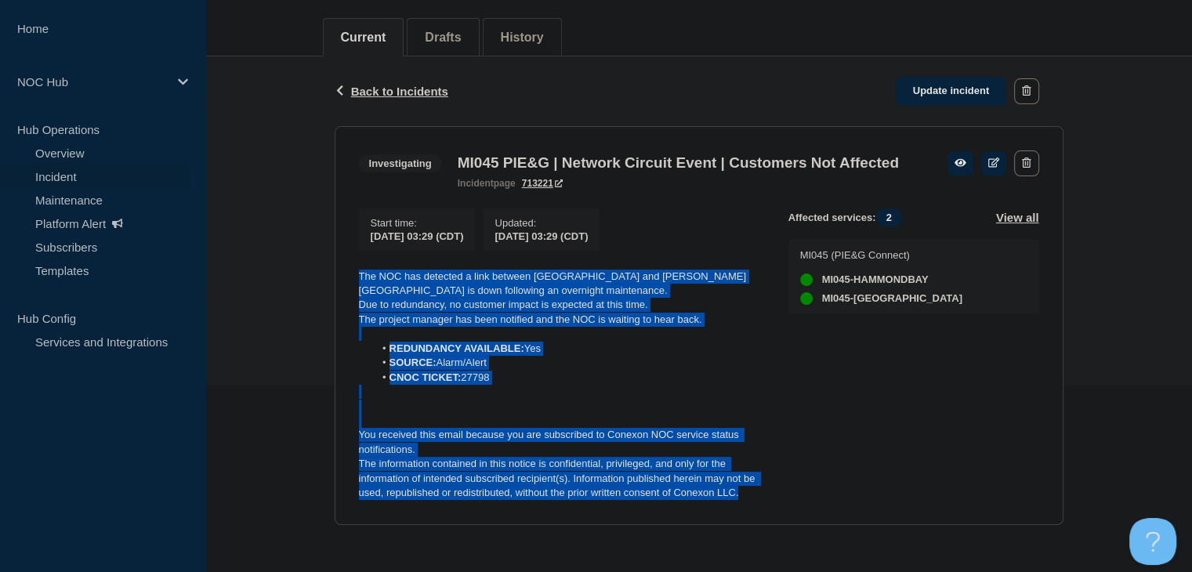
click at [346, 267] on section "Investigating MI045 PIE&G | Network Circuit Event | Customers Not Affected inci…" at bounding box center [699, 325] width 729 height 399
copy div "The NOC has detected a link between [GEOGRAPHIC_DATA] and [PERSON_NAME][GEOGRAP…"
click at [696, 389] on p at bounding box center [561, 392] width 404 height 14
drag, startPoint x: 745, startPoint y: 496, endPoint x: 332, endPoint y: 280, distance: 466.3
click at [332, 280] on div "Back Back to Incidents Update incident Investigating MI045 PIE&G | Network Circ…" at bounding box center [699, 302] width 752 height 492
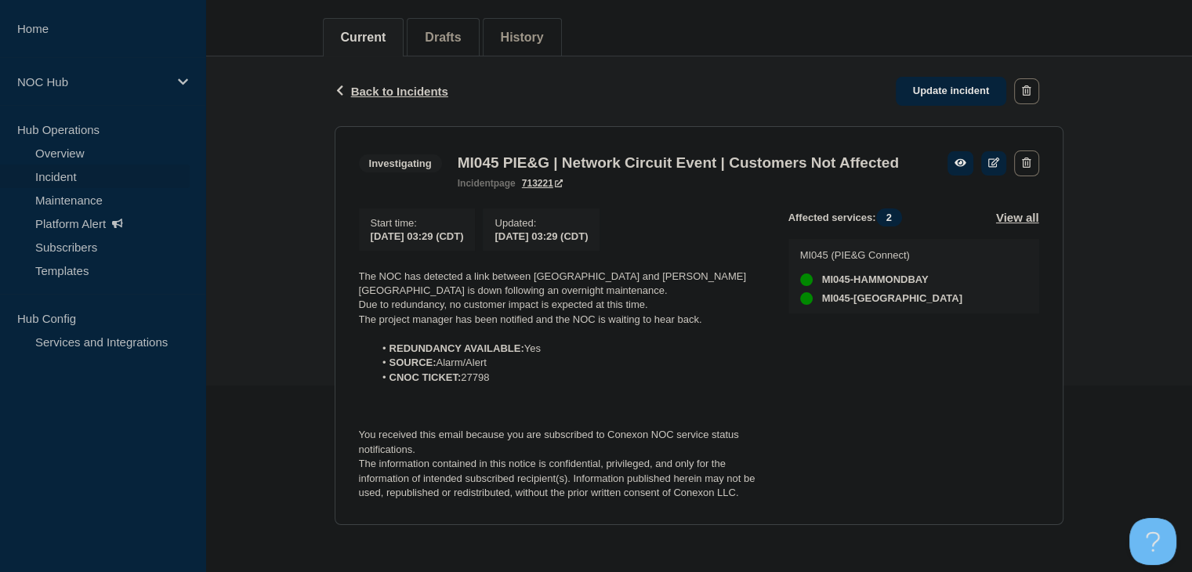
click at [345, 242] on section "Investigating MI045 PIE&G | Network Circuit Event | Customers Not Affected inci…" at bounding box center [699, 325] width 729 height 399
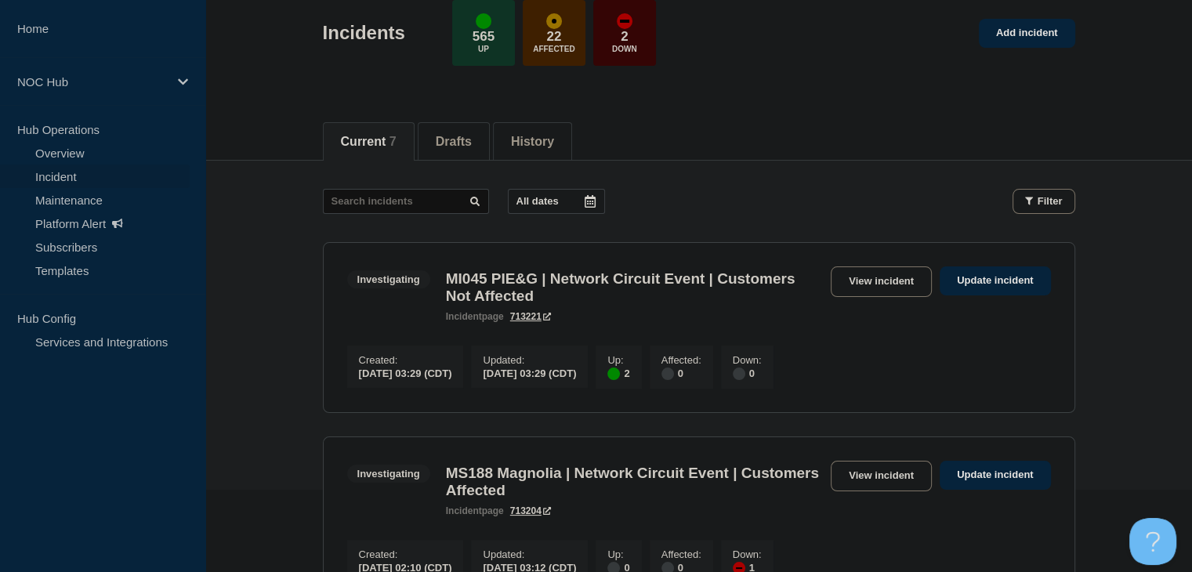
scroll to position [235, 0]
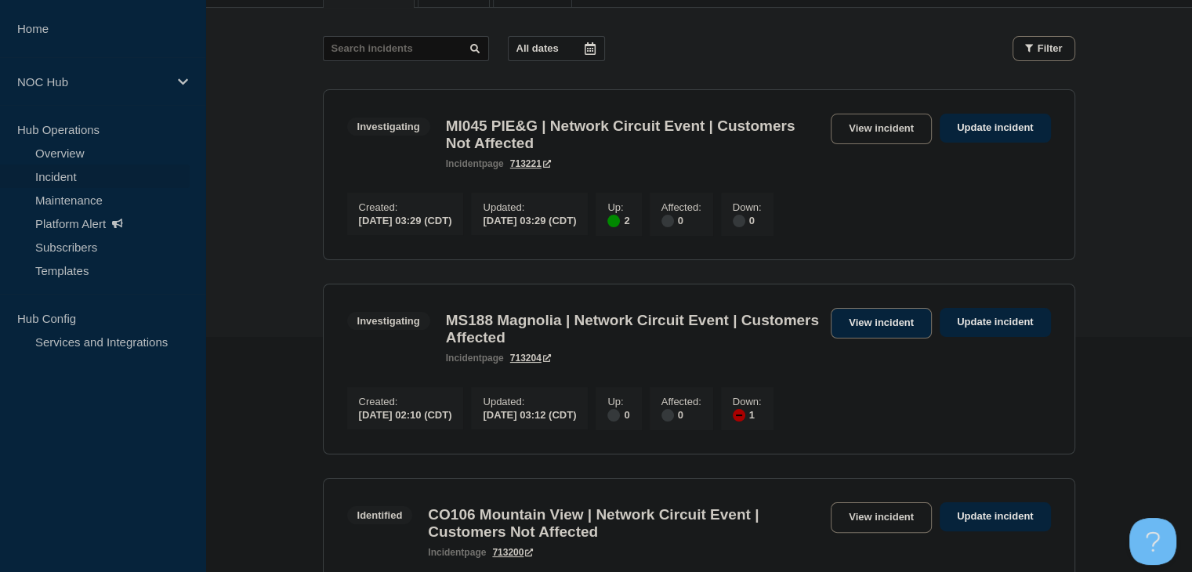
click at [855, 339] on link "View incident" at bounding box center [881, 323] width 101 height 31
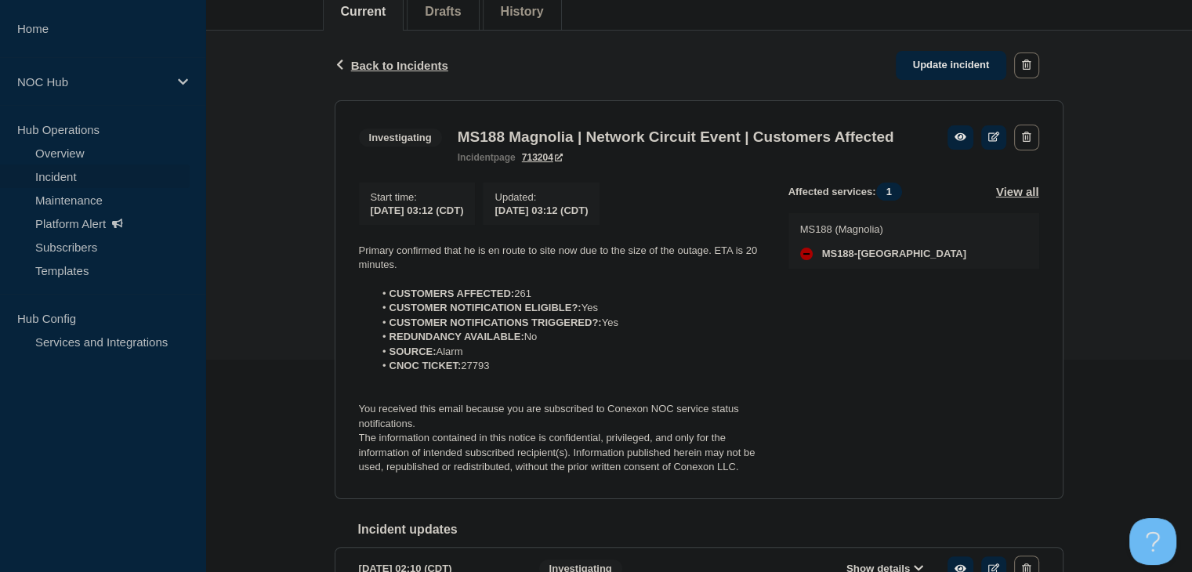
scroll to position [332, 0]
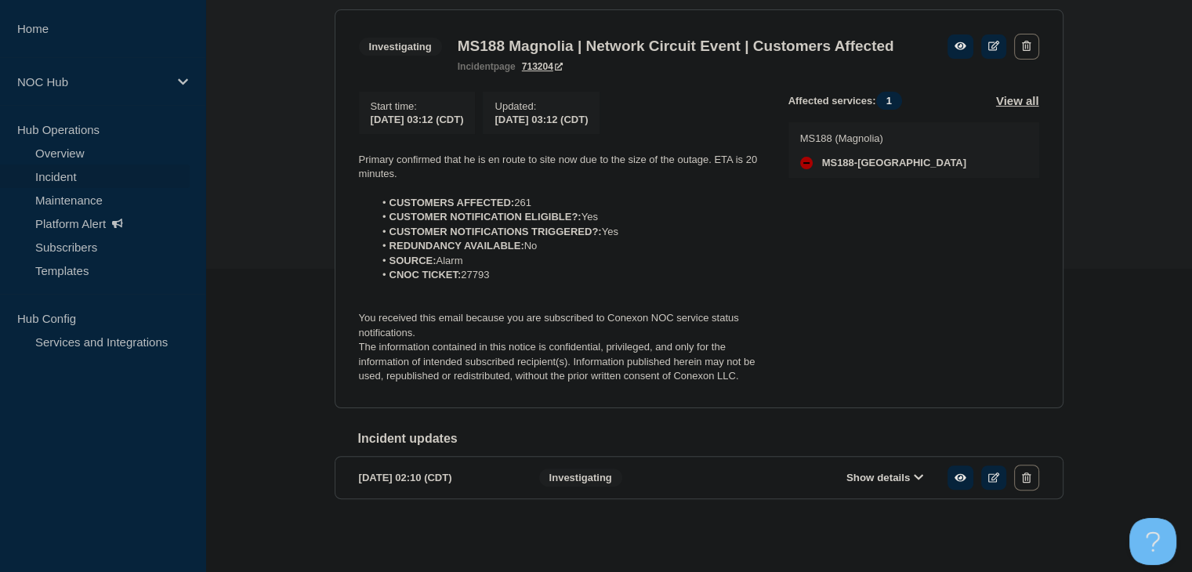
click at [865, 469] on div "Show details" at bounding box center [896, 478] width 286 height 26
click at [865, 474] on button "Show details" at bounding box center [885, 477] width 86 height 13
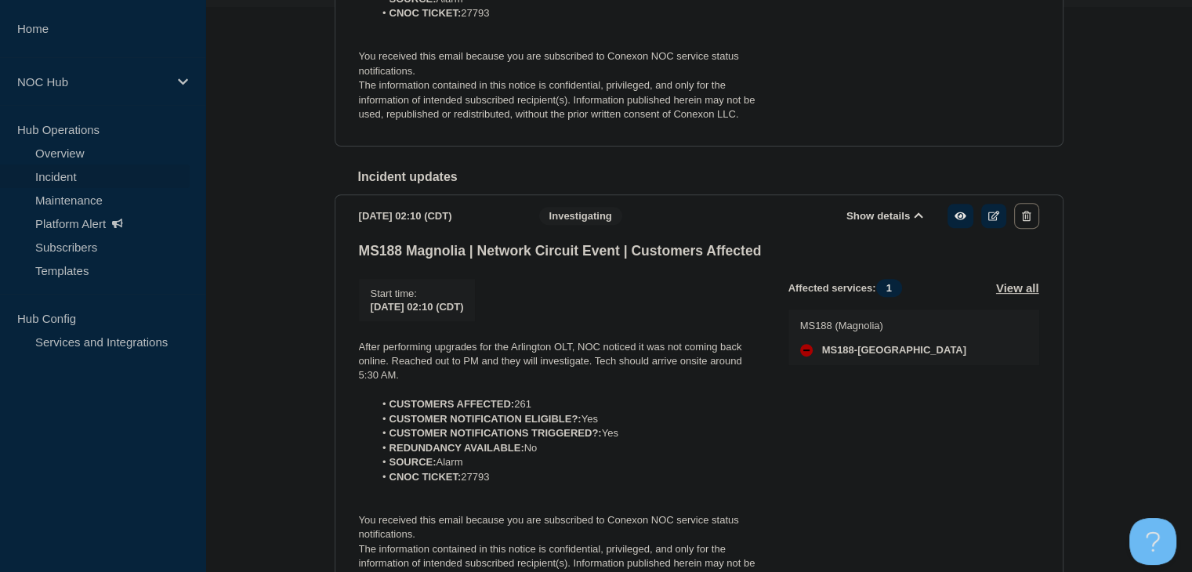
scroll to position [705, 0]
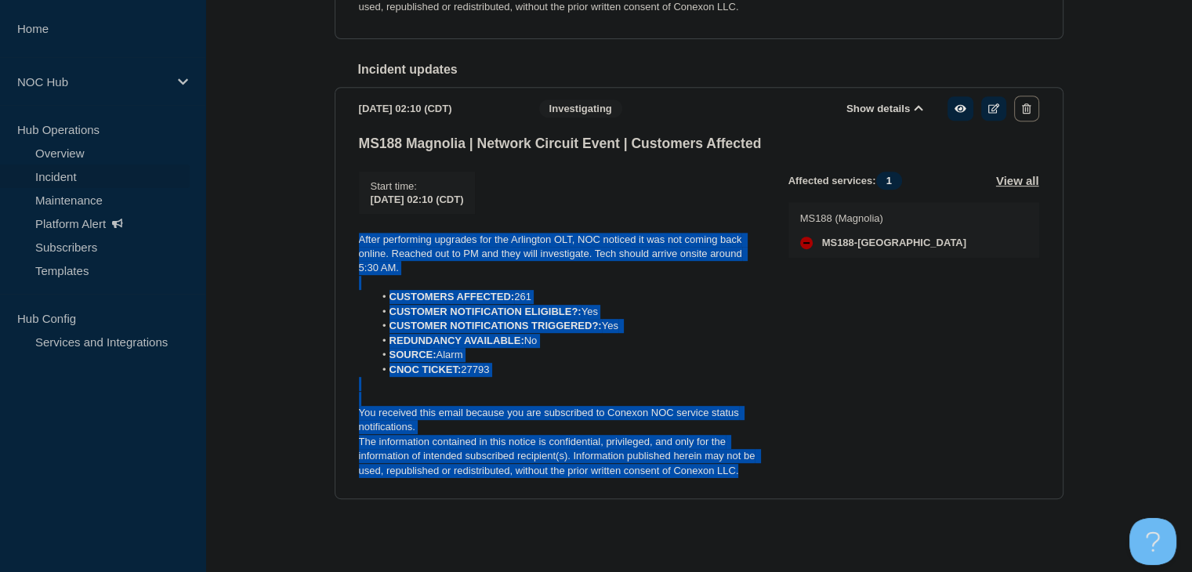
drag, startPoint x: 756, startPoint y: 473, endPoint x: 314, endPoint y: 244, distance: 498.9
click at [314, 244] on div "Back Back to Incidents Update incident Investigating MS188 Magnolia | Network C…" at bounding box center [698, 59] width 987 height 979
copy div "After performing upgrades for the Arlington OLT, NOC noticed it was not coming …"
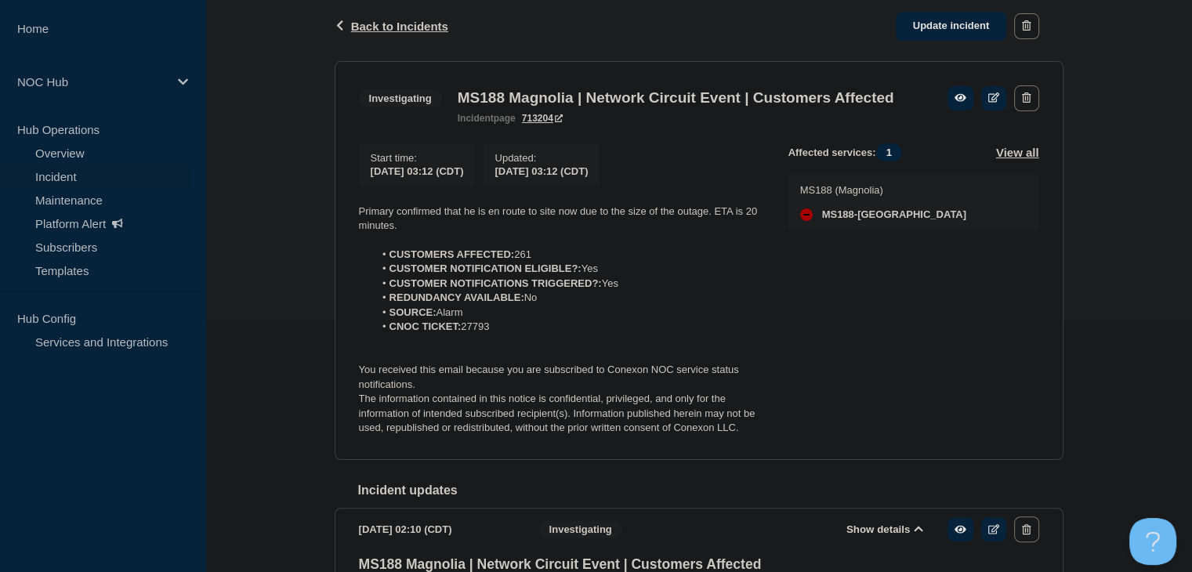
scroll to position [313, 0]
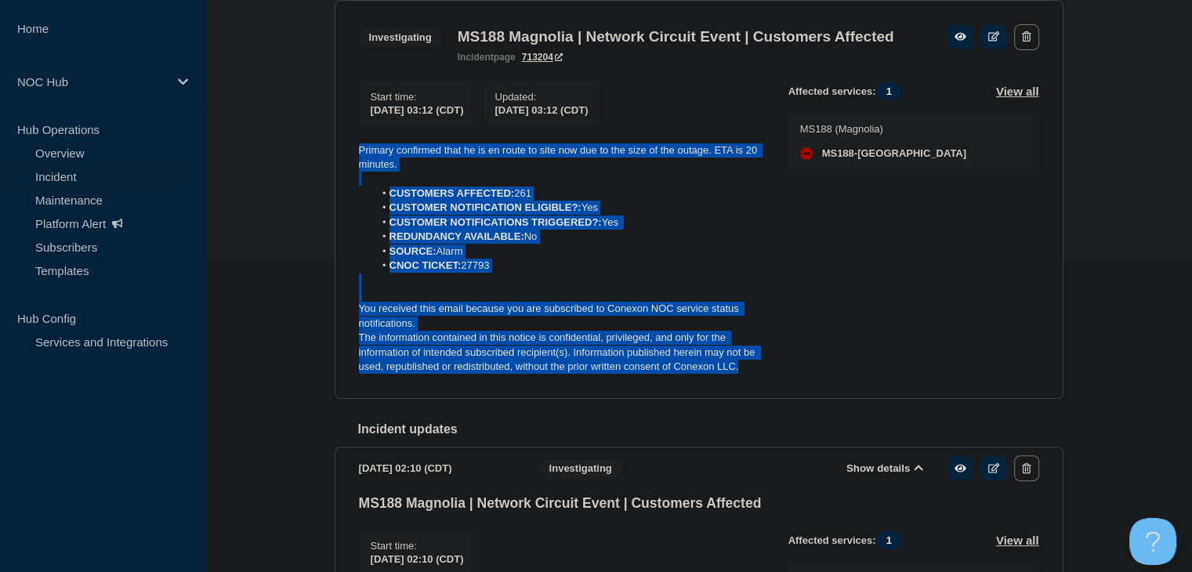
drag, startPoint x: 749, startPoint y: 394, endPoint x: 335, endPoint y: 172, distance: 468.9
click at [335, 172] on section "Investigating MS188 Magnolia | Network Circuit Event | Customers Affected incid…" at bounding box center [699, 199] width 729 height 399
copy div "Primary confirmed that he is en route to site now due to the size of the outage…"
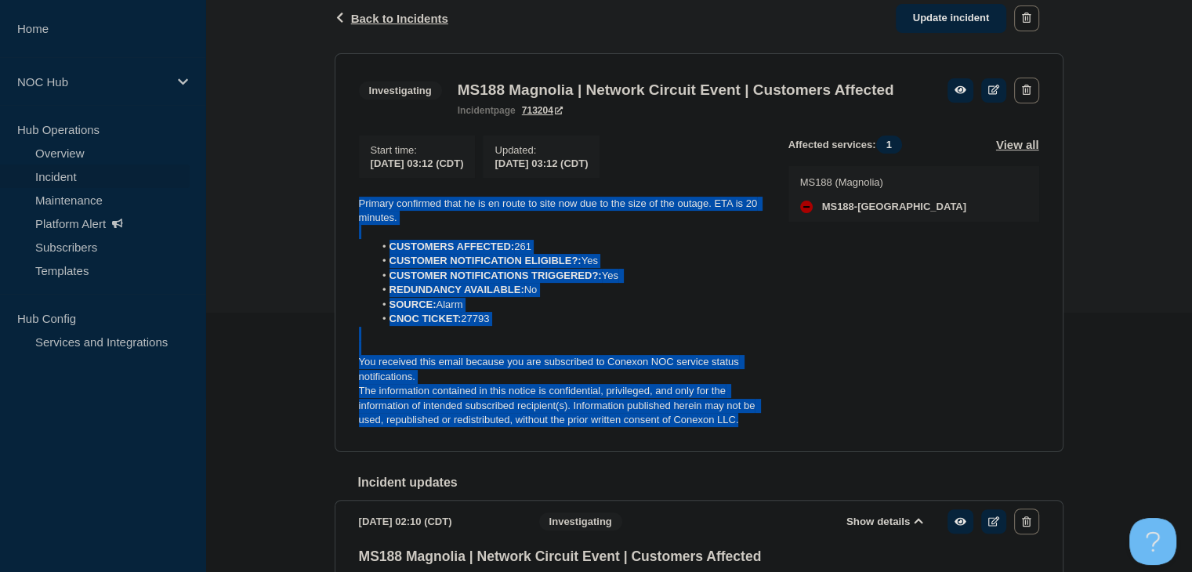
scroll to position [234, 0]
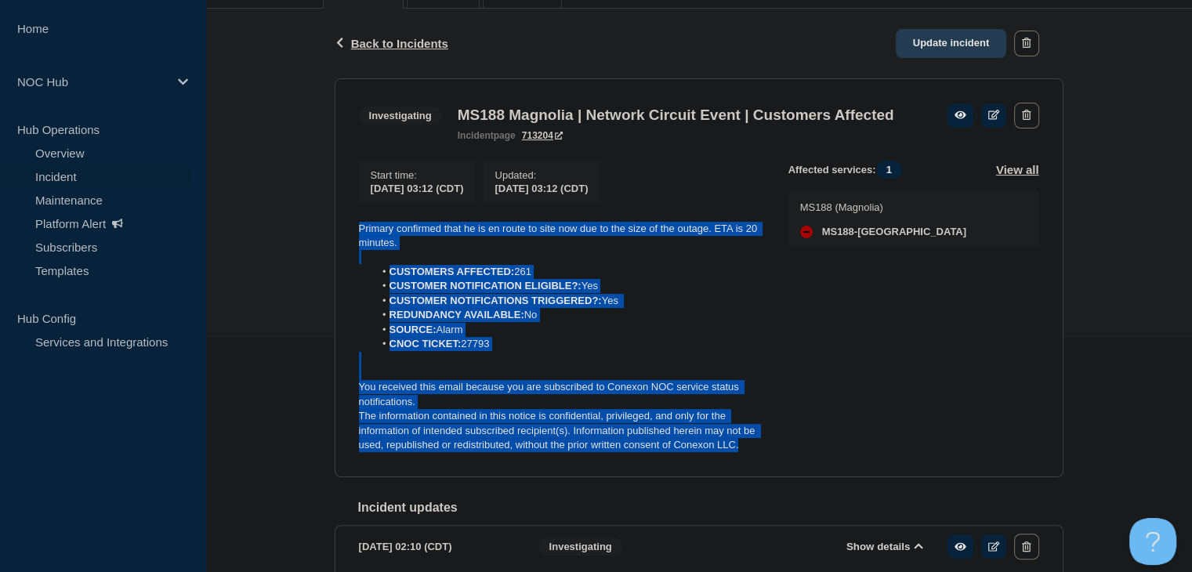
click at [934, 42] on link "Update incident" at bounding box center [951, 43] width 111 height 29
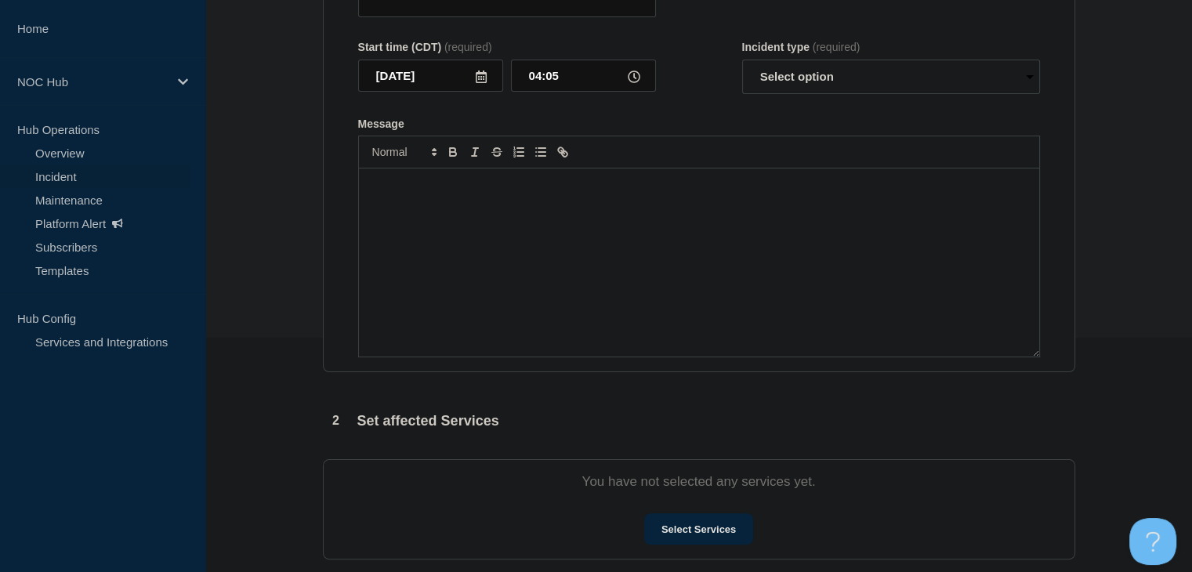
type input "MS188 Magnolia | Network Circuit Event | Customers Affected"
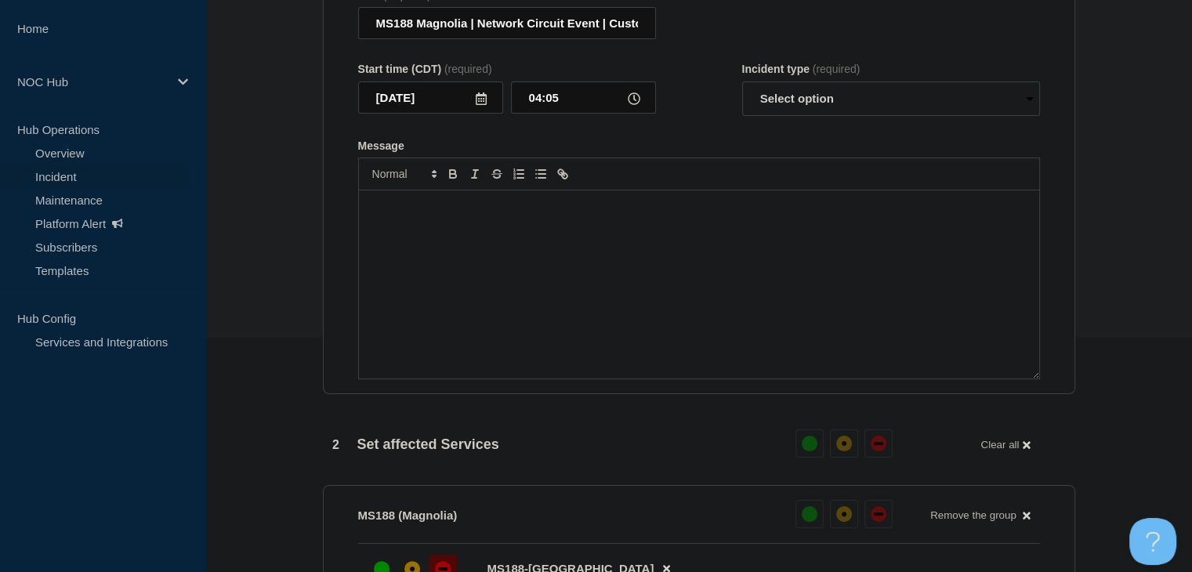
drag, startPoint x: 541, startPoint y: 336, endPoint x: 702, endPoint y: 291, distance: 167.8
click at [541, 336] on div "Message" at bounding box center [699, 284] width 680 height 188
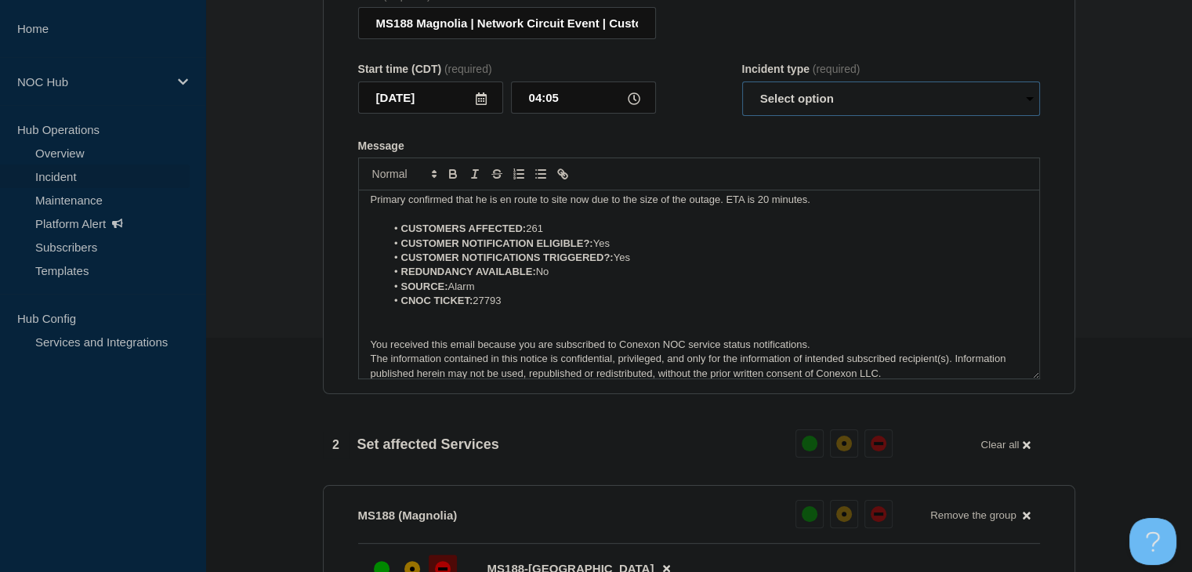
click at [805, 106] on select "Select option Investigating Identified Monitoring Resolved" at bounding box center [891, 99] width 298 height 34
select select "resolved"
click at [742, 91] on select "Select option Investigating Identified Monitoring Resolved" at bounding box center [891, 99] width 298 height 34
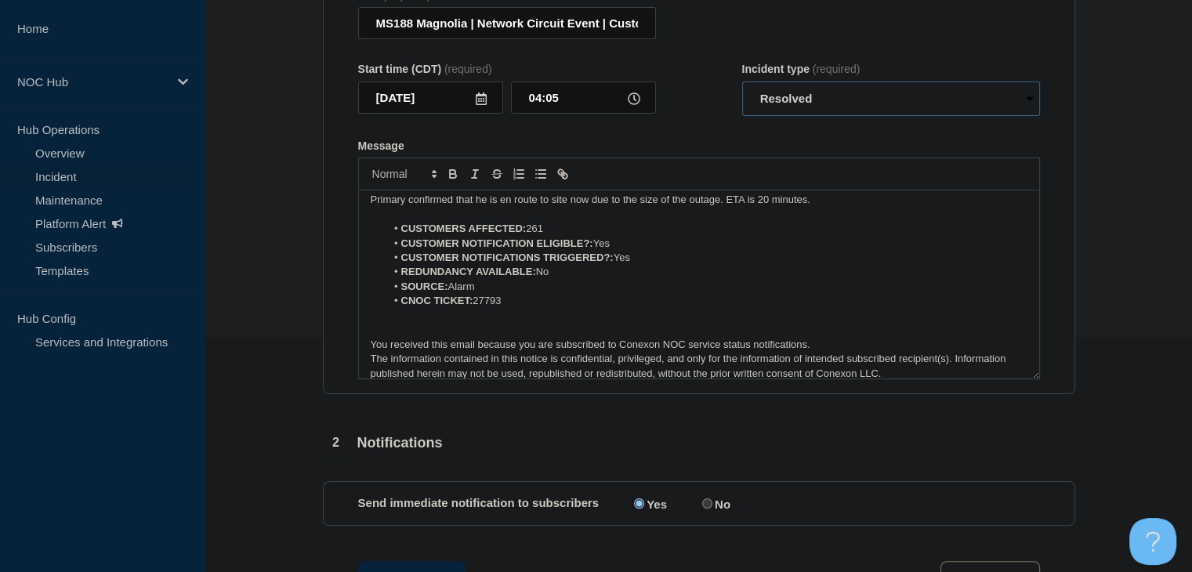
scroll to position [0, 0]
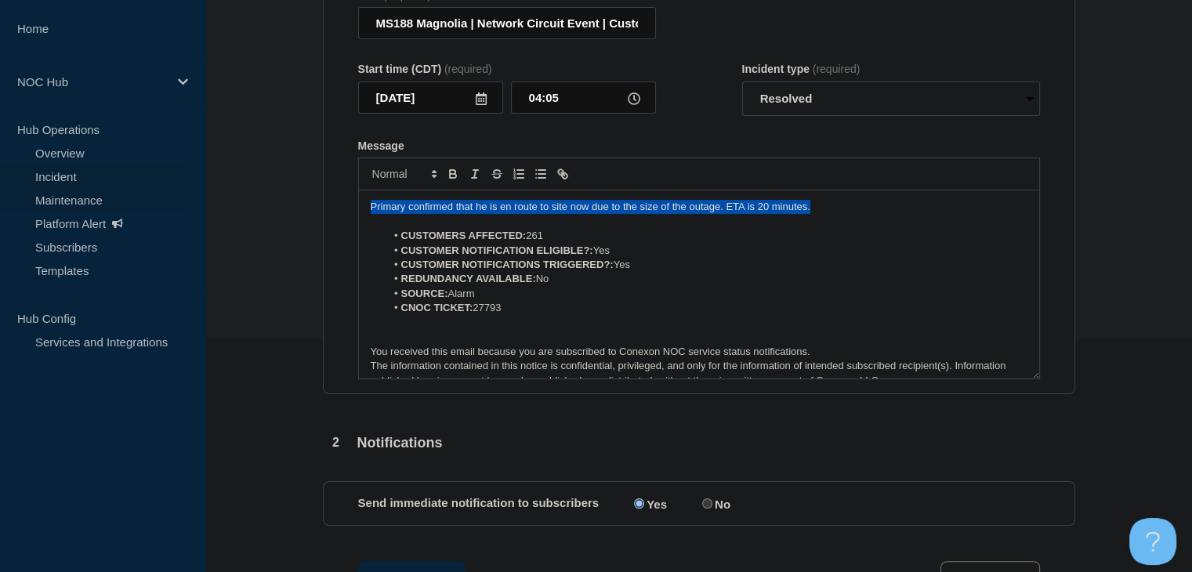
drag, startPoint x: 825, startPoint y: 221, endPoint x: 103, endPoint y: 203, distance: 721.4
click at [103, 203] on div "Home NOC Hub Hub Operations Overview Incident Maintenance Platform Alert Subscr…" at bounding box center [596, 300] width 1192 height 1068
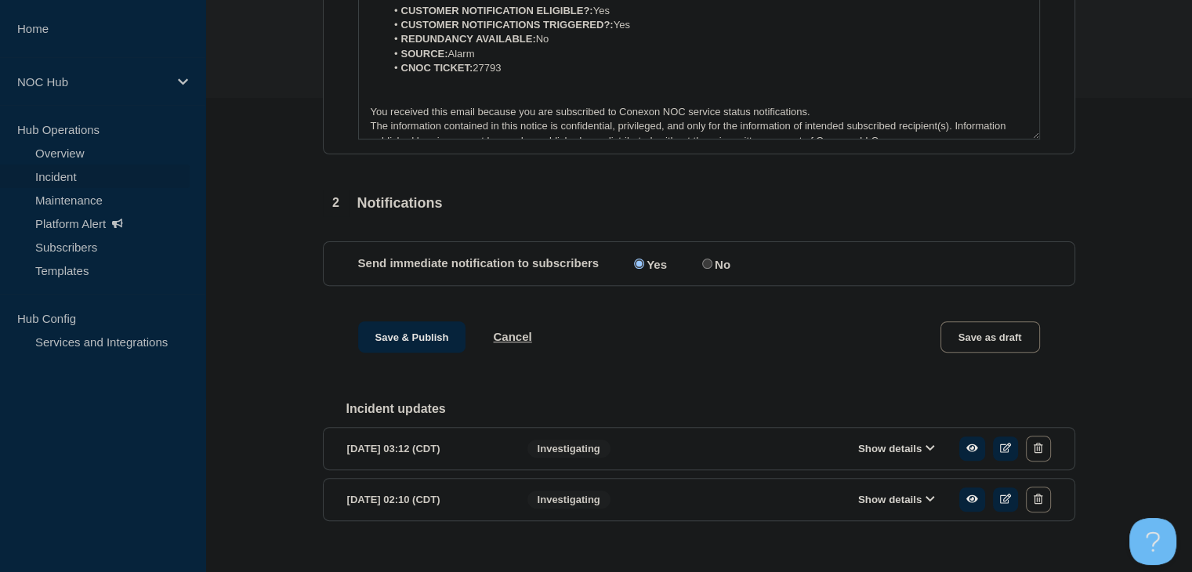
scroll to position [509, 0]
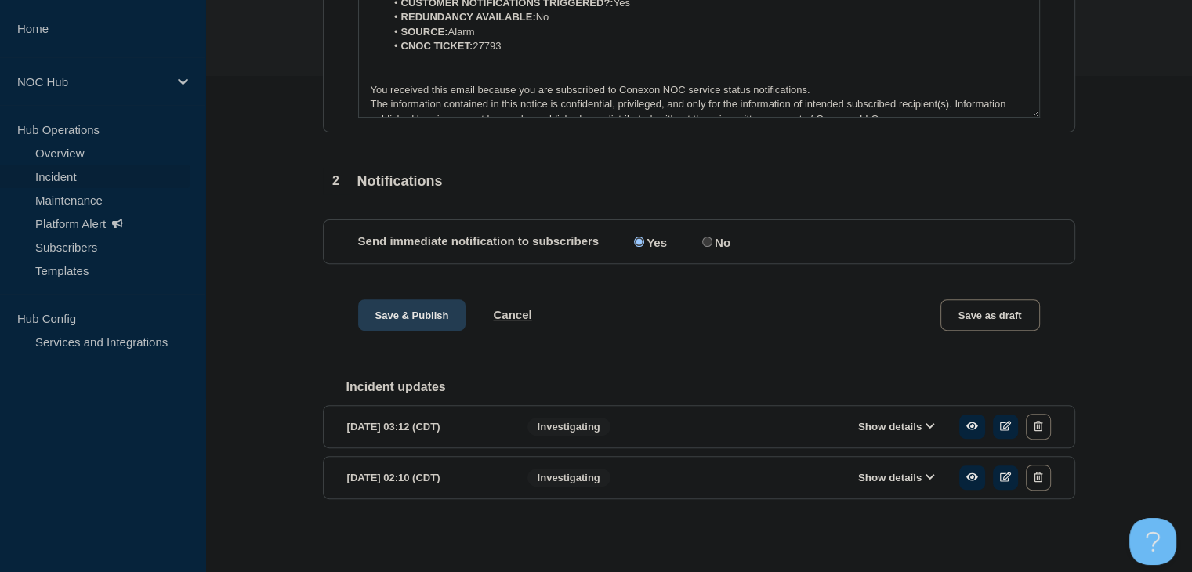
click at [370, 317] on button "Save & Publish" at bounding box center [412, 314] width 108 height 31
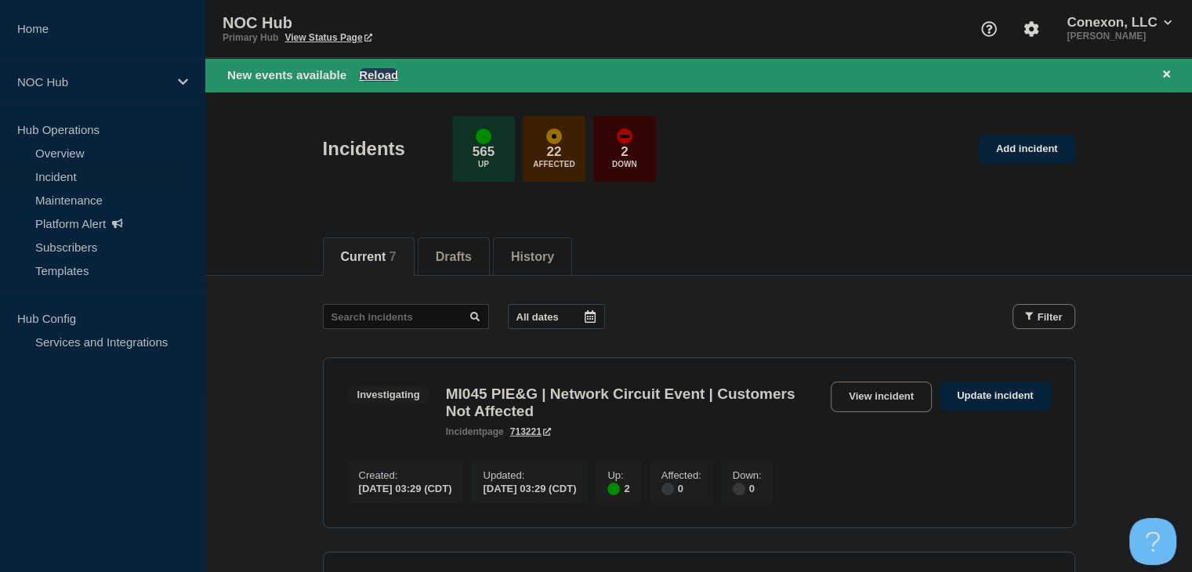
click at [376, 72] on button "Reload" at bounding box center [378, 74] width 39 height 13
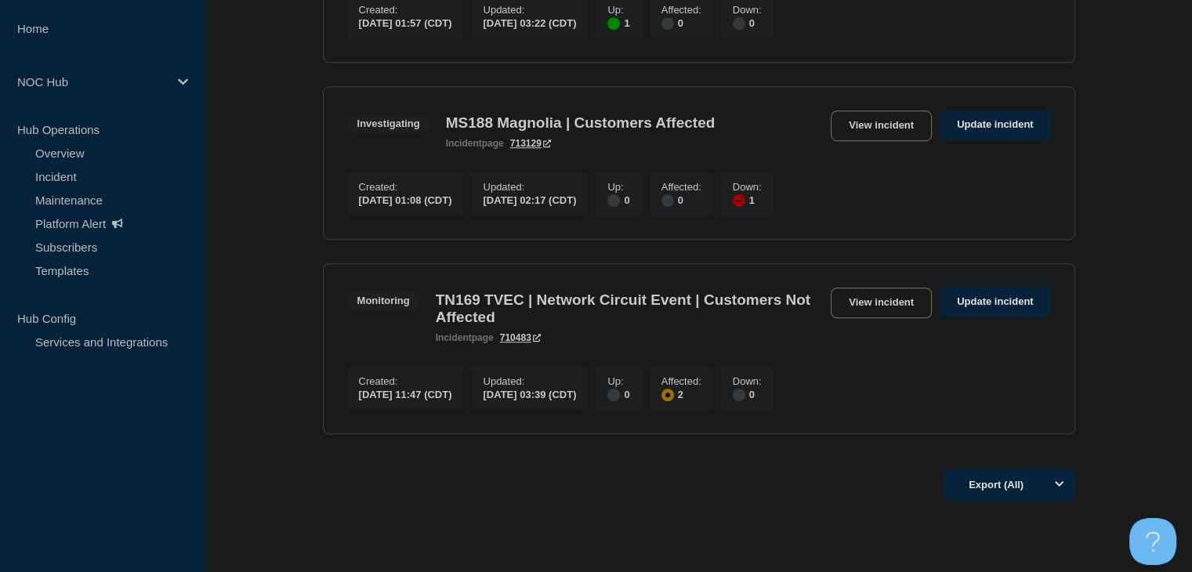
scroll to position [1019, 0]
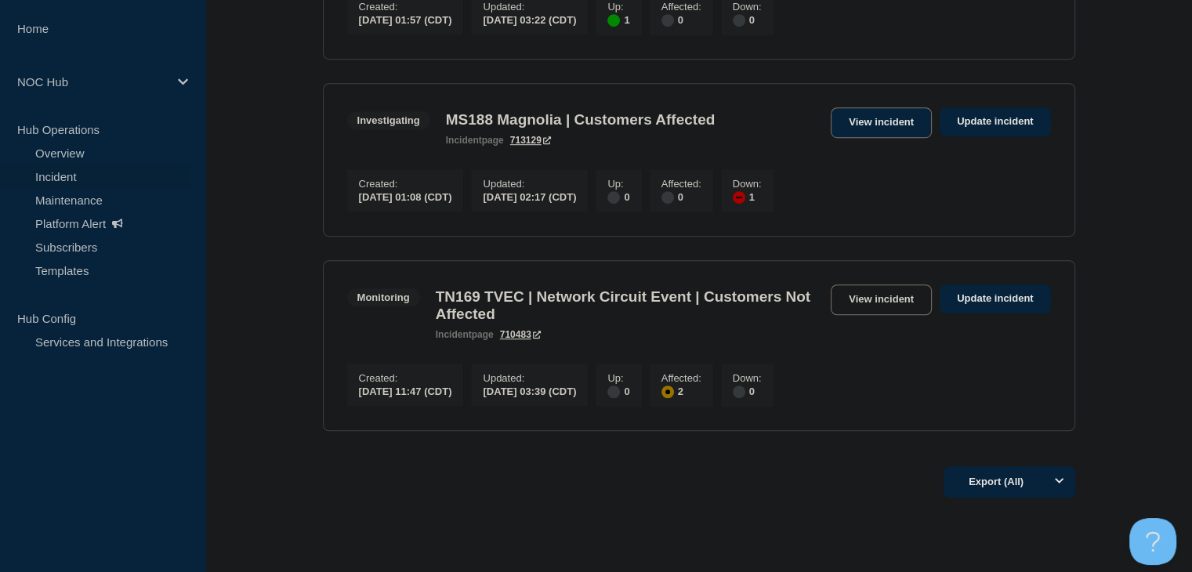
click at [837, 138] on link "View incident" at bounding box center [881, 122] width 101 height 31
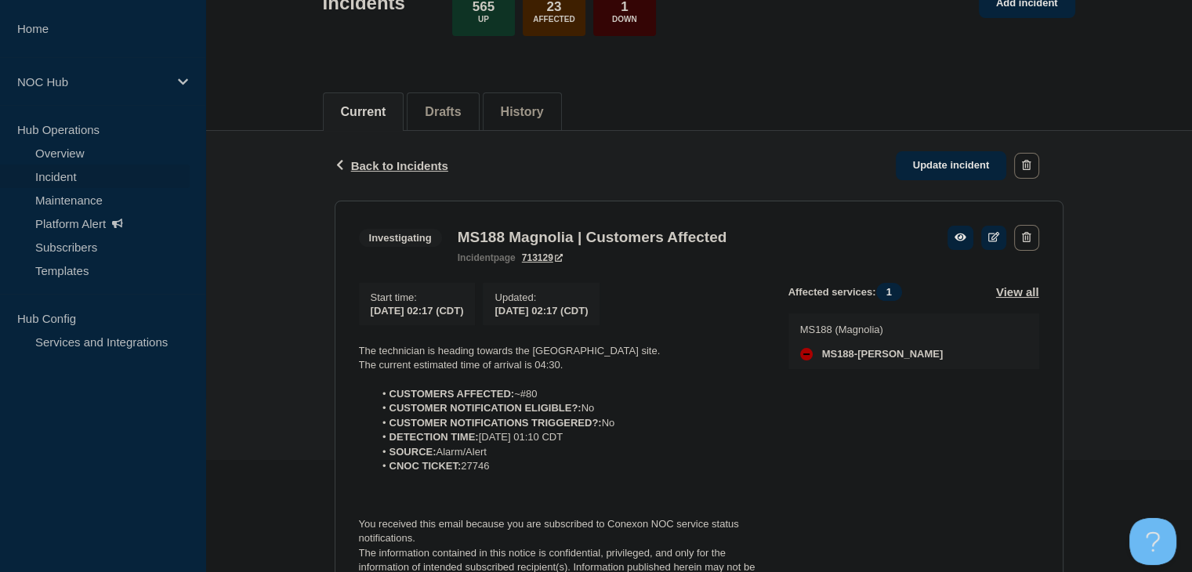
scroll to position [235, 0]
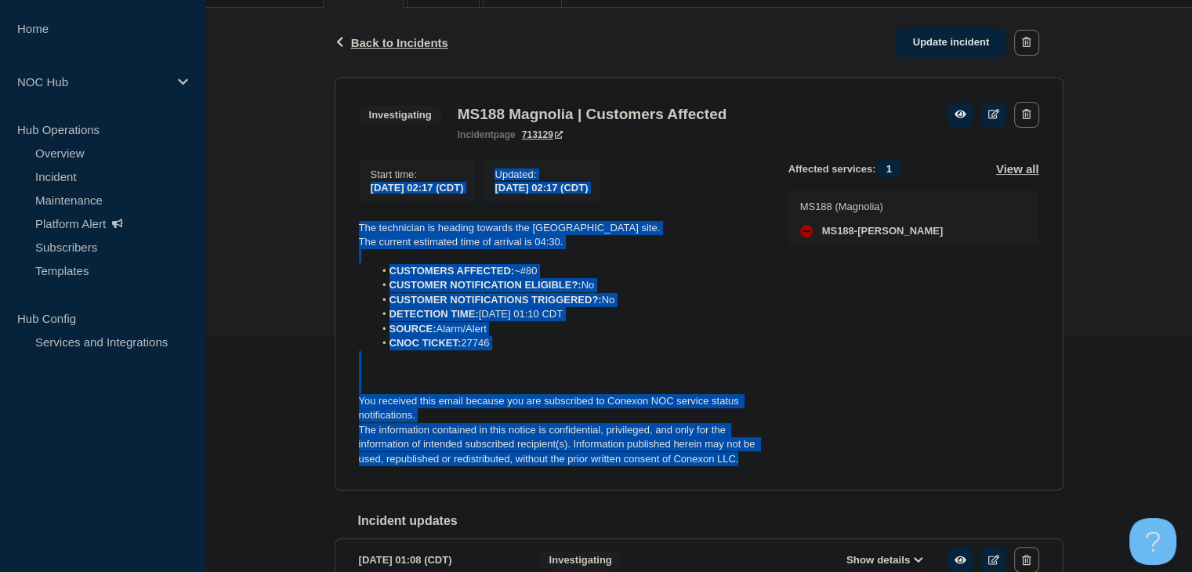
drag, startPoint x: 754, startPoint y: 466, endPoint x: 315, endPoint y: 202, distance: 512.3
click at [315, 202] on div "Back Back to Incidents Update incident Investigating MS188 Magnolia | Customers…" at bounding box center [698, 320] width 987 height 624
click at [430, 260] on p at bounding box center [561, 256] width 404 height 14
drag, startPoint x: 745, startPoint y: 471, endPoint x: 347, endPoint y: 237, distance: 462.0
click at [347, 237] on section "Investigating MS188 Magnolia | Customers Affected incident page 713129 Start ti…" at bounding box center [699, 285] width 729 height 414
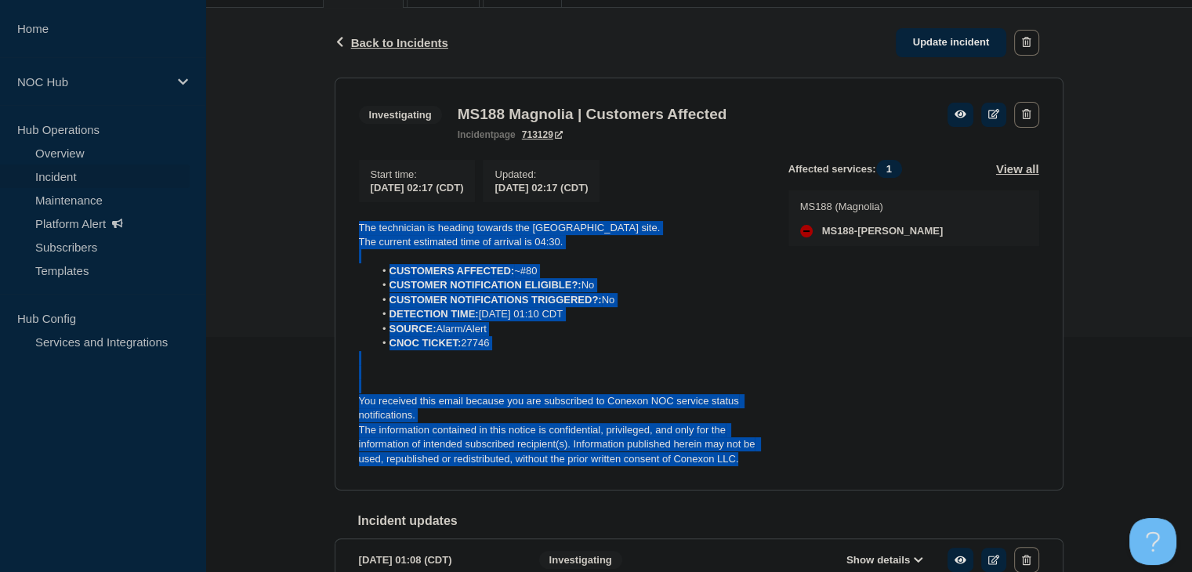
copy div "The technician is heading towards the Dexter site. The current estimated time o…"
click at [958, 36] on link "Update incident" at bounding box center [951, 42] width 111 height 29
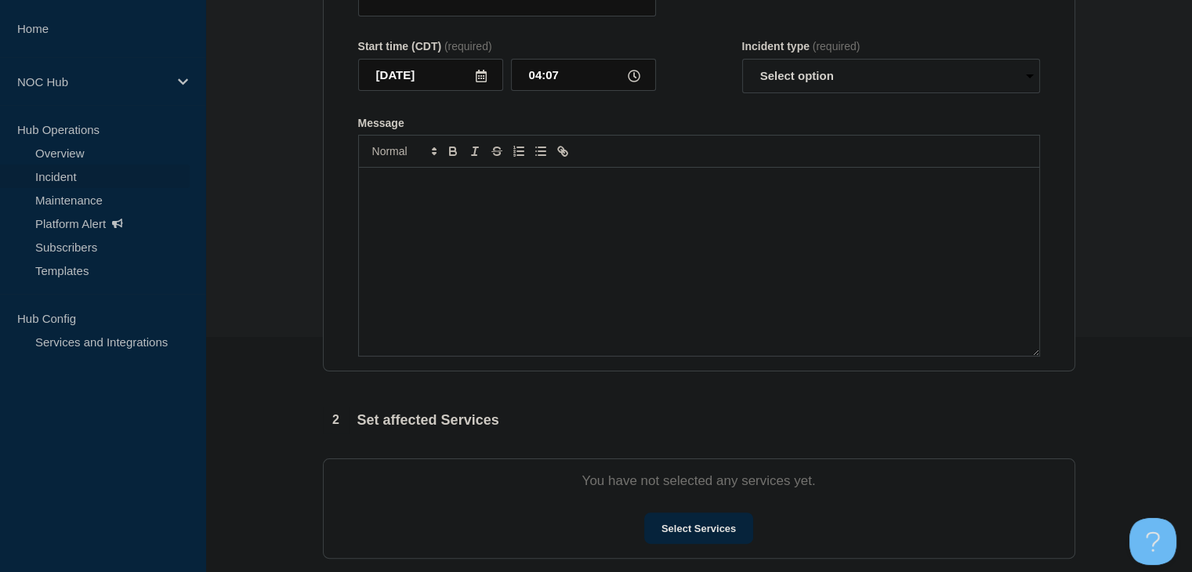
type input "MS188 Magnolia | Customers Affected"
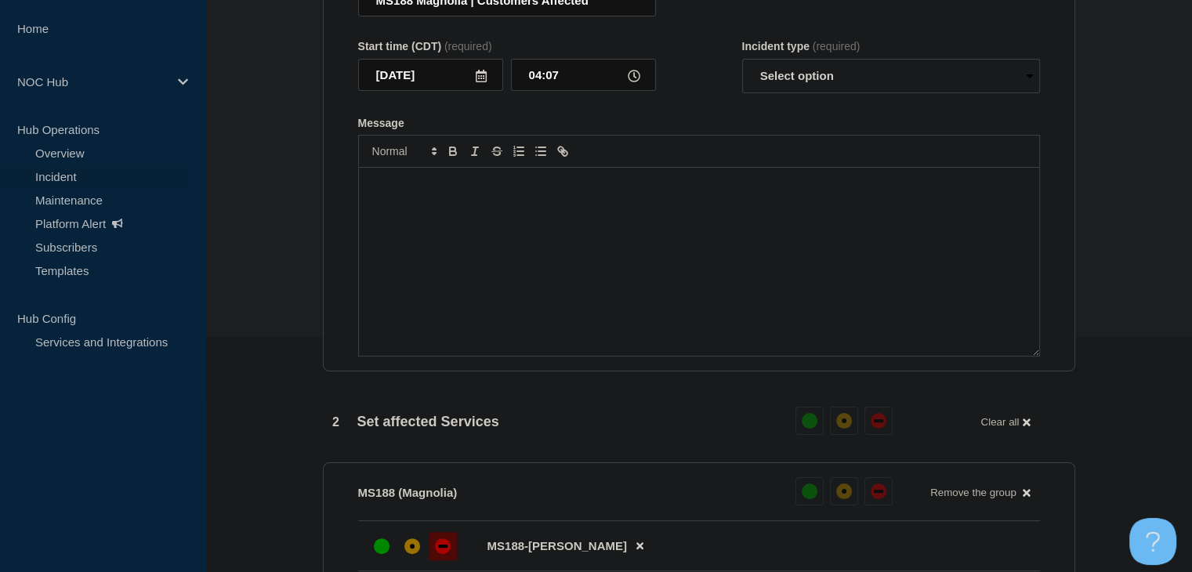
click at [626, 356] on div "Message" at bounding box center [699, 262] width 680 height 188
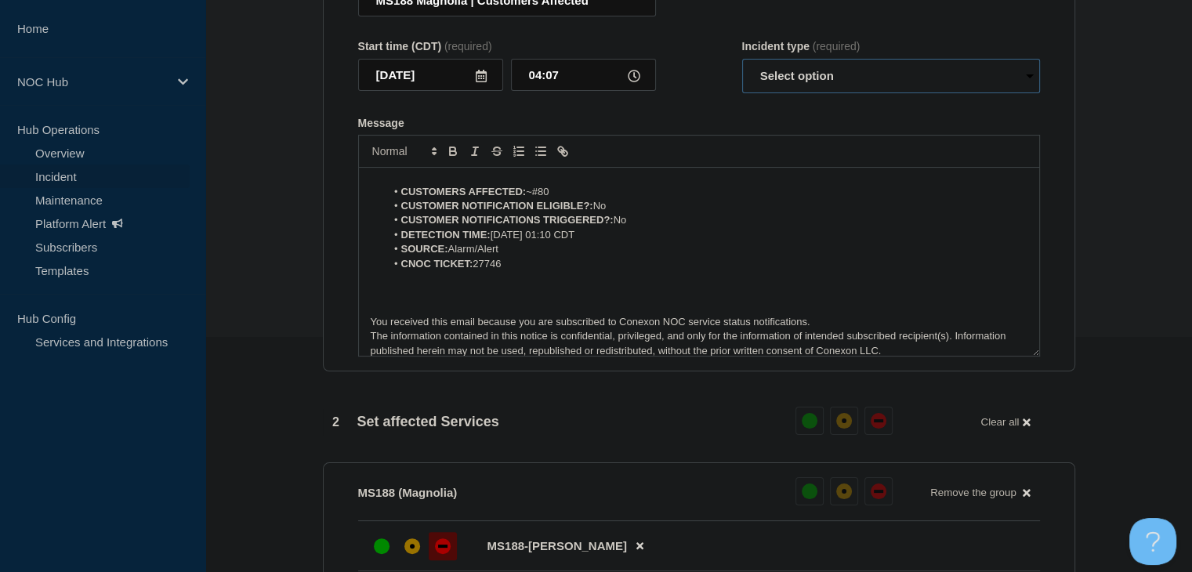
click at [793, 93] on select "Select option Investigating Identified Monitoring Resolved" at bounding box center [891, 76] width 298 height 34
select select "investigating"
click at [742, 90] on select "Select option Investigating Identified Monitoring Resolved" at bounding box center [891, 76] width 298 height 34
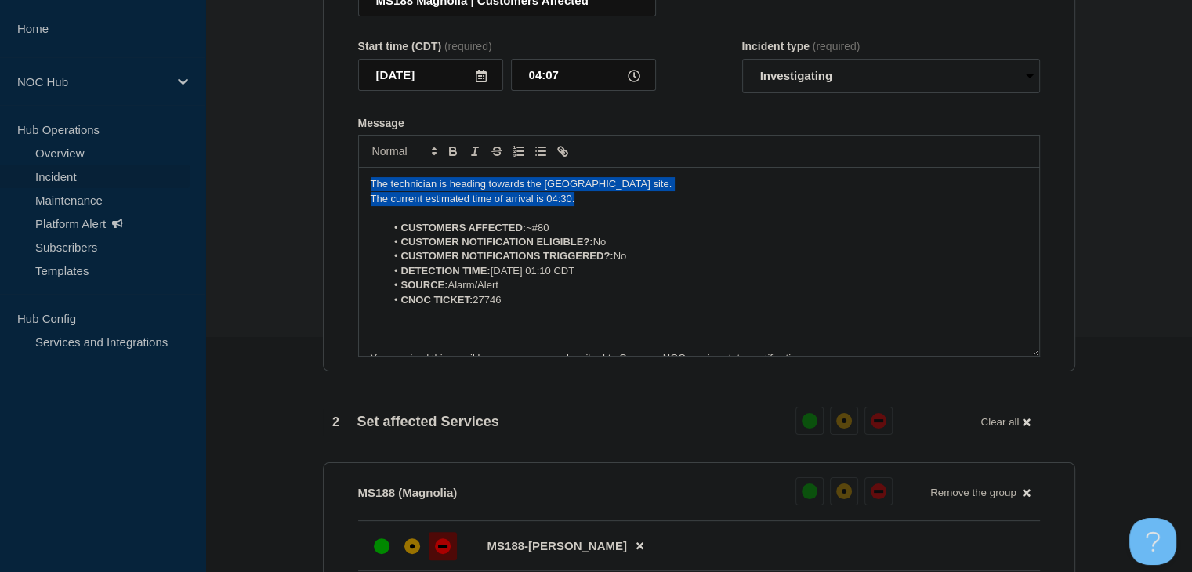
drag, startPoint x: 609, startPoint y: 229, endPoint x: 345, endPoint y: 201, distance: 265.7
click at [345, 201] on section "Title (required) MS188 Magnolia | Customers Affected Start time (CDT) (required…" at bounding box center [699, 161] width 752 height 421
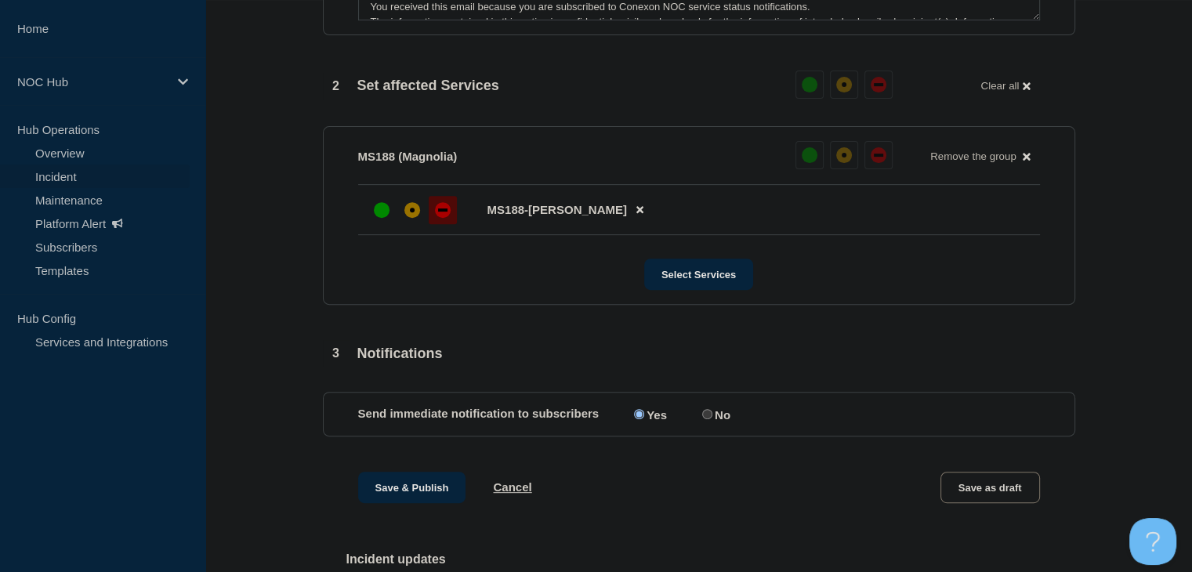
scroll to position [781, 0]
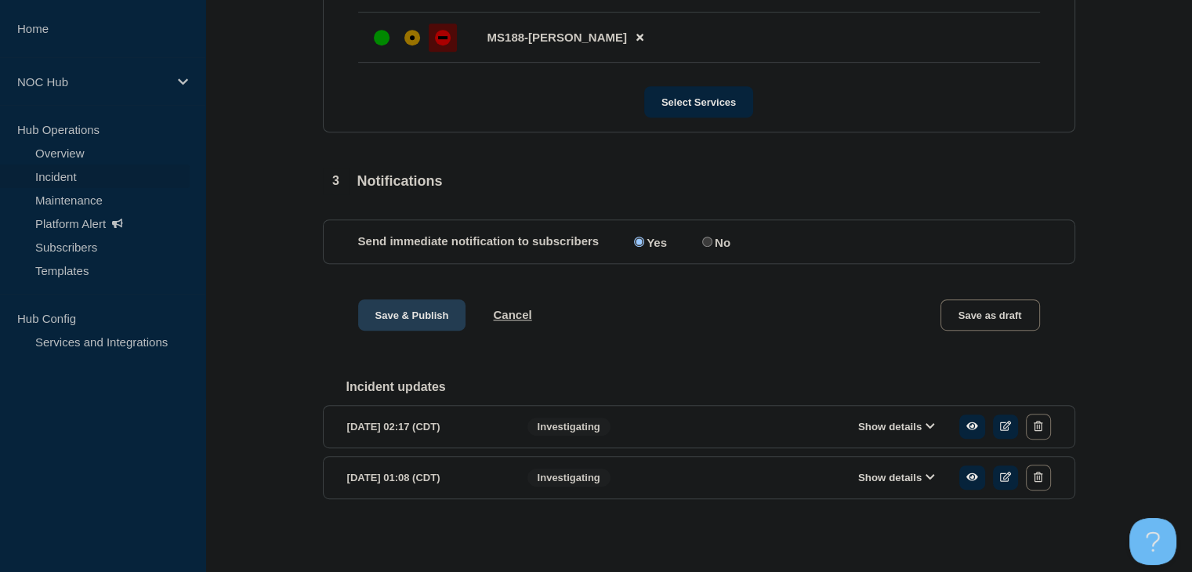
click at [408, 322] on button "Save & Publish" at bounding box center [412, 314] width 108 height 31
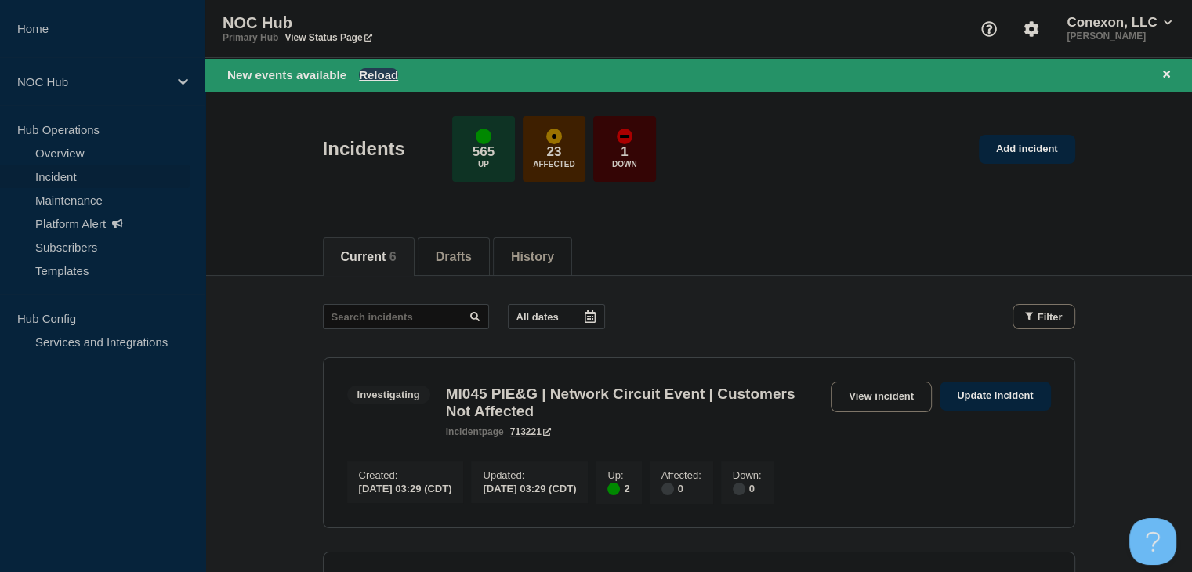
click at [369, 78] on button "Reload" at bounding box center [378, 74] width 39 height 13
